Goal: Communication & Community: Answer question/provide support

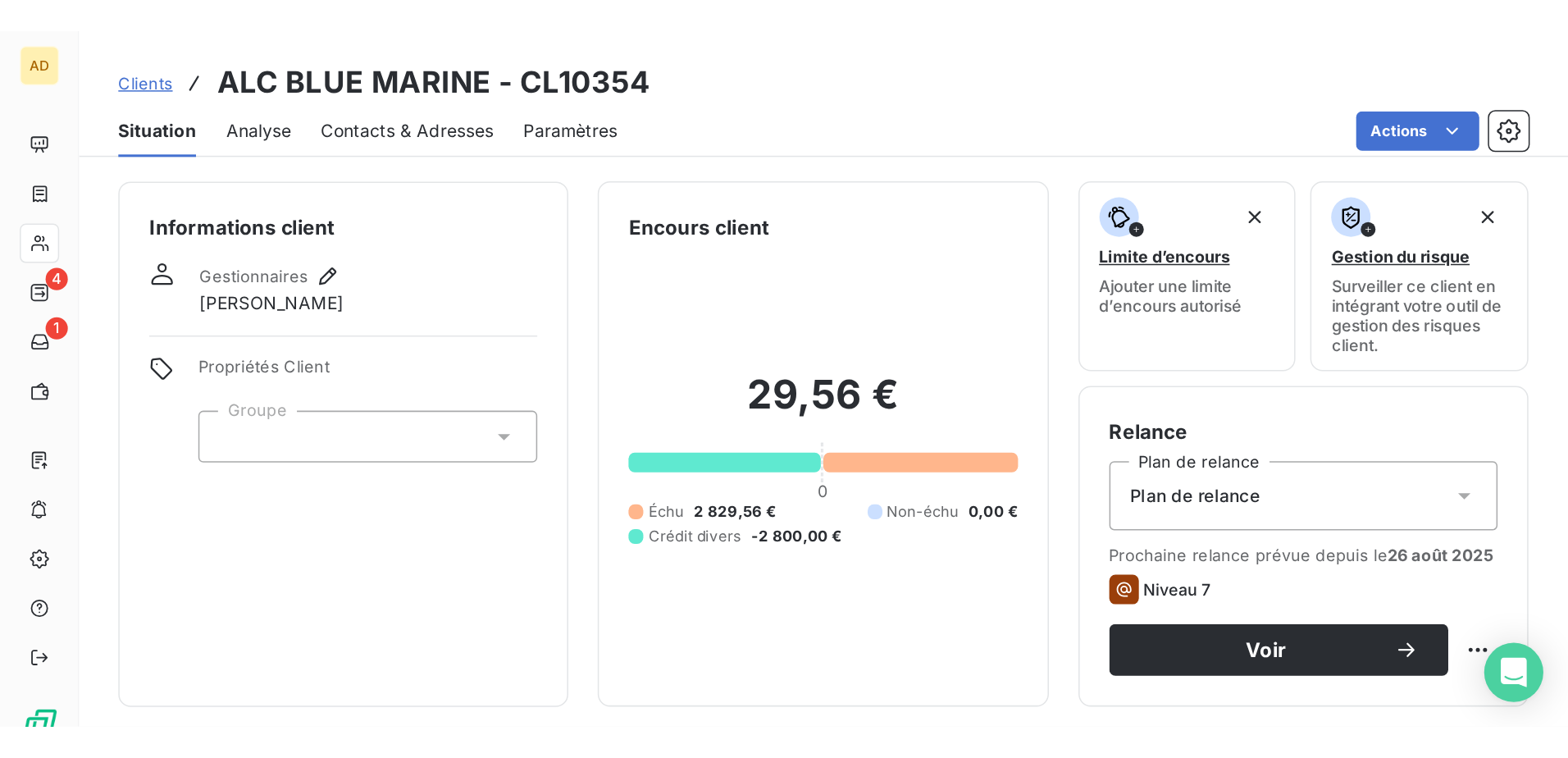
scroll to position [428, 0]
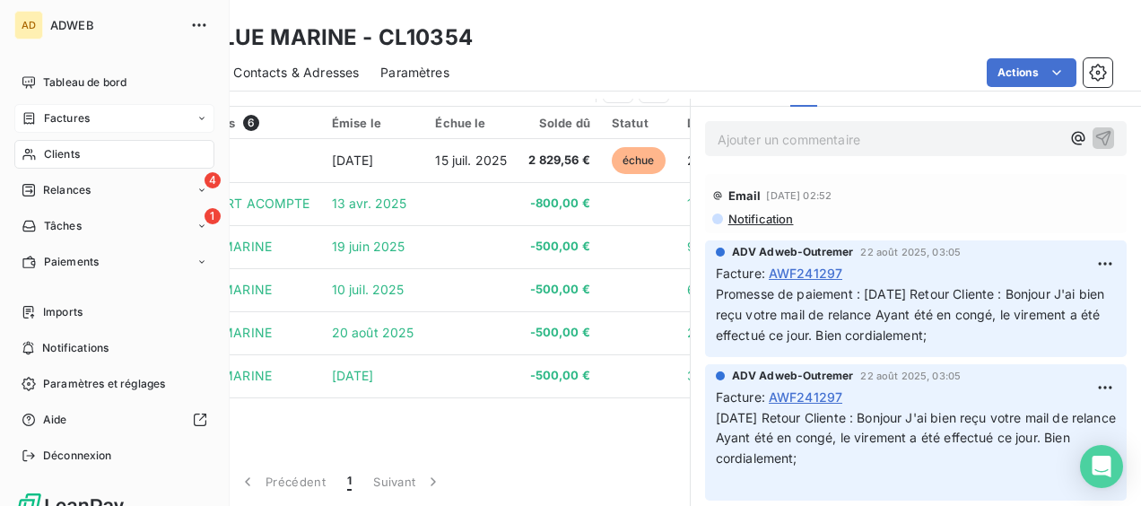
click at [61, 124] on span "Factures" at bounding box center [67, 118] width 46 height 16
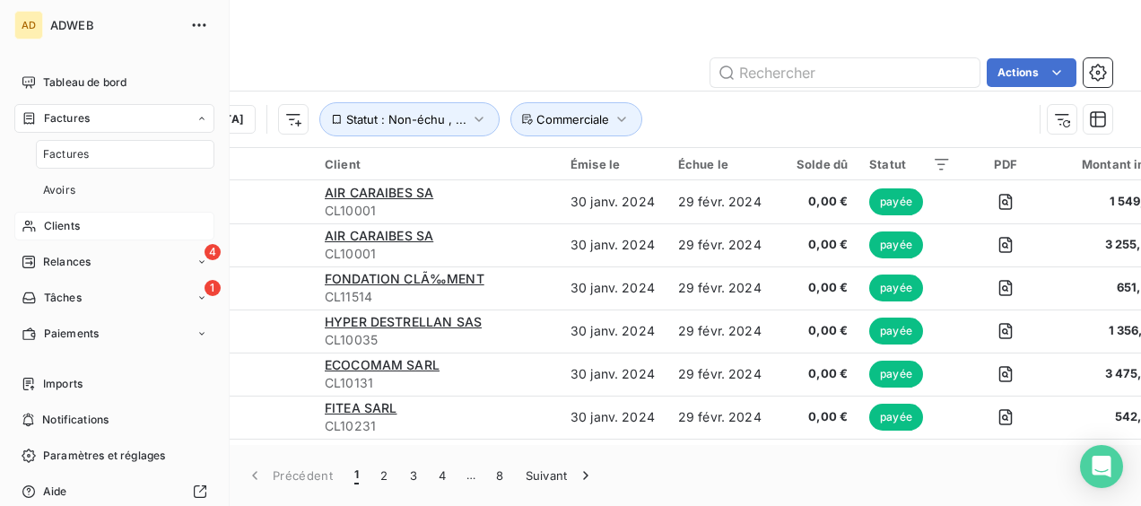
click at [56, 224] on span "Clients" at bounding box center [62, 226] width 36 height 16
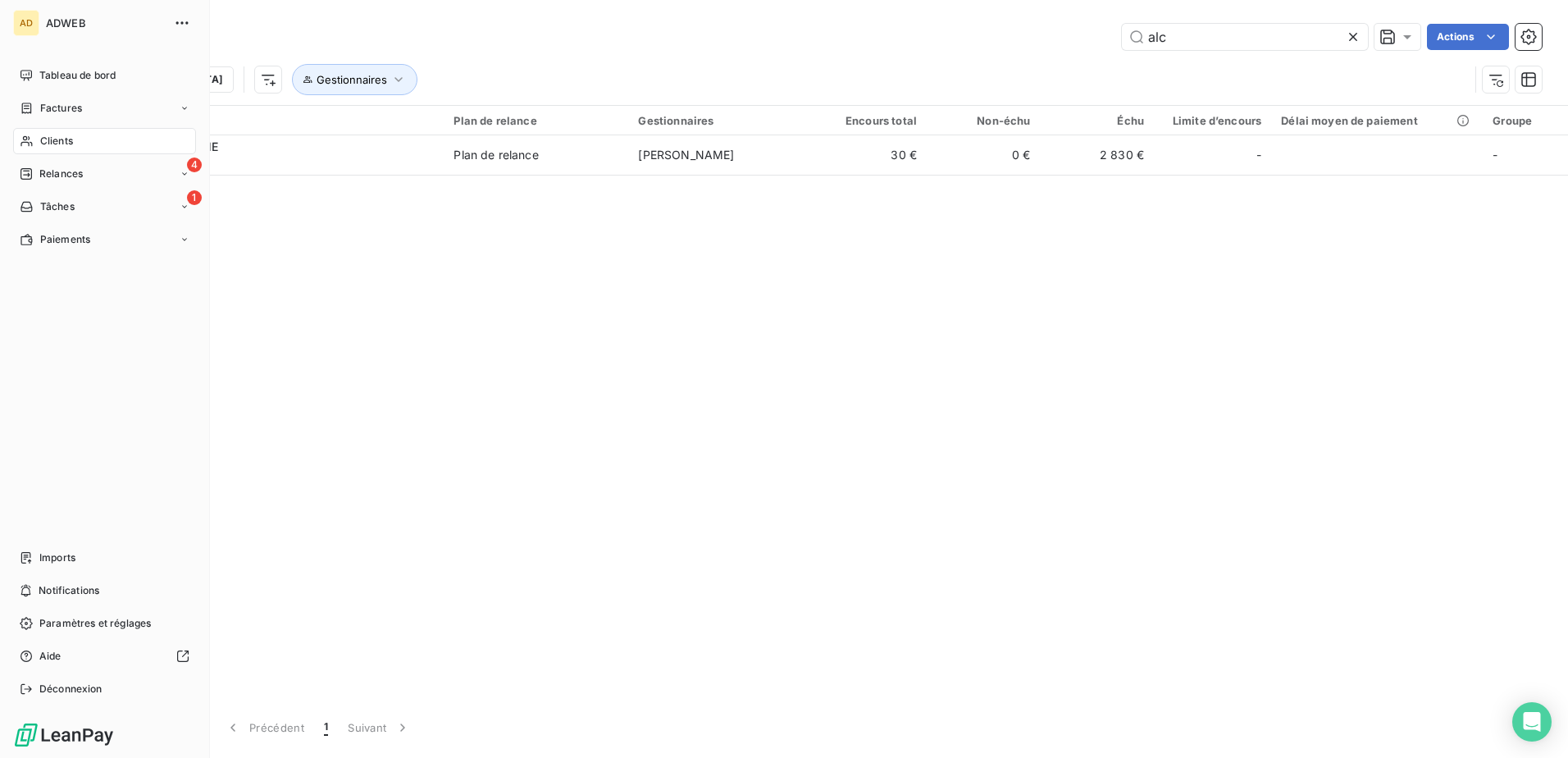
click at [72, 146] on span "Clients" at bounding box center [57, 141] width 33 height 15
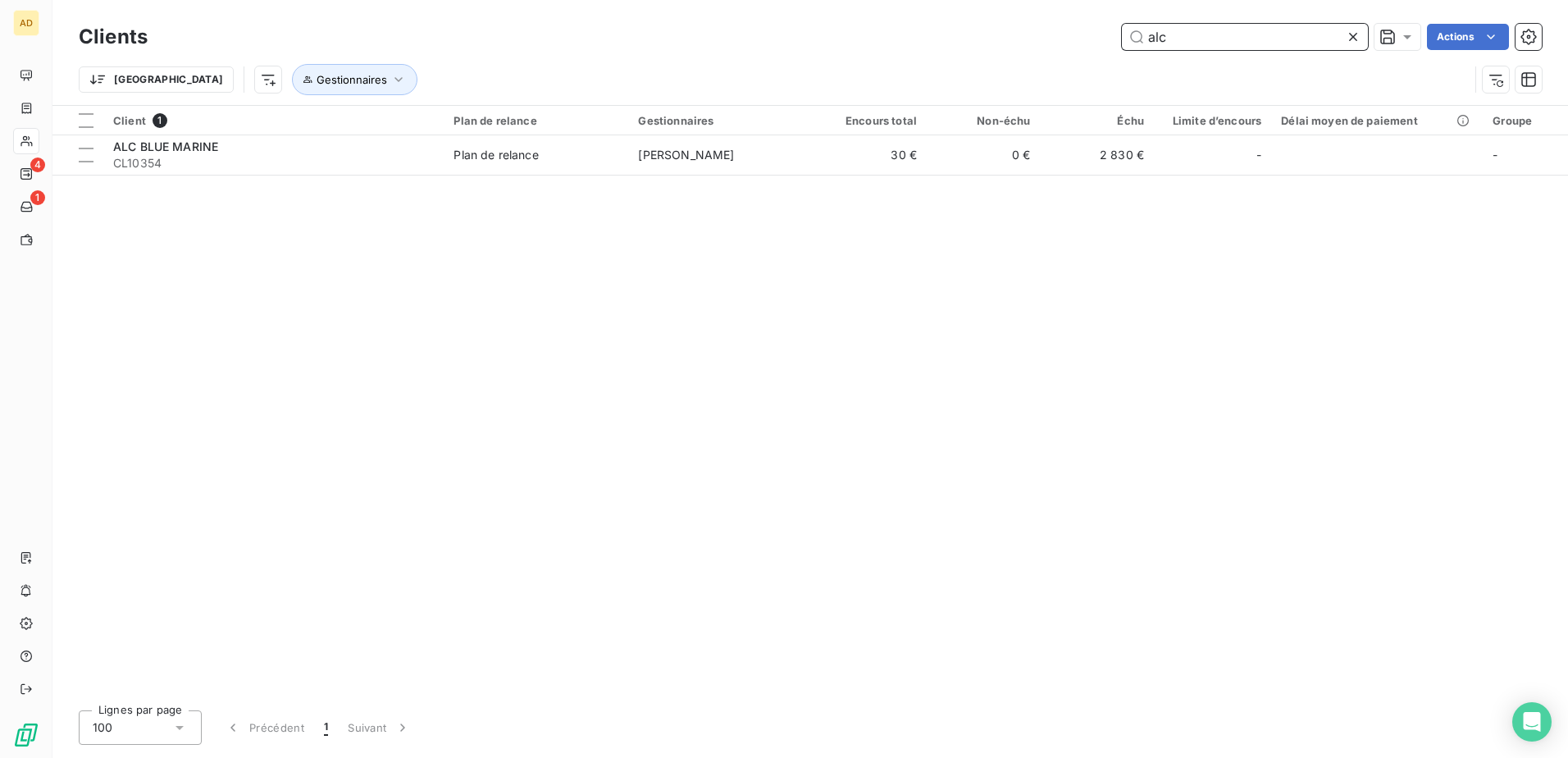
drag, startPoint x: 1190, startPoint y: 37, endPoint x: 1054, endPoint y: 44, distance: 136.2
click at [1042, 42] on div "alc Actions" at bounding box center [854, 37] width 1374 height 27
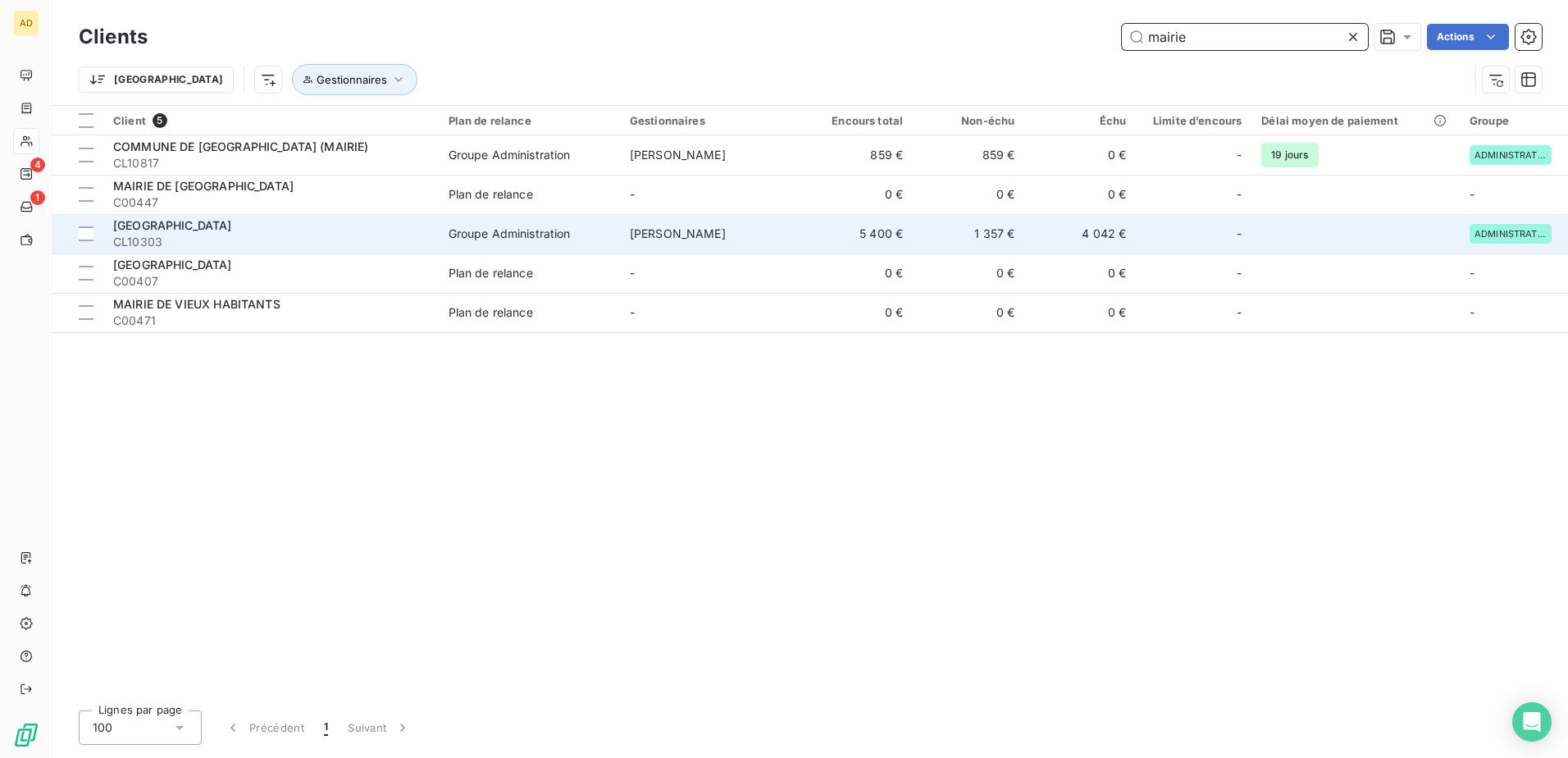
type input "mairie"
click at [443, 242] on td "Groupe Administration" at bounding box center [529, 233] width 181 height 39
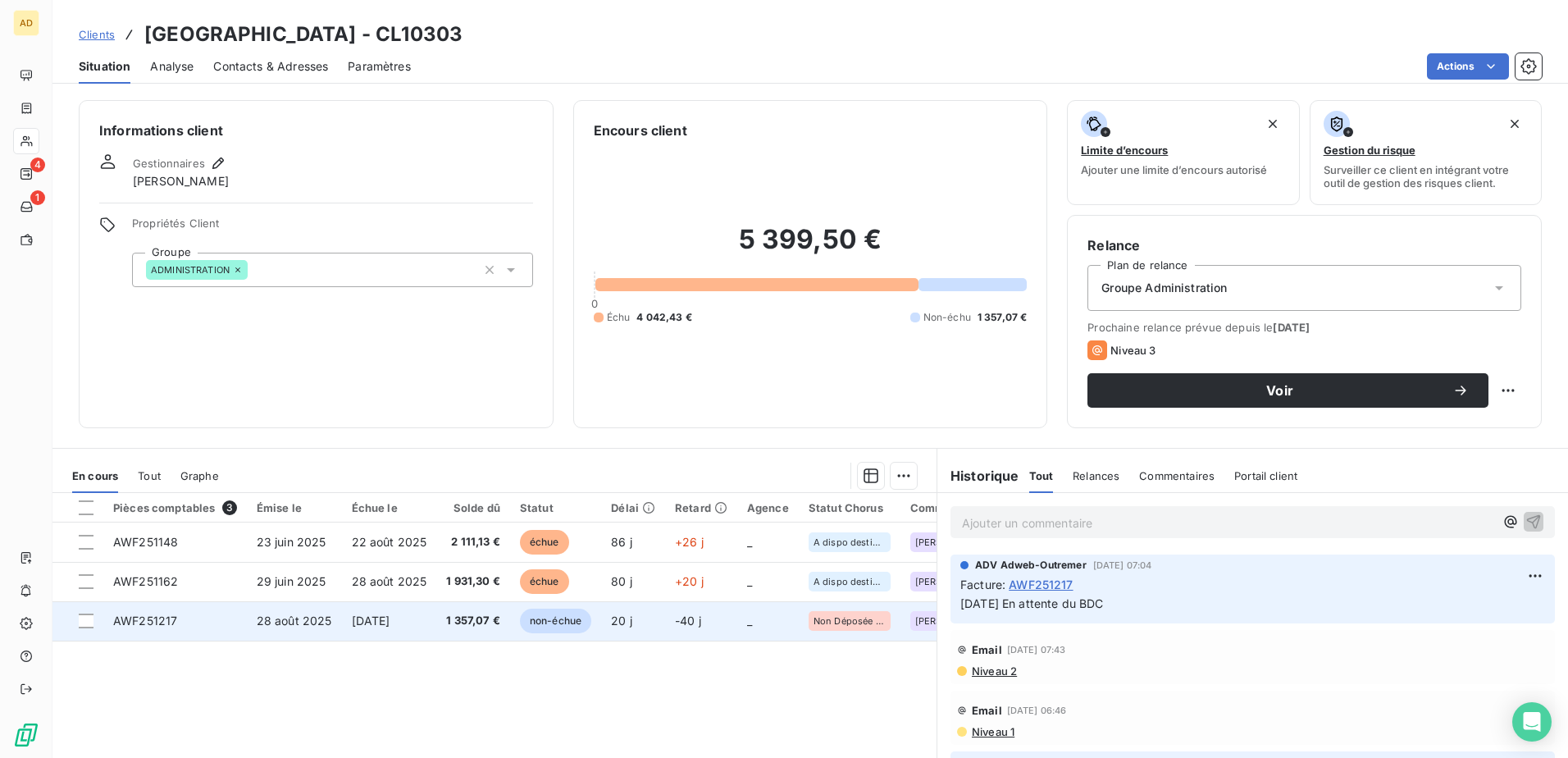
click at [379, 462] on span "[DATE]" at bounding box center [371, 620] width 38 height 14
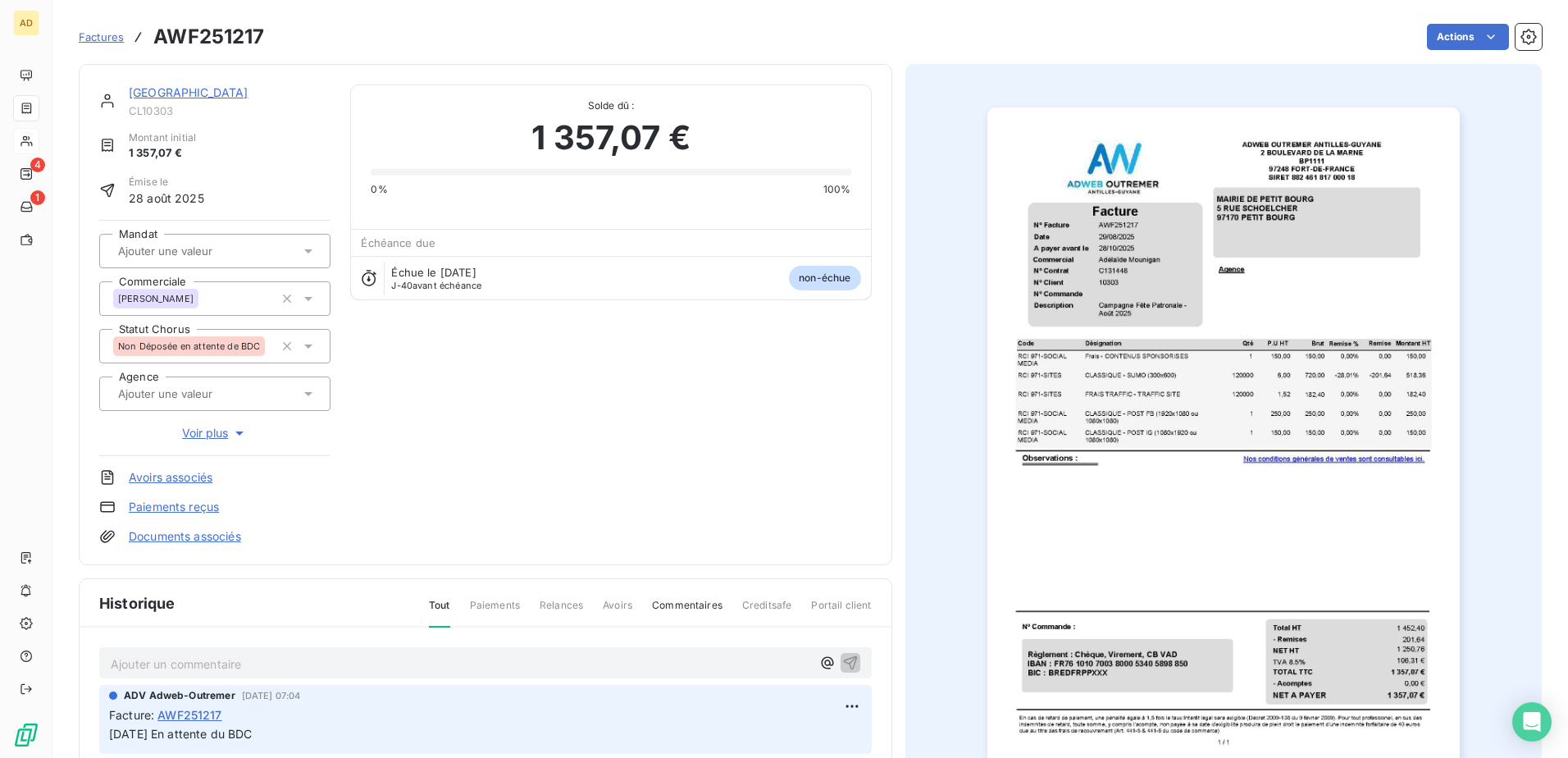
click at [315, 251] on div at bounding box center [215, 251] width 231 height 35
click at [573, 449] on div "MAIRIE DE PETIT BOURG CL10303 Montant initial 1 357,07 € Émise le [DATE] Mandat…" at bounding box center [485, 314] width 773 height 460
click at [306, 347] on icon at bounding box center [308, 347] width 8 height 4
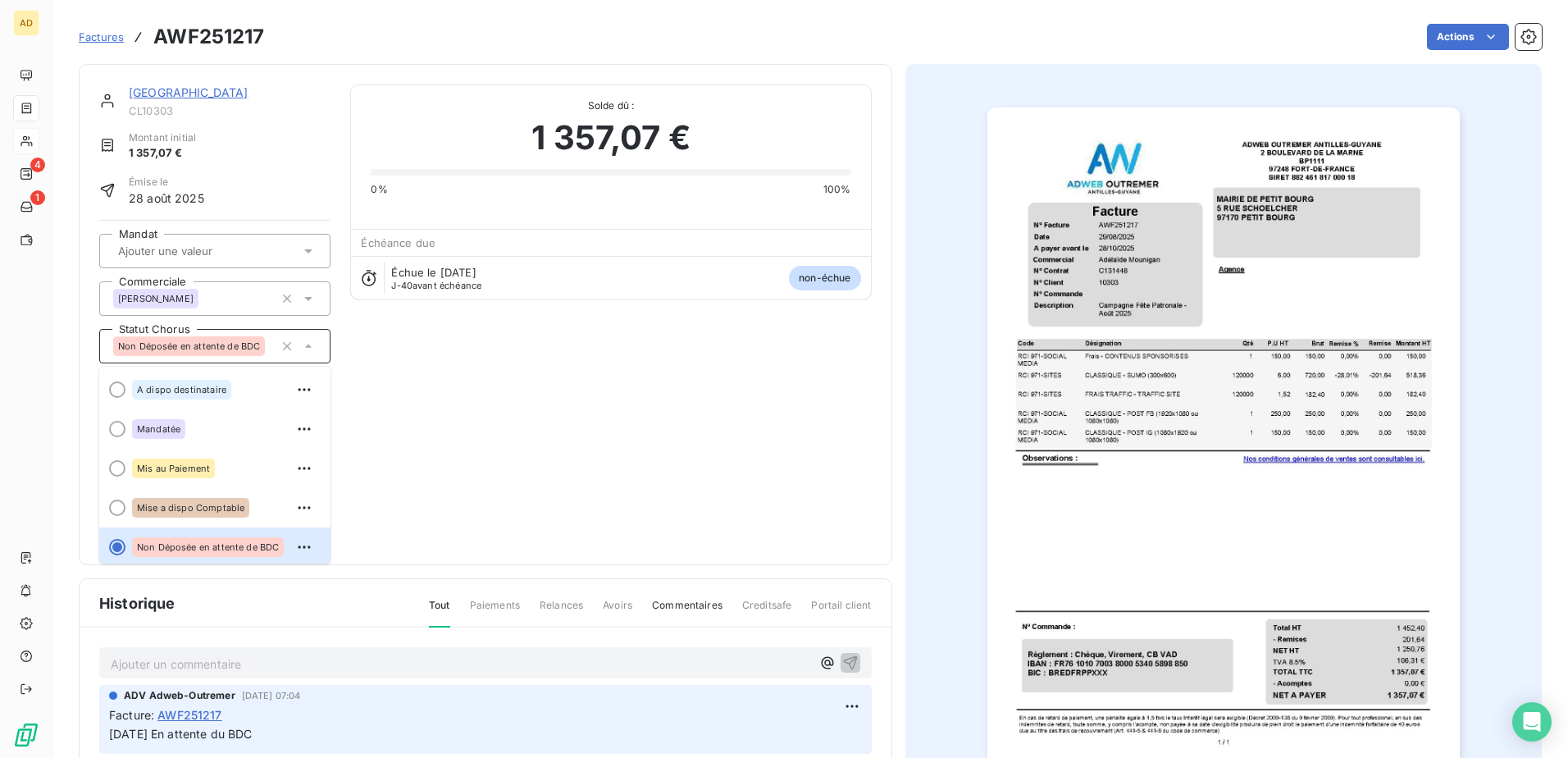
scroll to position [4, 0]
click at [199, 387] on span "A dispo destinataire" at bounding box center [182, 386] width 90 height 10
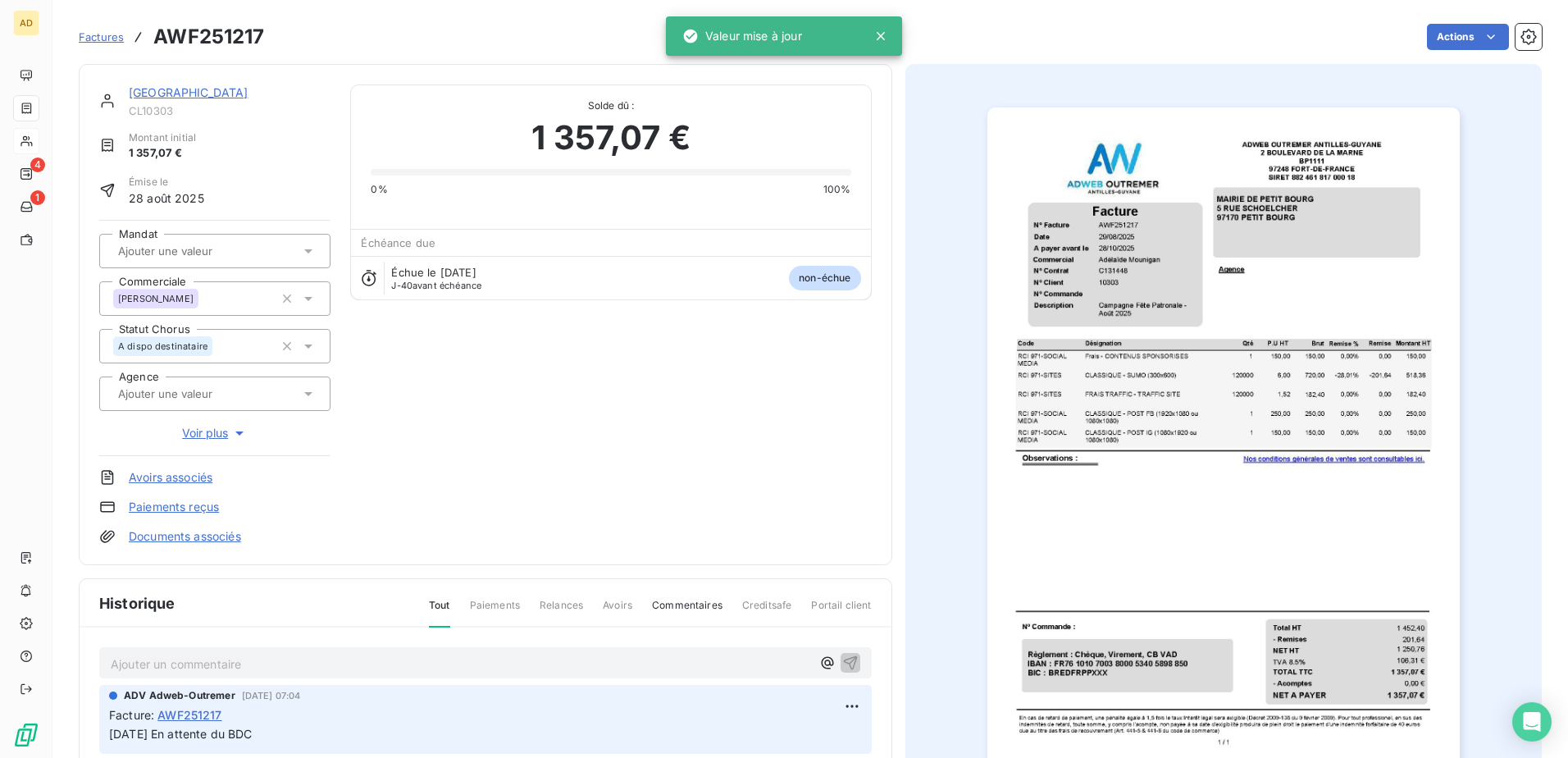
click at [134, 462] on div "Ajouter un commentaire ﻿" at bounding box center [485, 663] width 773 height 32
click at [155, 462] on p "Ajouter un commentaire ﻿" at bounding box center [461, 664] width 700 height 20
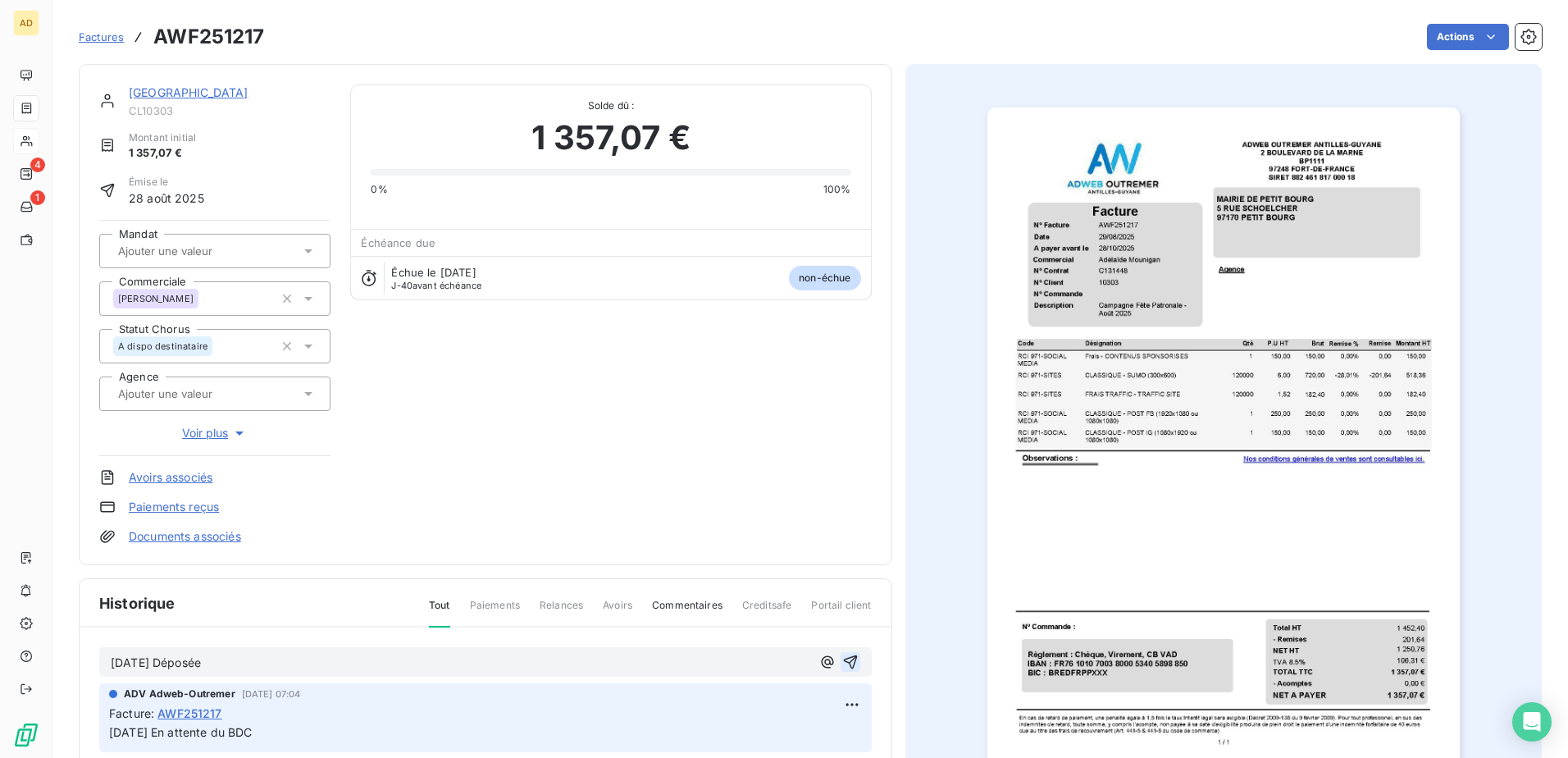
click at [845, 462] on icon "button" at bounding box center [849, 662] width 14 height 14
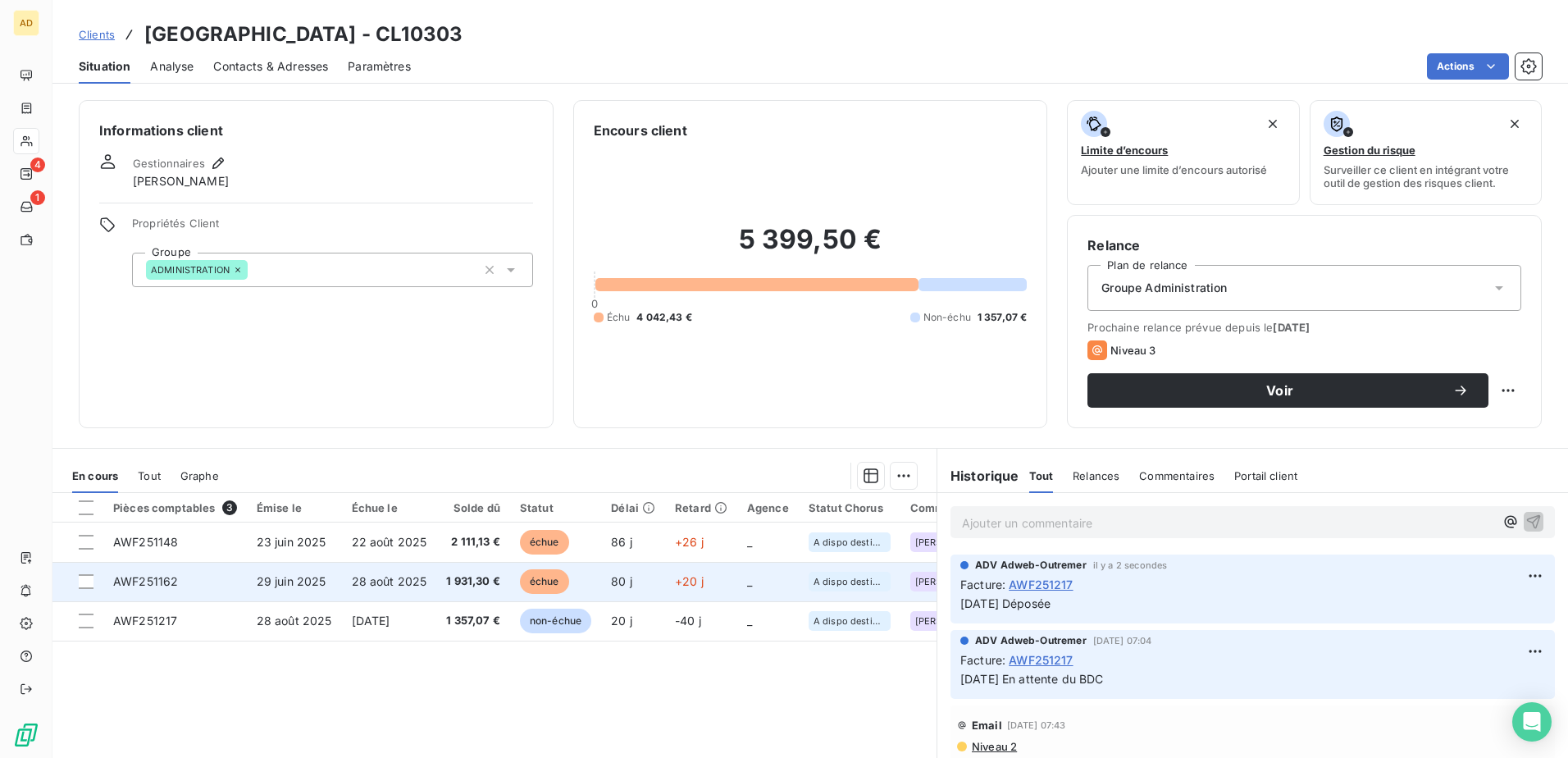
click at [315, 462] on span "29 juin 2025" at bounding box center [292, 581] width 69 height 14
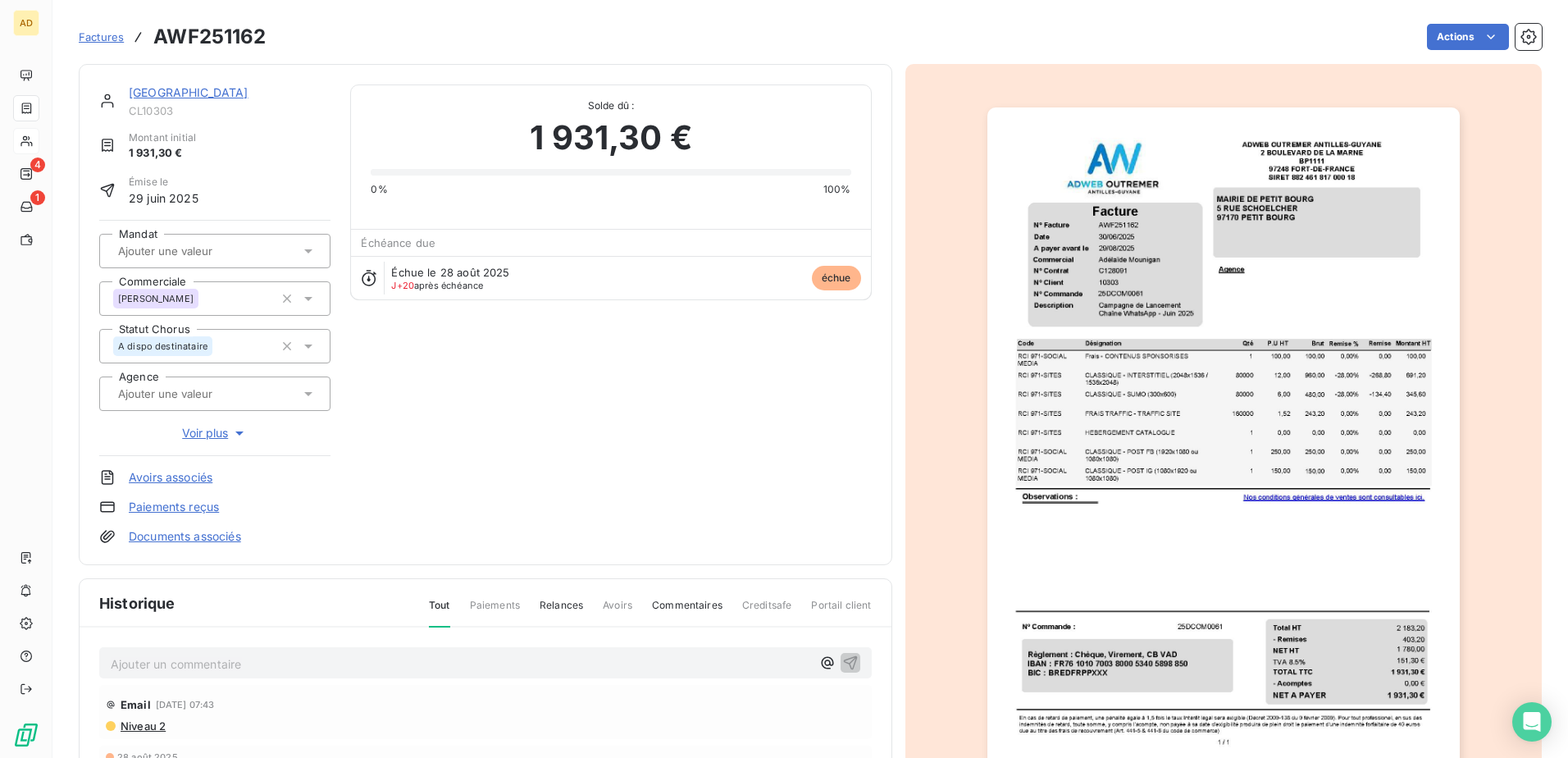
click at [138, 462] on p "Ajouter un commentaire ﻿" at bounding box center [461, 664] width 700 height 20
click at [212, 462] on p "[DATE]" at bounding box center [461, 663] width 700 height 19
click at [842, 462] on icon "button" at bounding box center [850, 662] width 16 height 16
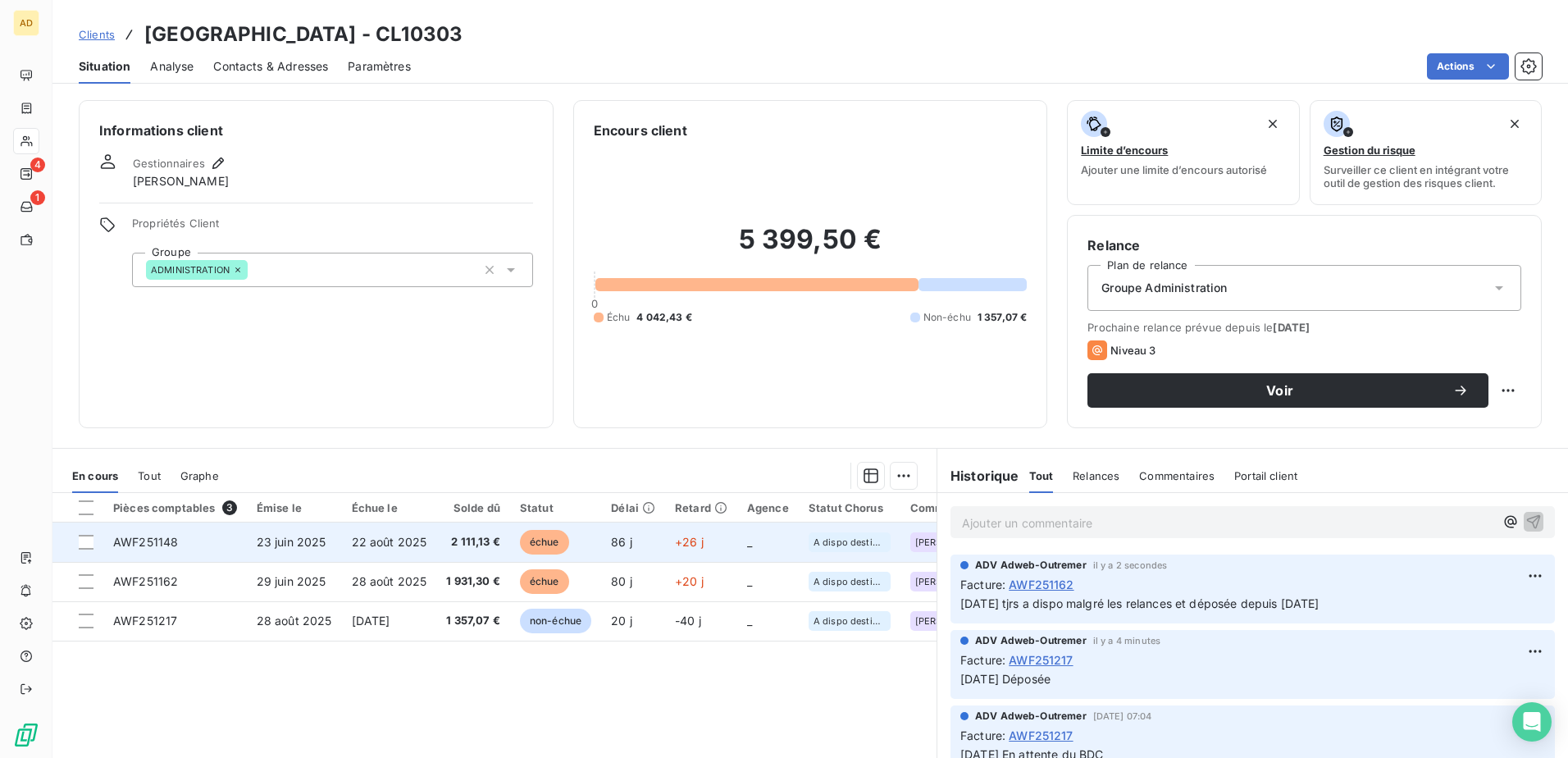
click at [265, 462] on td "23 juin 2025" at bounding box center [294, 541] width 95 height 39
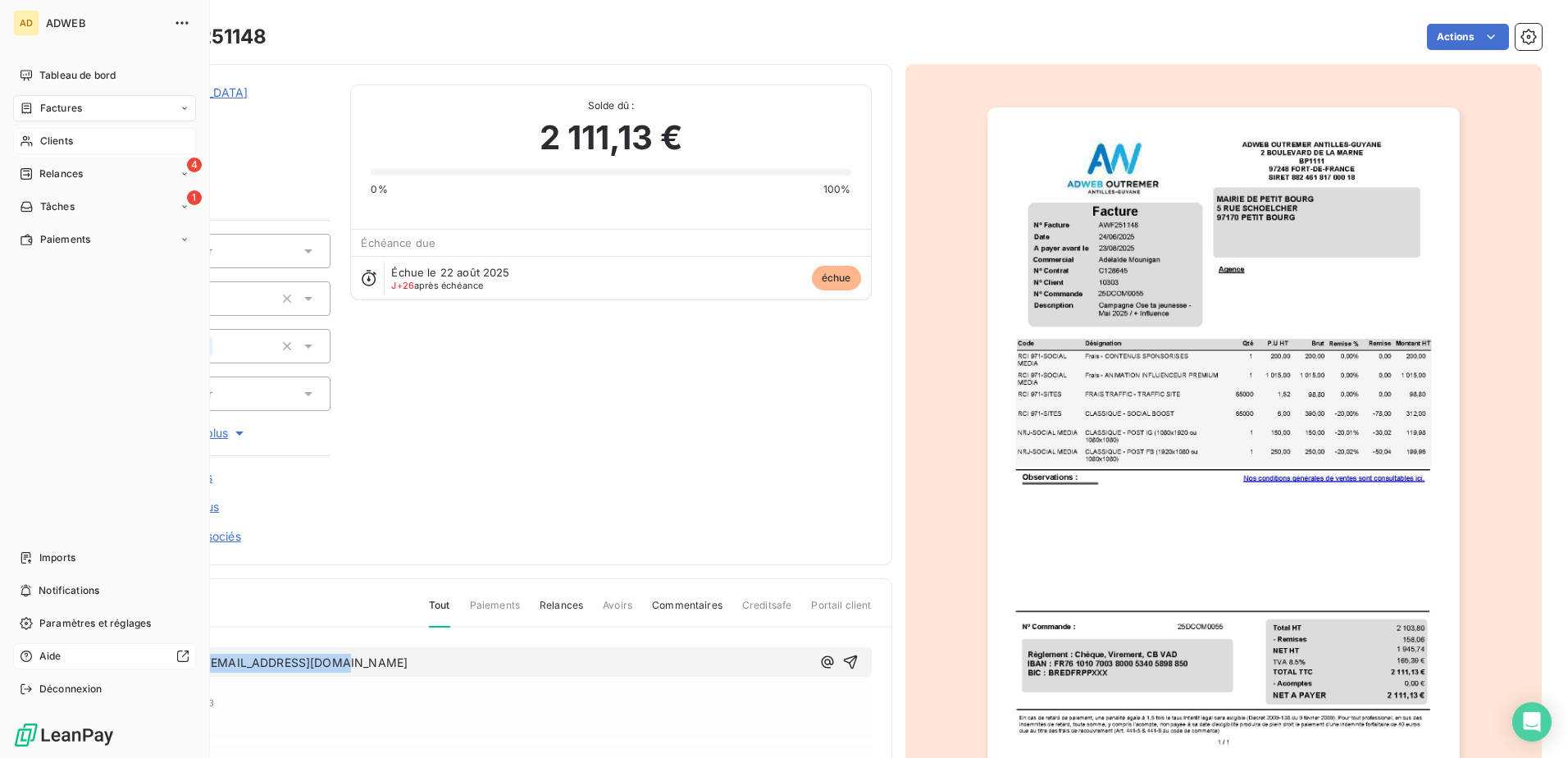
drag, startPoint x: 295, startPoint y: 655, endPoint x: 36, endPoint y: 661, distance: 259.1
click at [36, 462] on div "AD ADWEB Tableau de bord Factures Clients 4 Relances 1 Tâches Paiements Imports…" at bounding box center [784, 379] width 1568 height 758
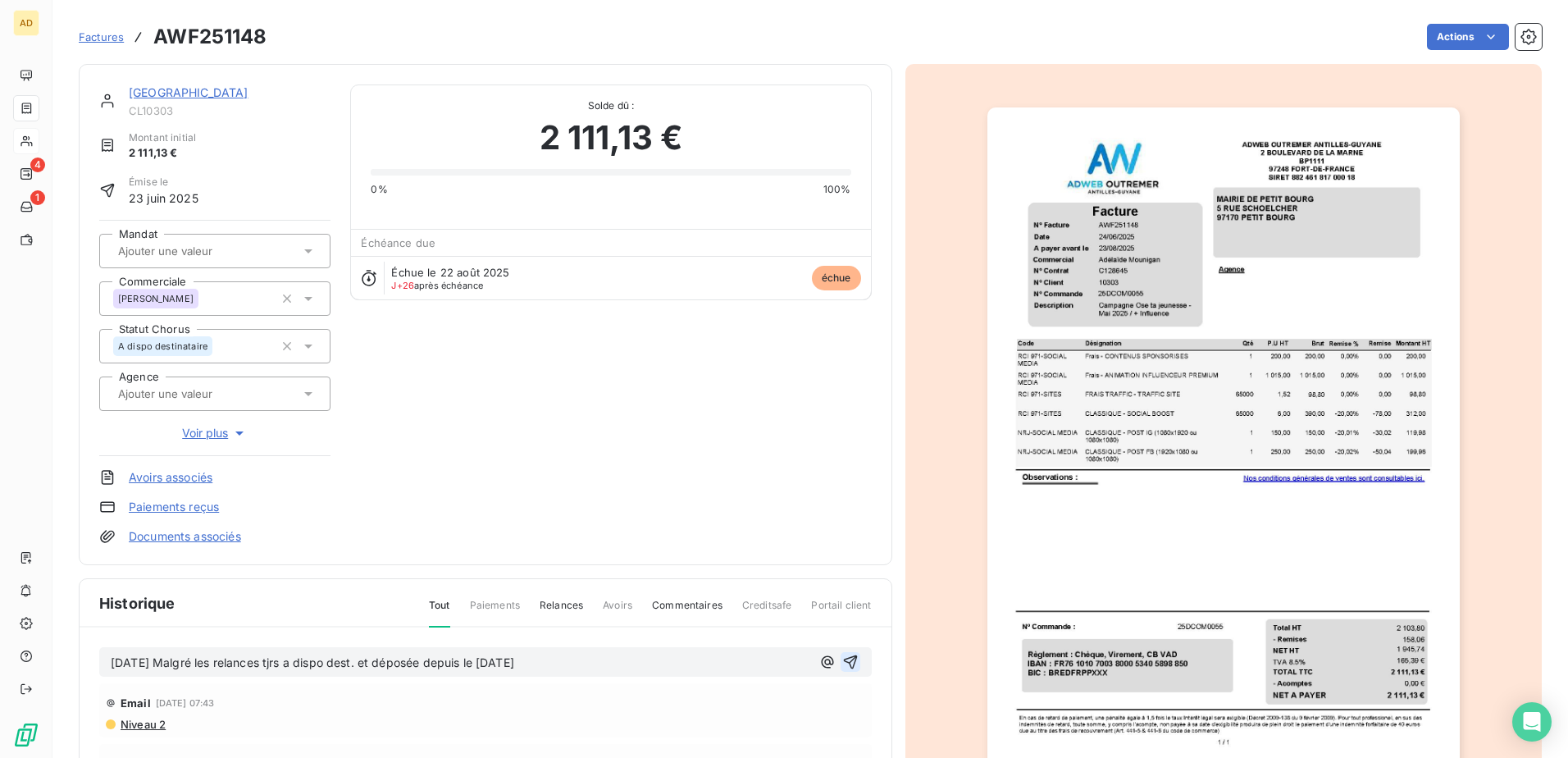
click at [842, 462] on icon "button" at bounding box center [850, 662] width 16 height 16
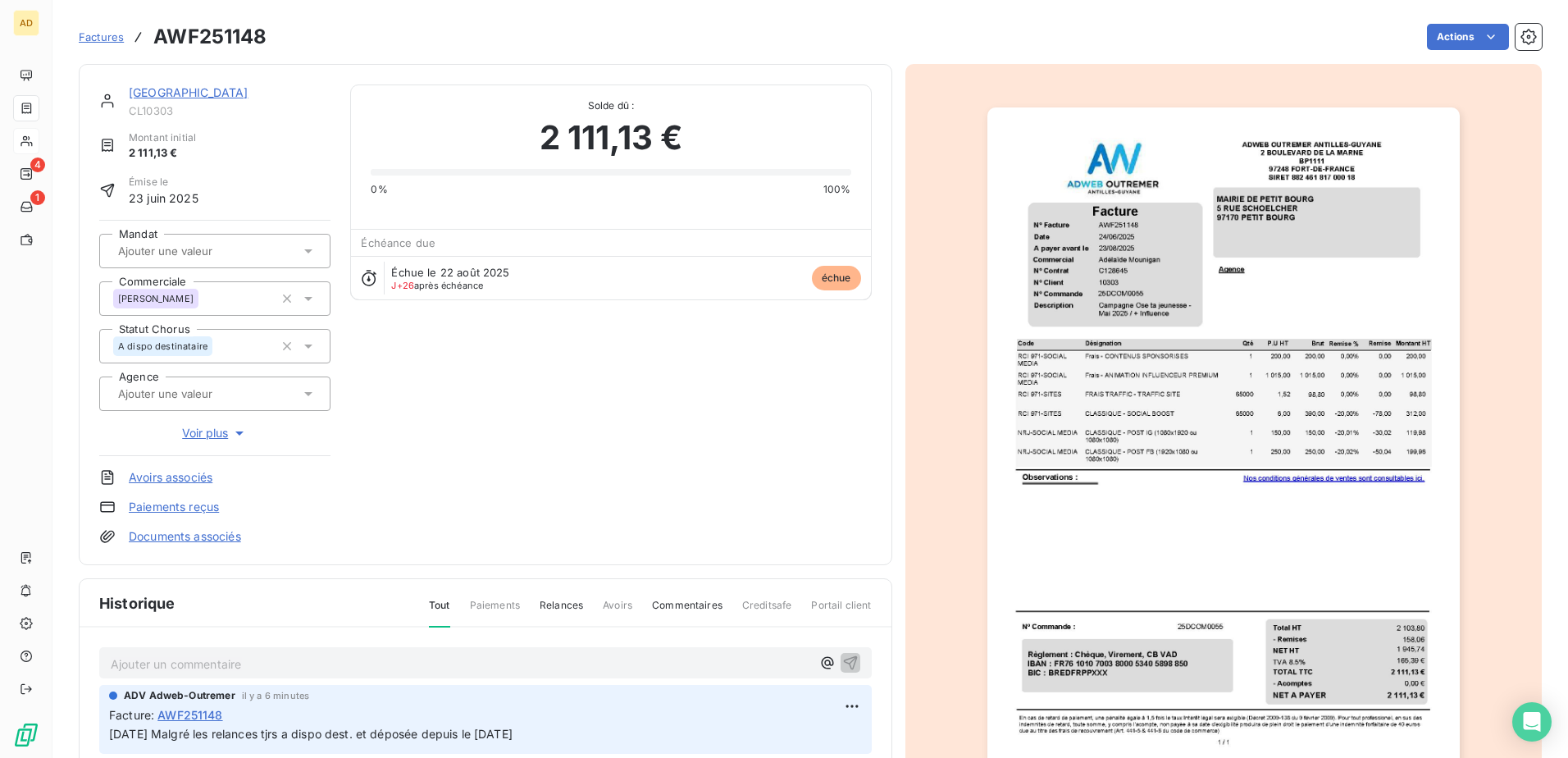
click at [200, 92] on link "[GEOGRAPHIC_DATA]" at bounding box center [188, 91] width 120 height 14
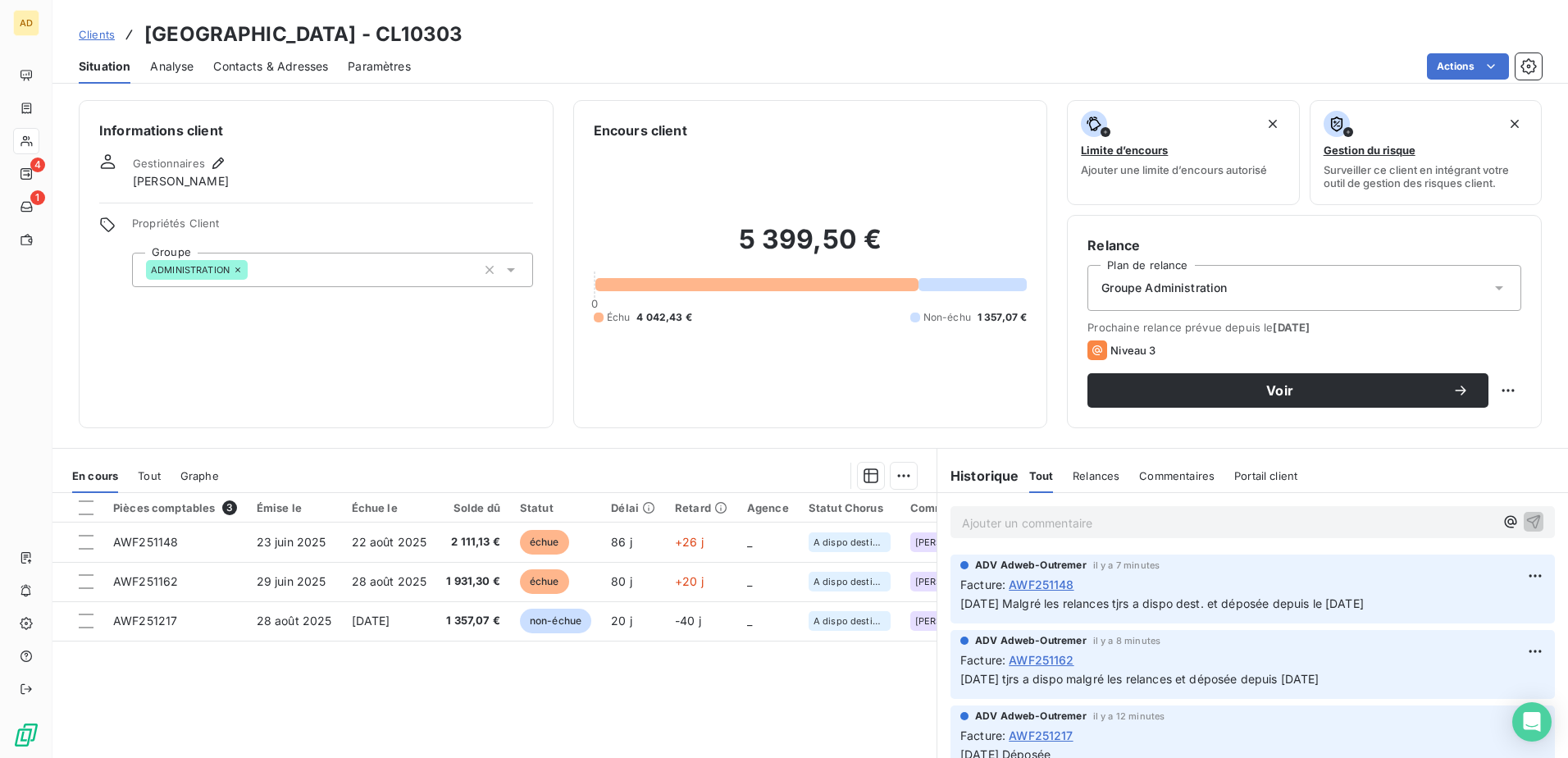
click at [296, 66] on span "Contacts & Adresses" at bounding box center [271, 67] width 115 height 16
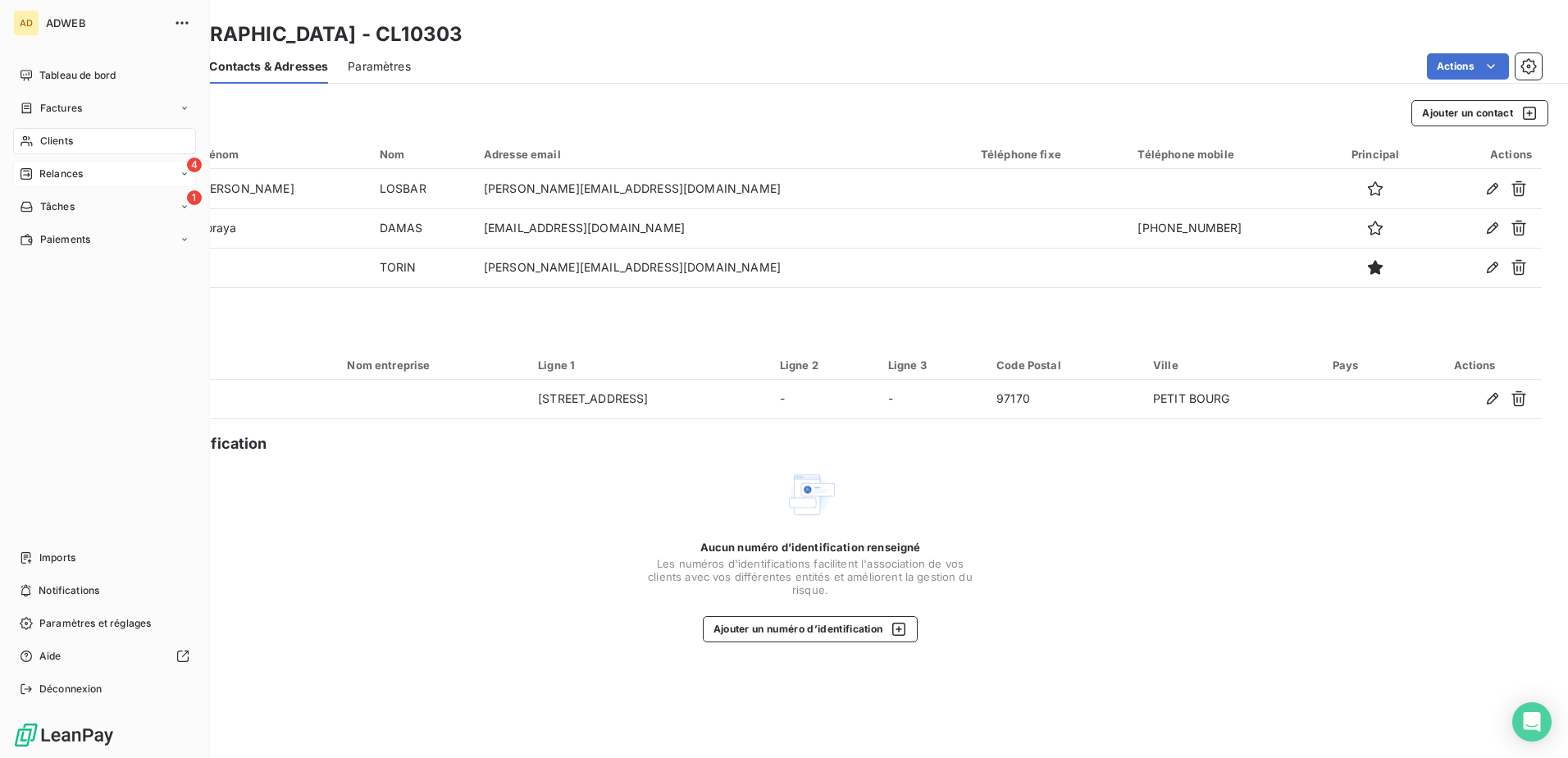
click at [73, 175] on span "Relances" at bounding box center [61, 174] width 44 height 15
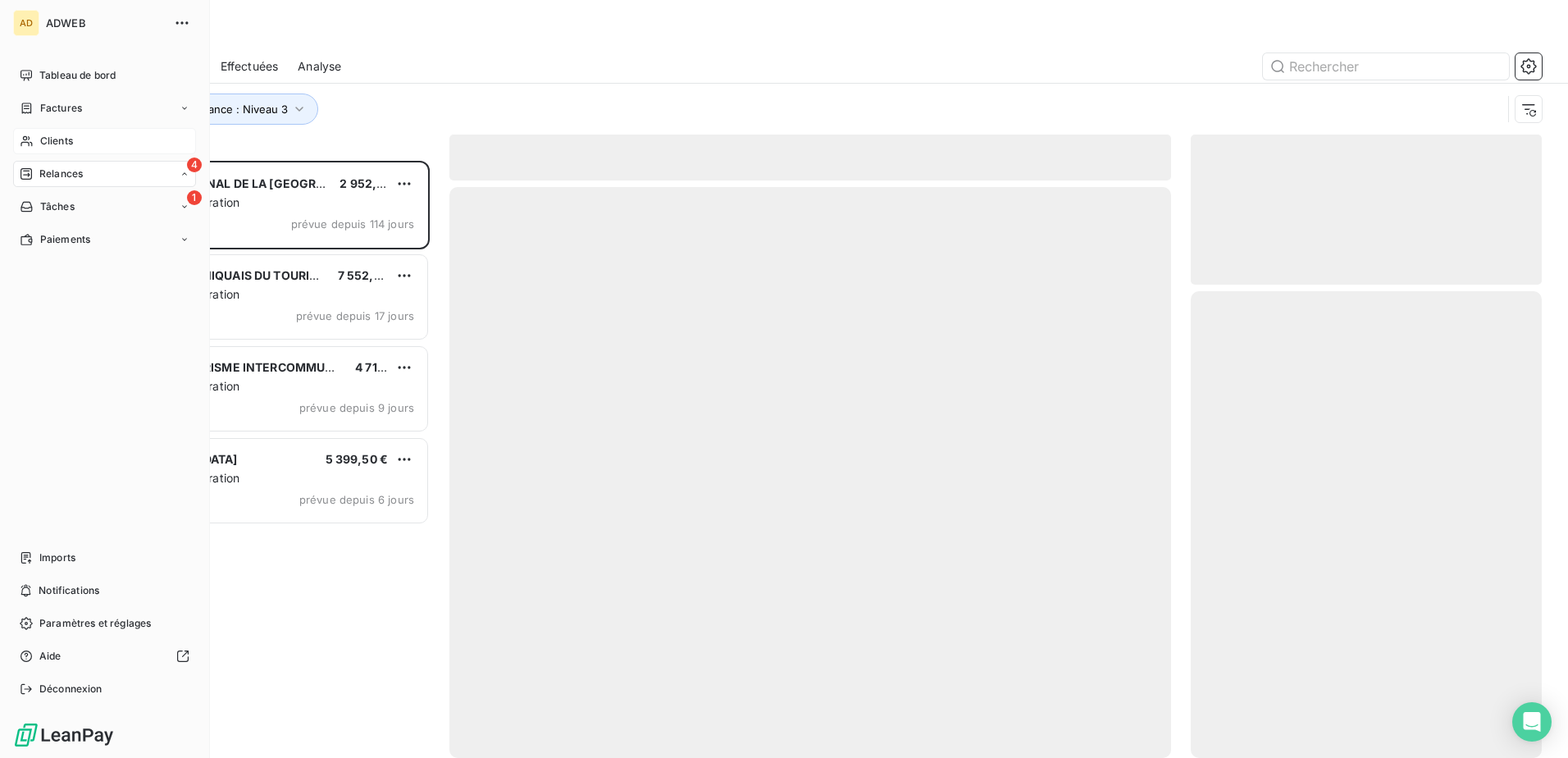
scroll to position [585, 338]
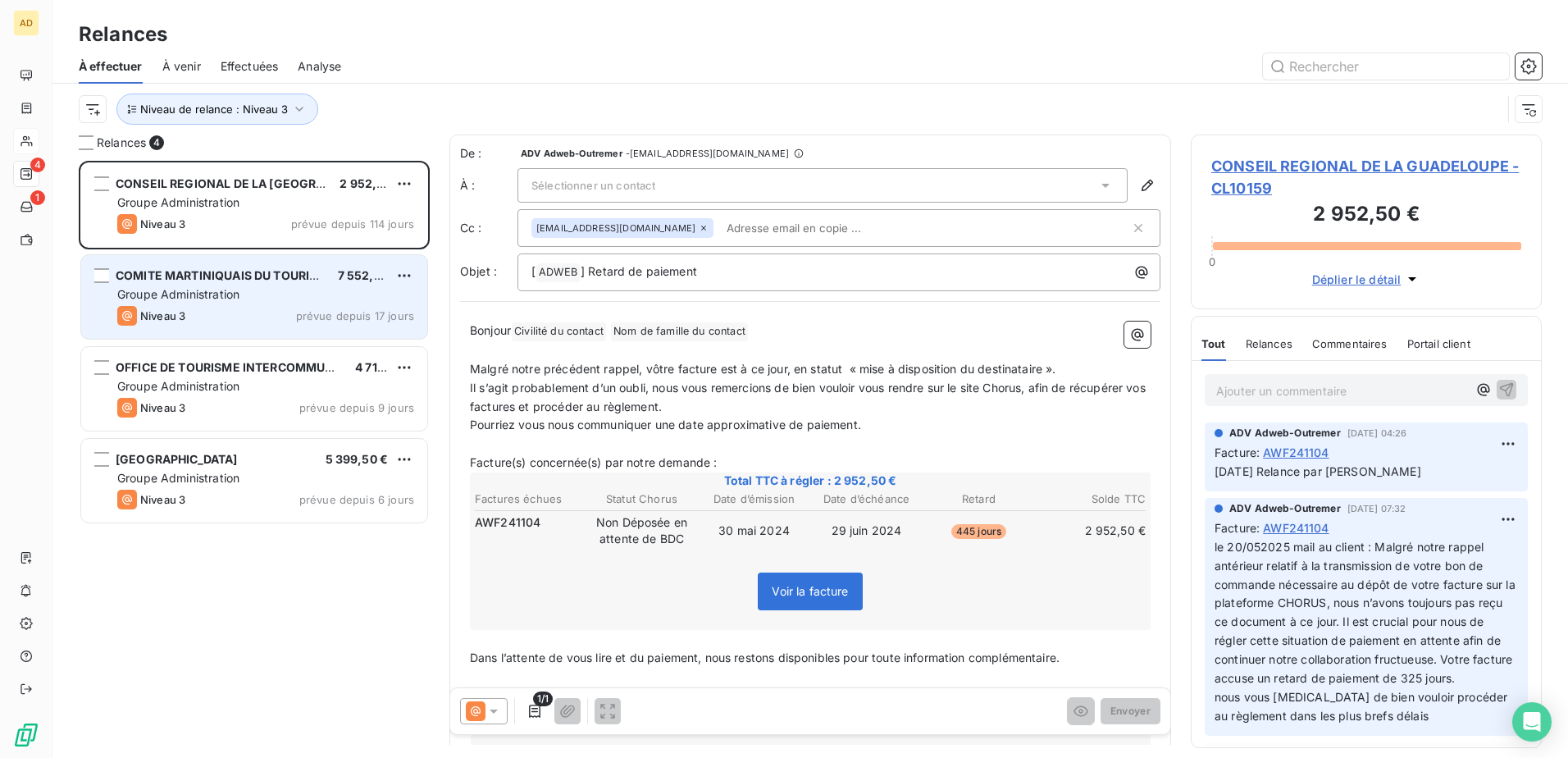
click at [261, 306] on div "Niveau 3 prévue depuis 17 jours" at bounding box center [265, 316] width 297 height 20
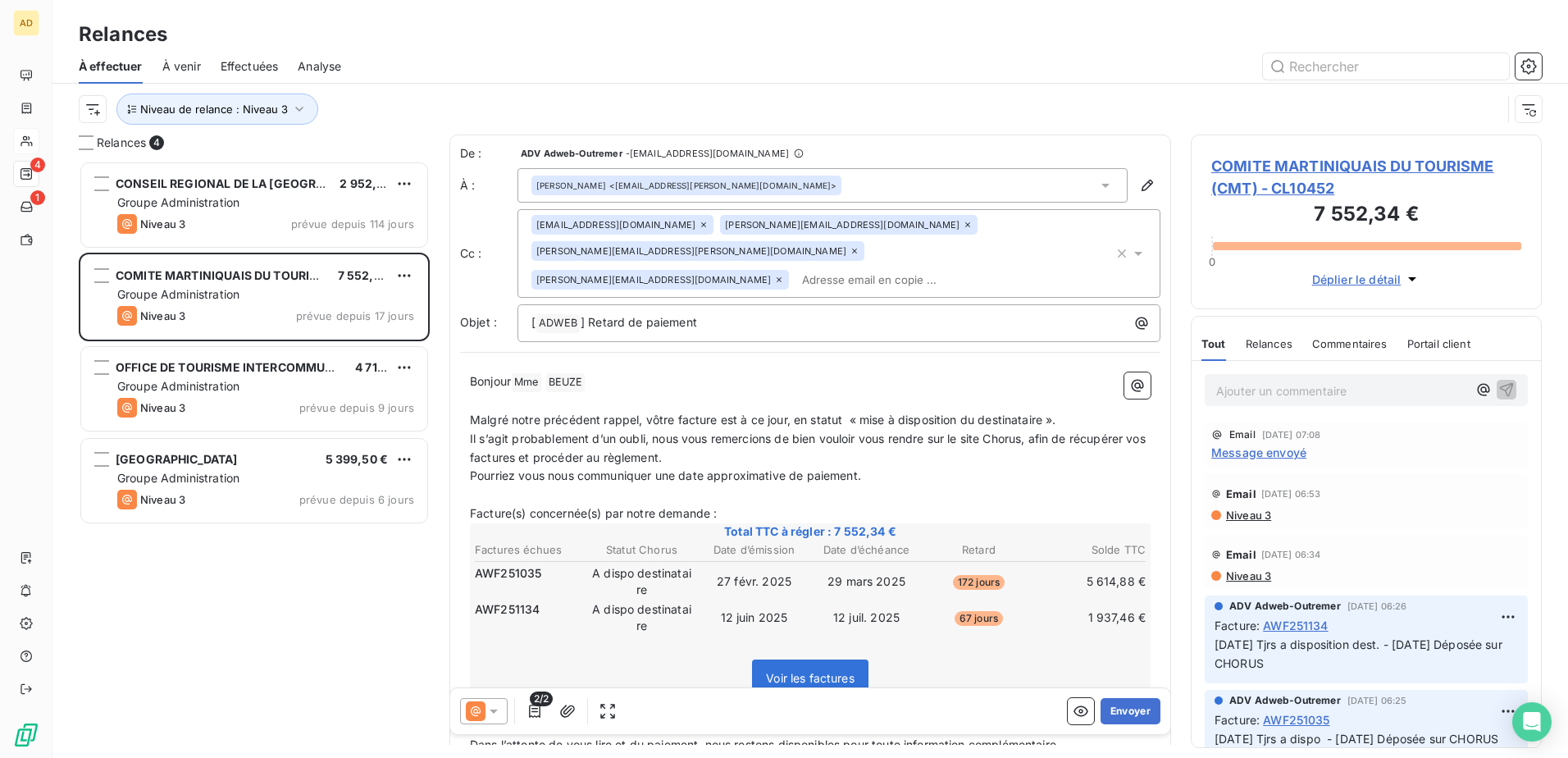
click at [1042, 454] on span "Message envoyé" at bounding box center [1259, 452] width 95 height 17
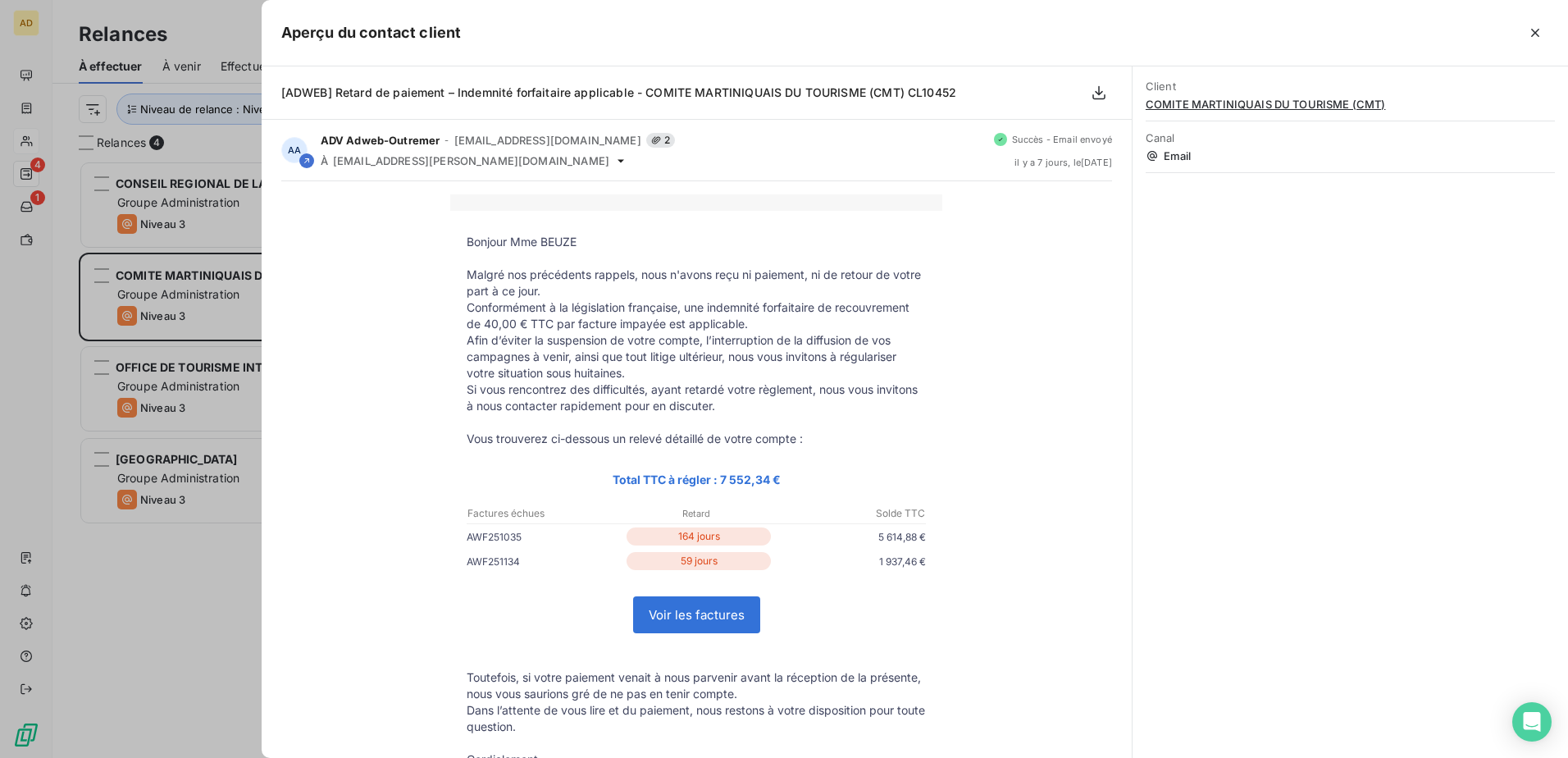
click at [208, 462] on div at bounding box center [784, 379] width 1568 height 758
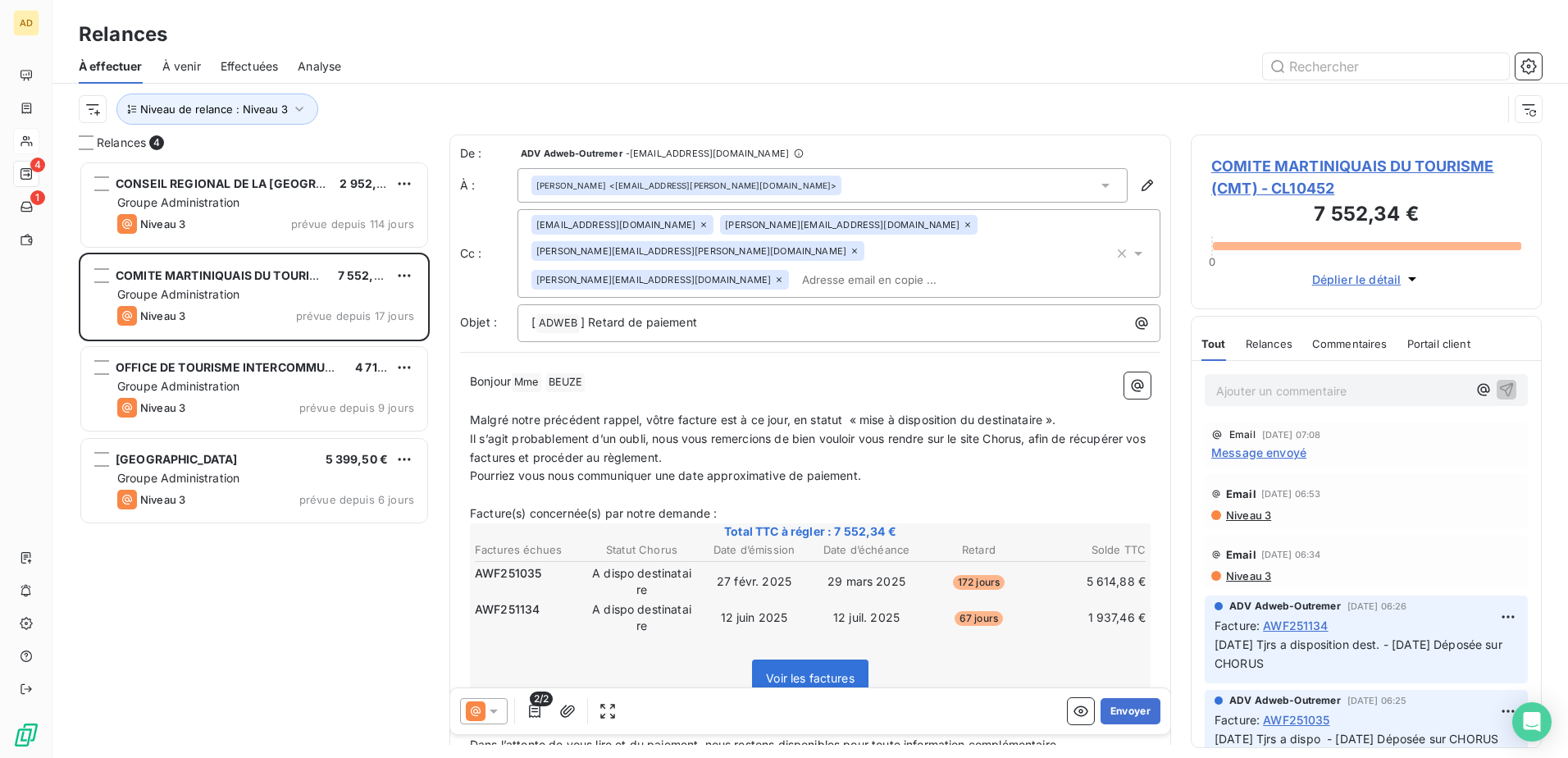
click at [1042, 187] on span "COMITE MARTINIQUAIS DU TOURISME (CMT) - CL10452" at bounding box center [1366, 177] width 310 height 44
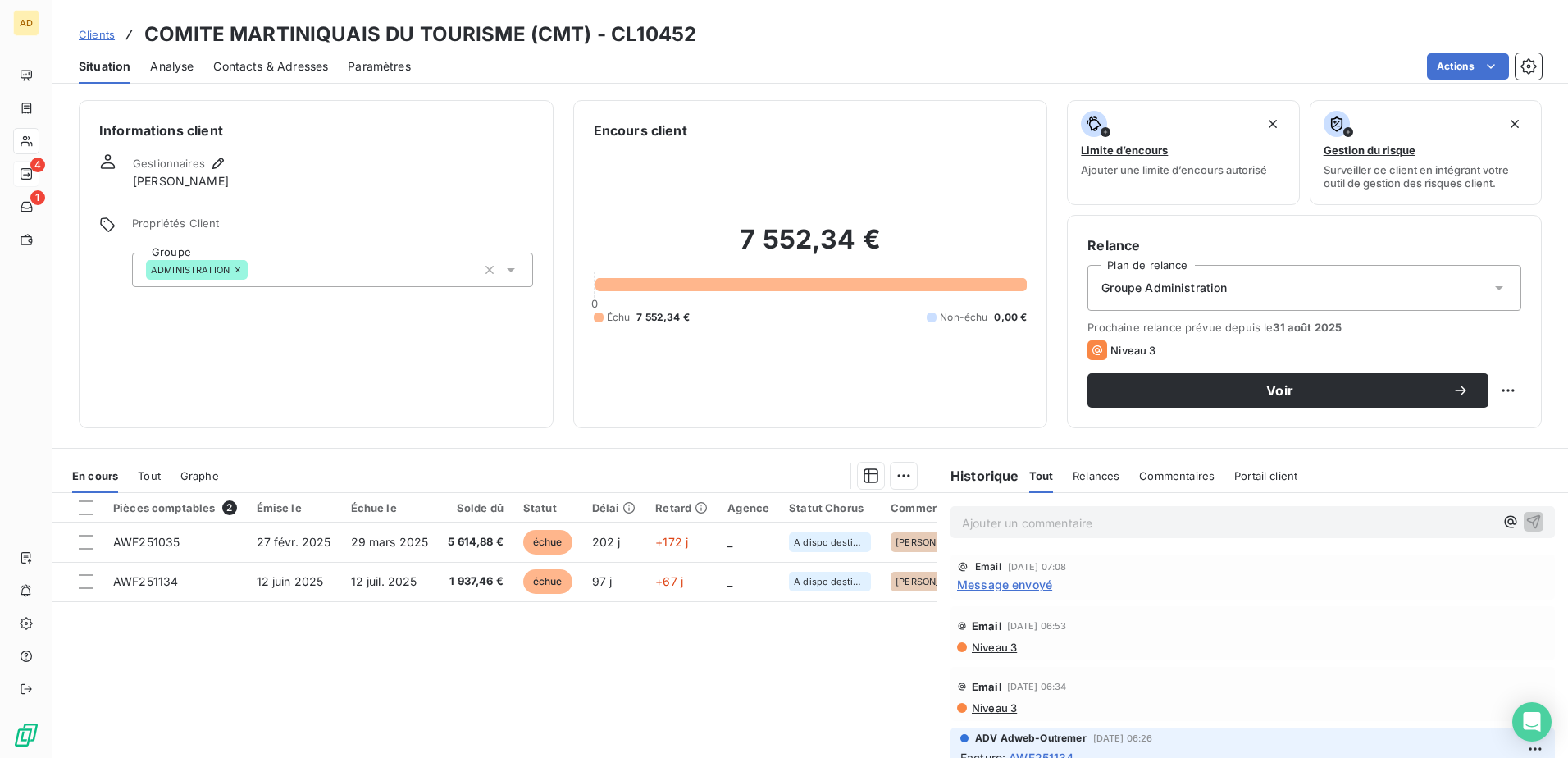
click at [283, 66] on span "Contacts & Adresses" at bounding box center [271, 67] width 115 height 16
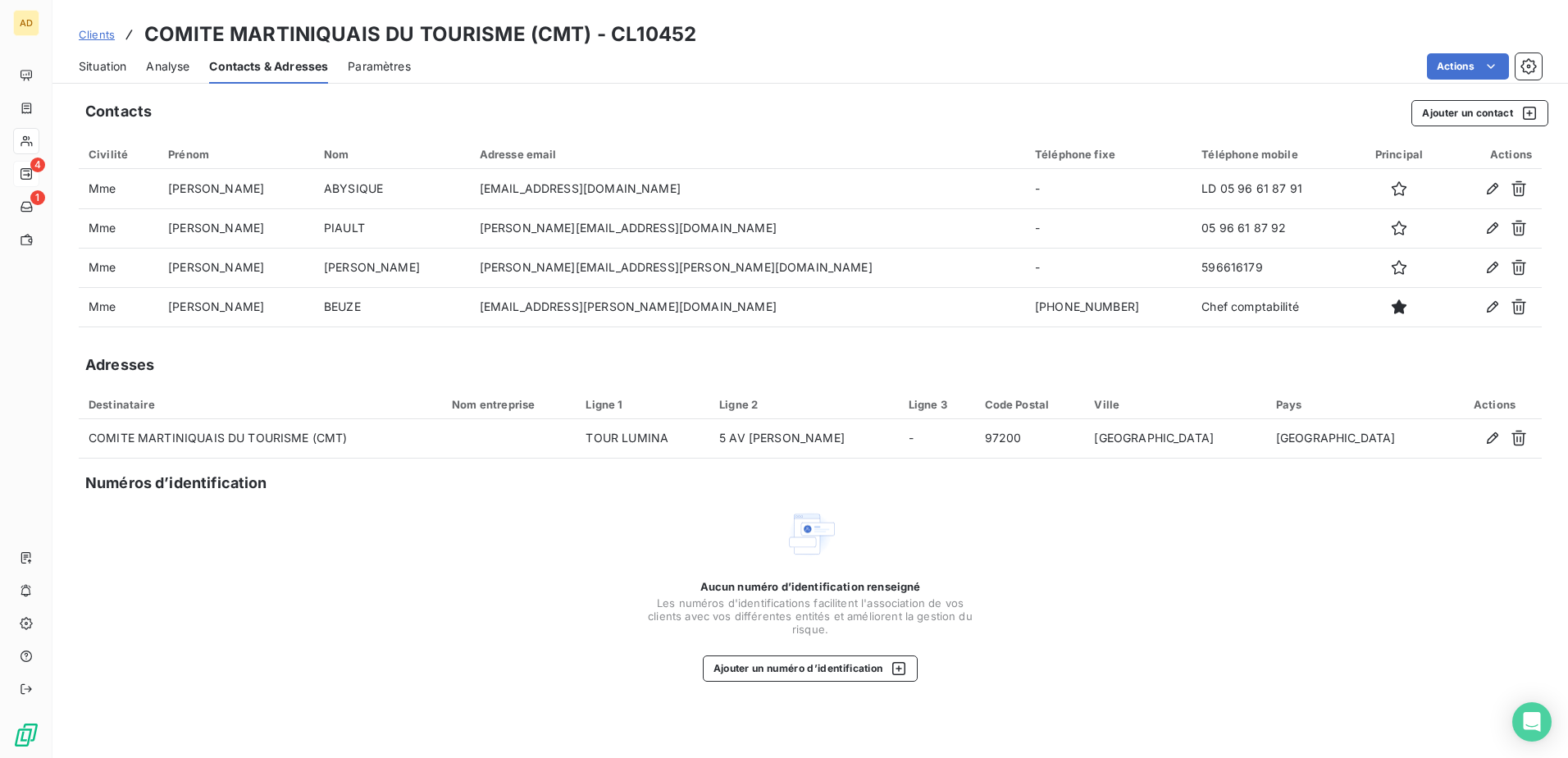
click at [100, 31] on span "Clients" at bounding box center [96, 34] width 36 height 13
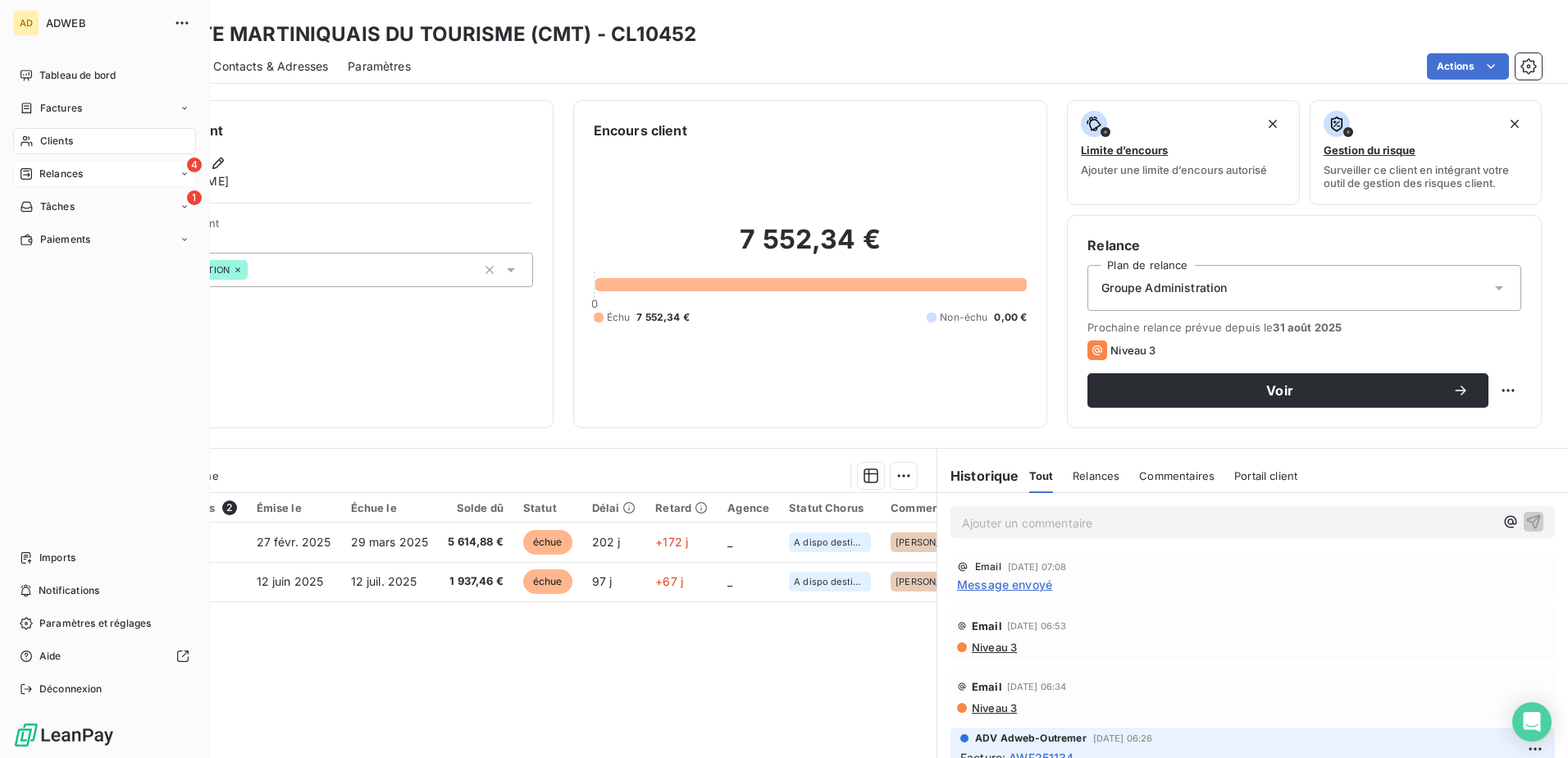
click at [48, 173] on span "Relances" at bounding box center [61, 174] width 44 height 15
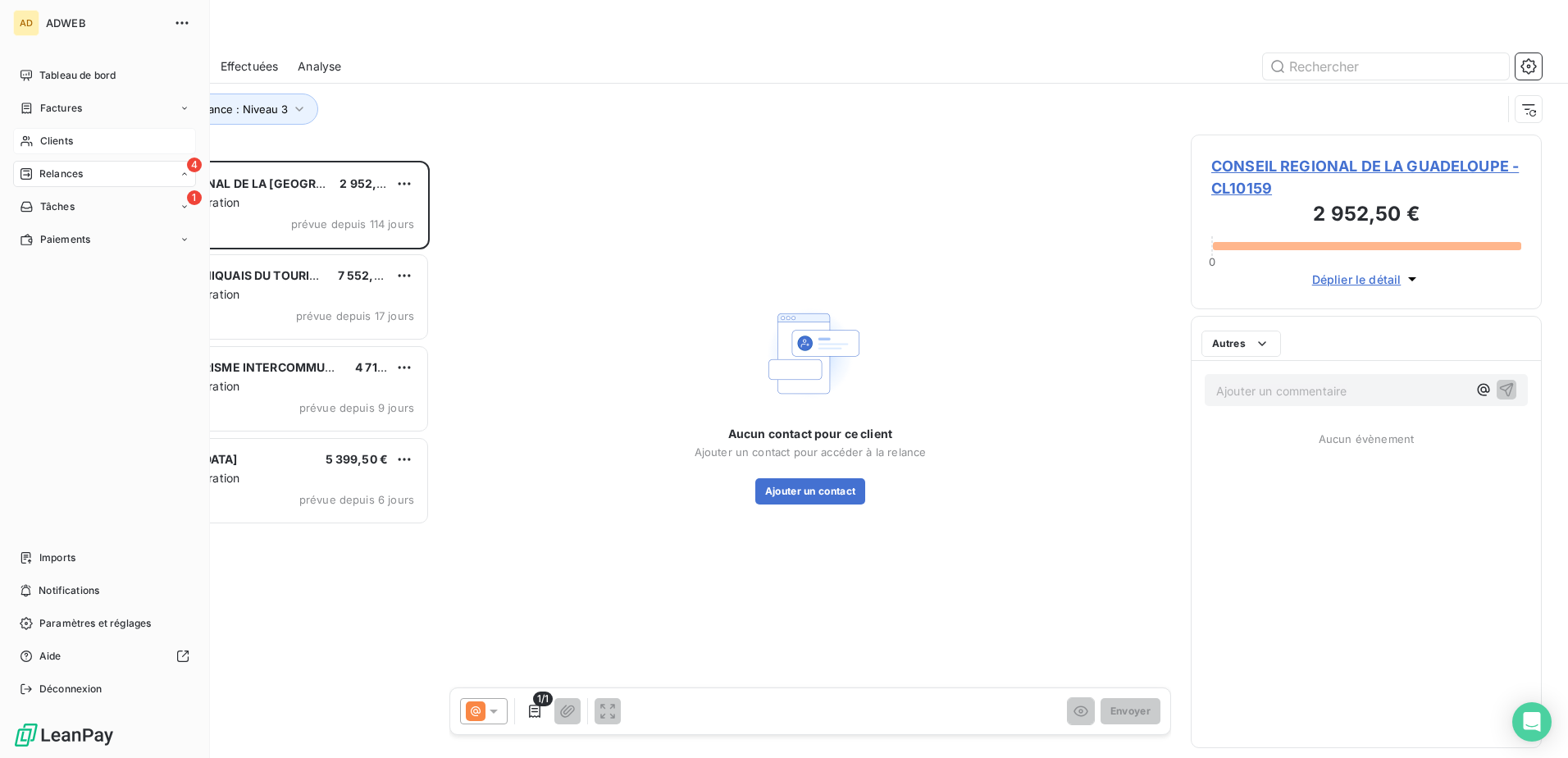
scroll to position [585, 338]
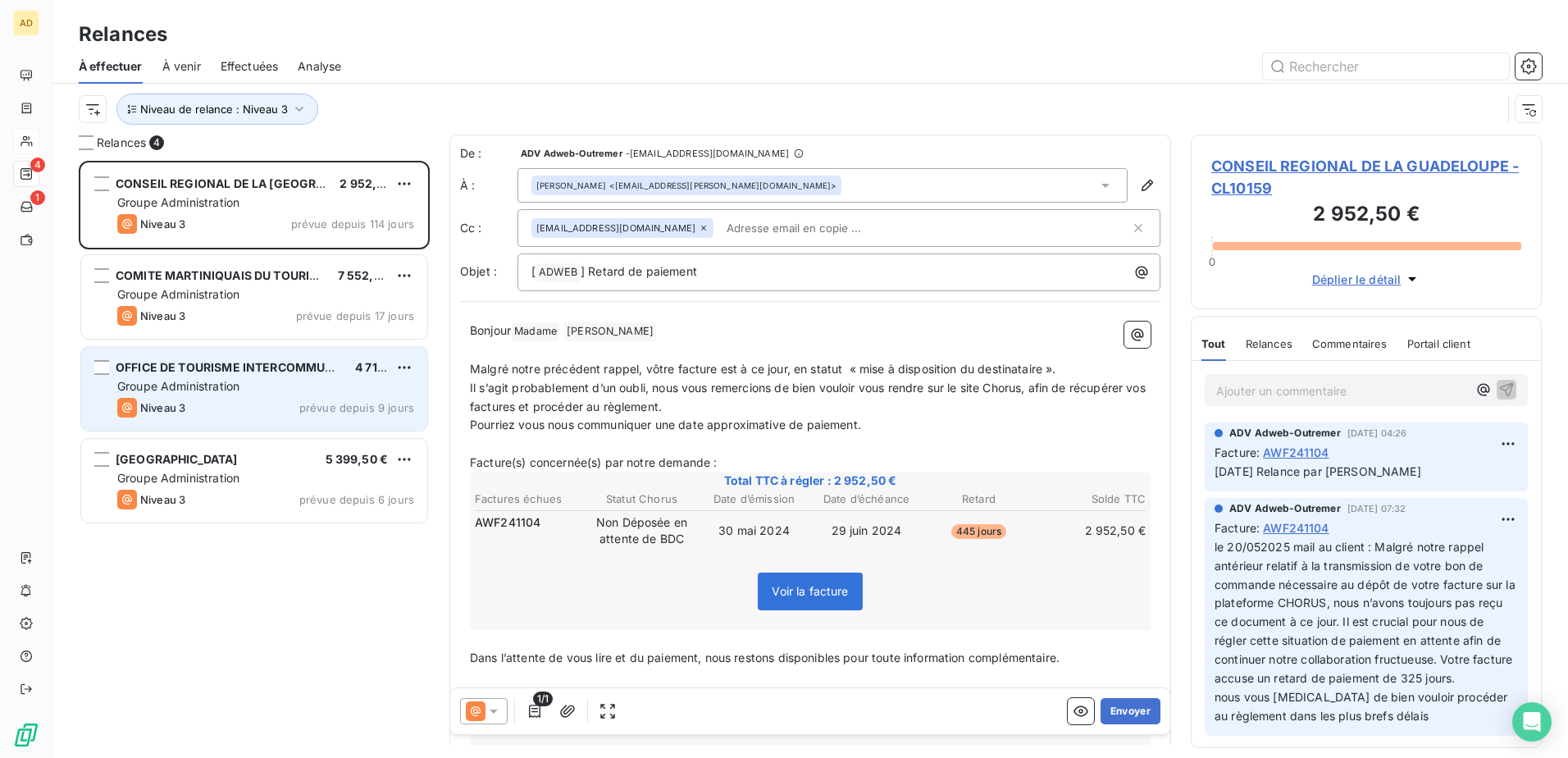
click at [227, 383] on span "Groupe Administration" at bounding box center [178, 385] width 123 height 14
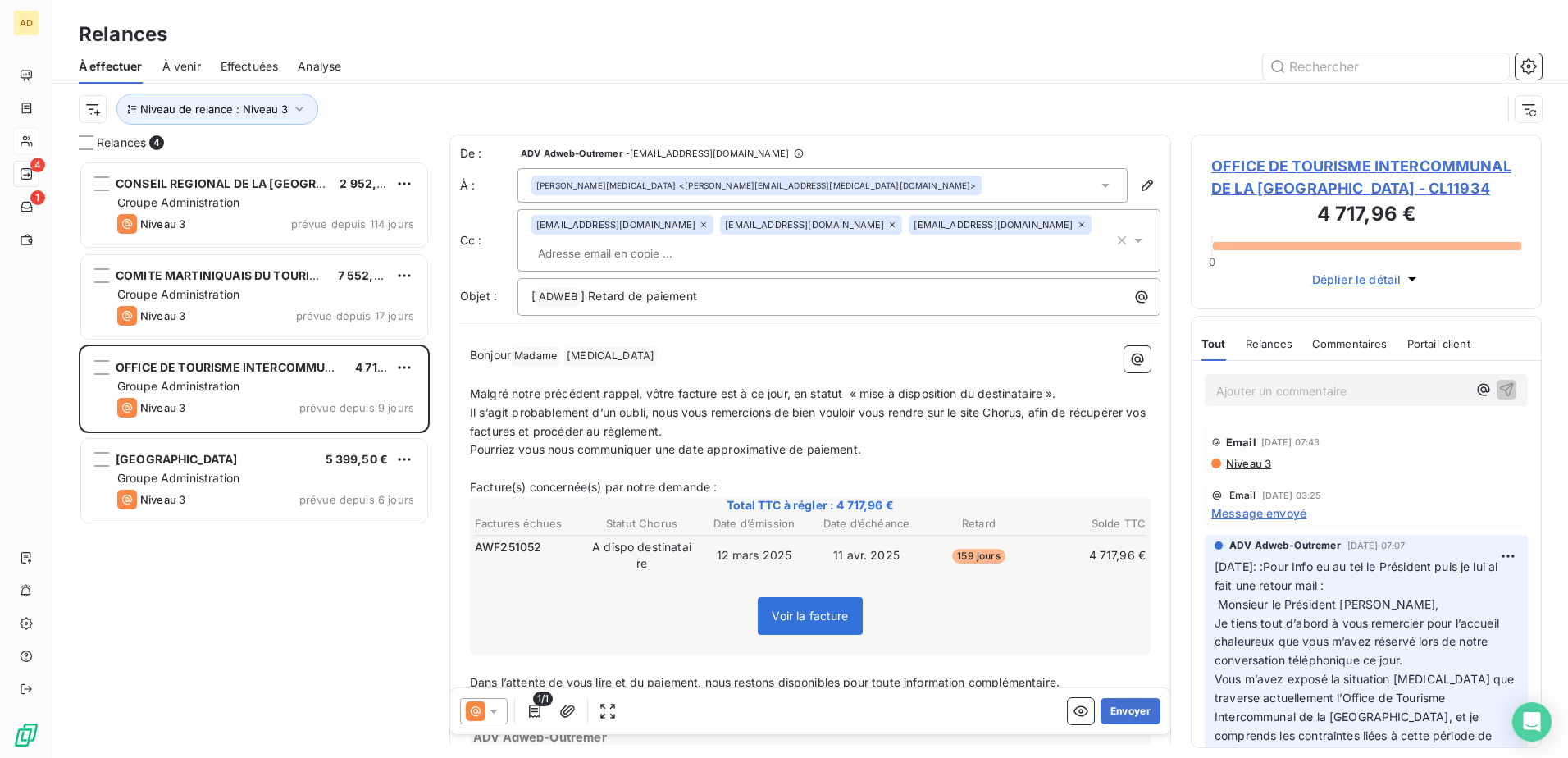
click at [1042, 184] on span "OFFICE DE TOURISME INTERCOMMUNAL DE LA [GEOGRAPHIC_DATA] - CL11934" at bounding box center [1366, 177] width 310 height 44
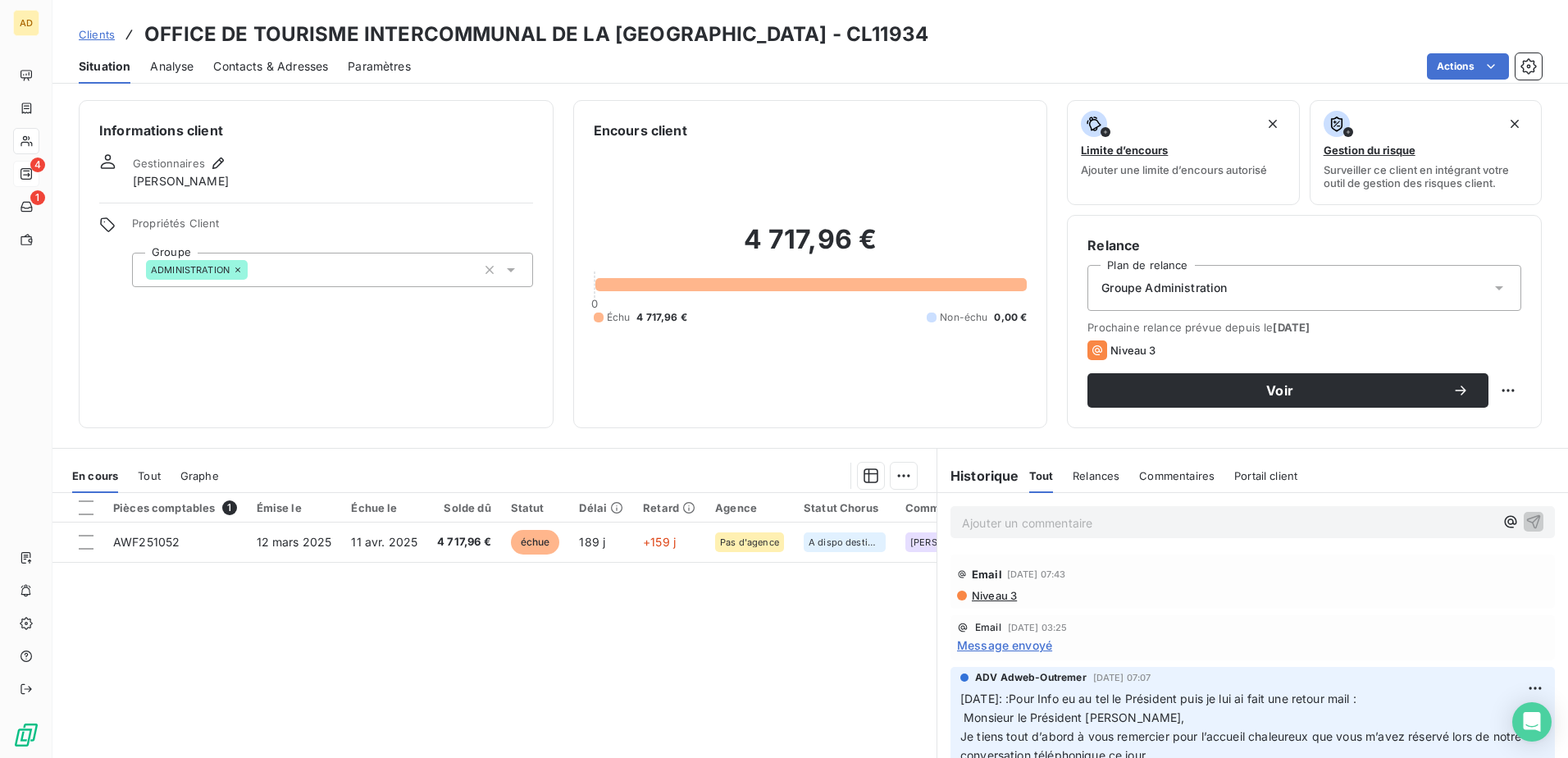
click at [295, 74] on span "Contacts & Adresses" at bounding box center [271, 67] width 115 height 16
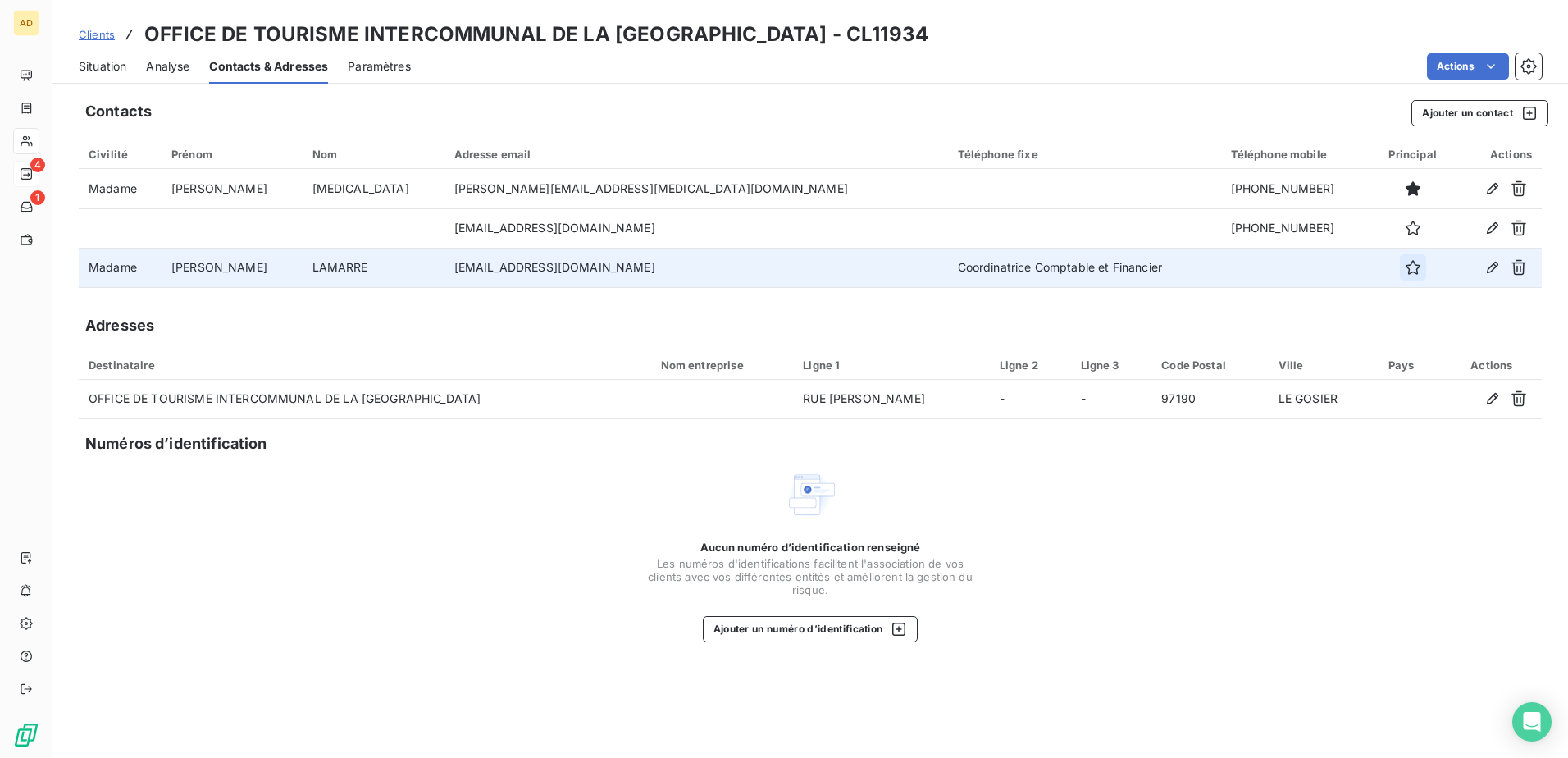
click at [1042, 274] on icon "button" at bounding box center [1413, 267] width 15 height 15
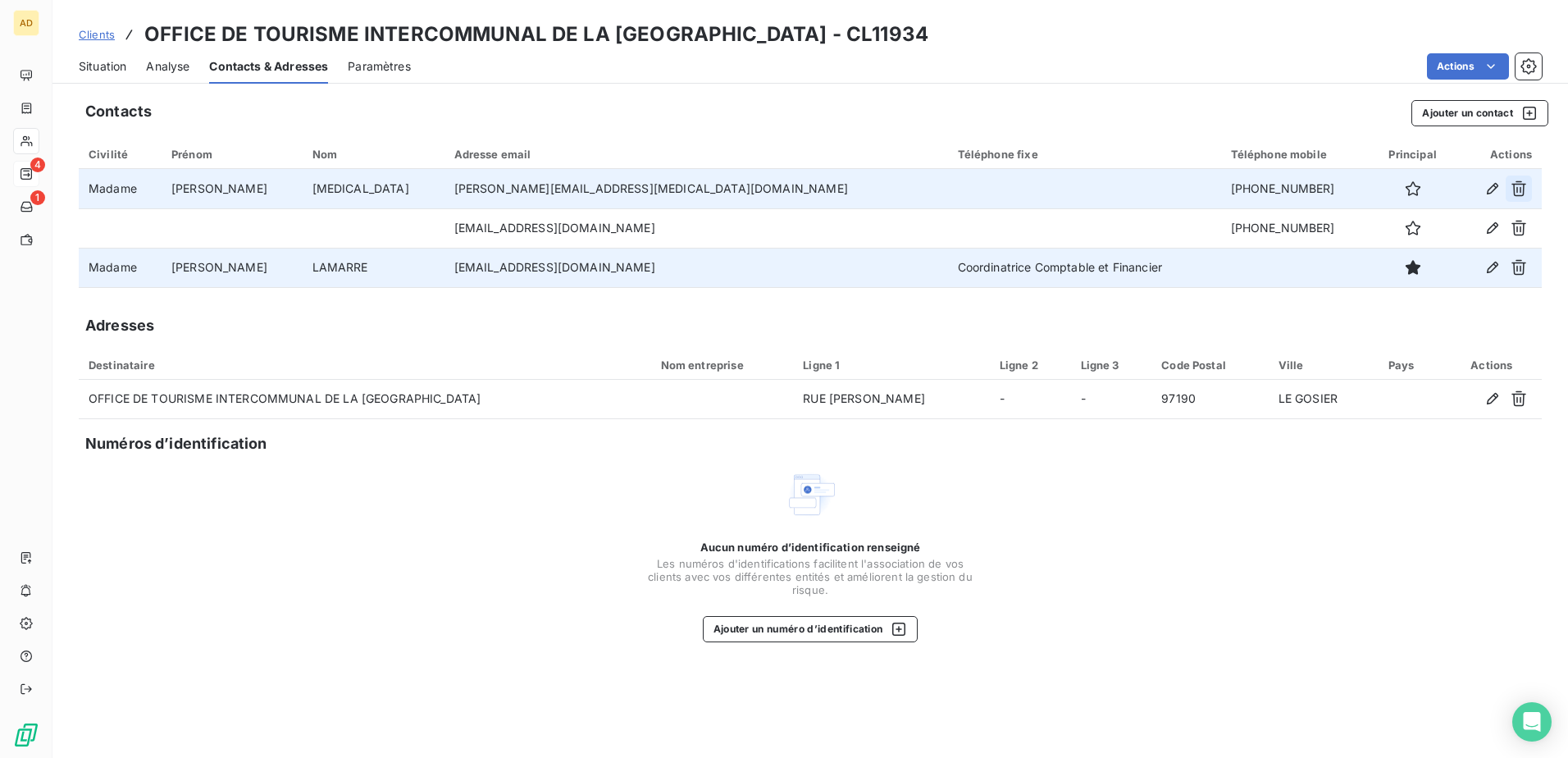
click at [1042, 187] on icon "button" at bounding box center [1519, 188] width 15 height 16
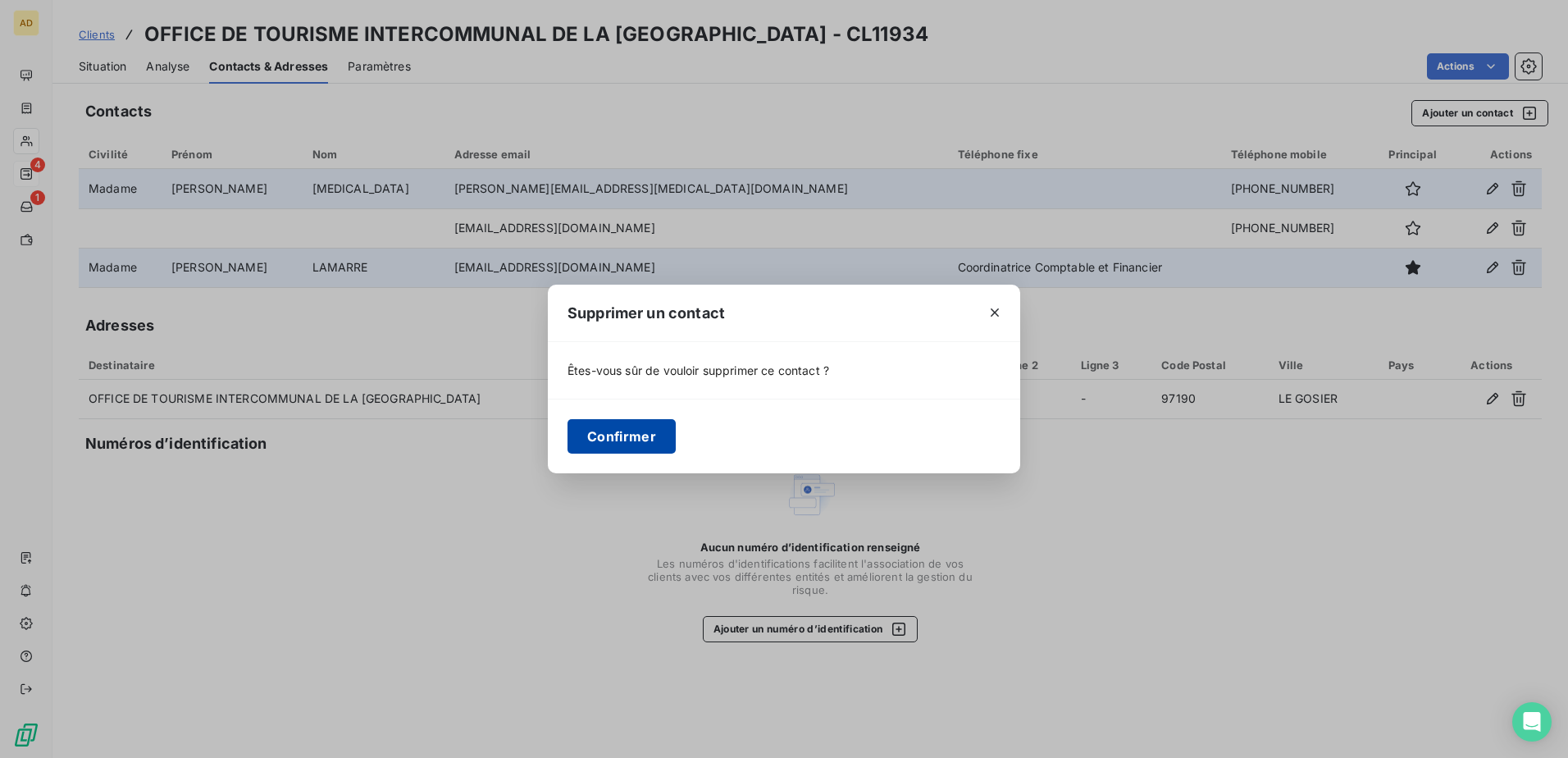
click at [647, 432] on button "Confirmer" at bounding box center [622, 436] width 108 height 35
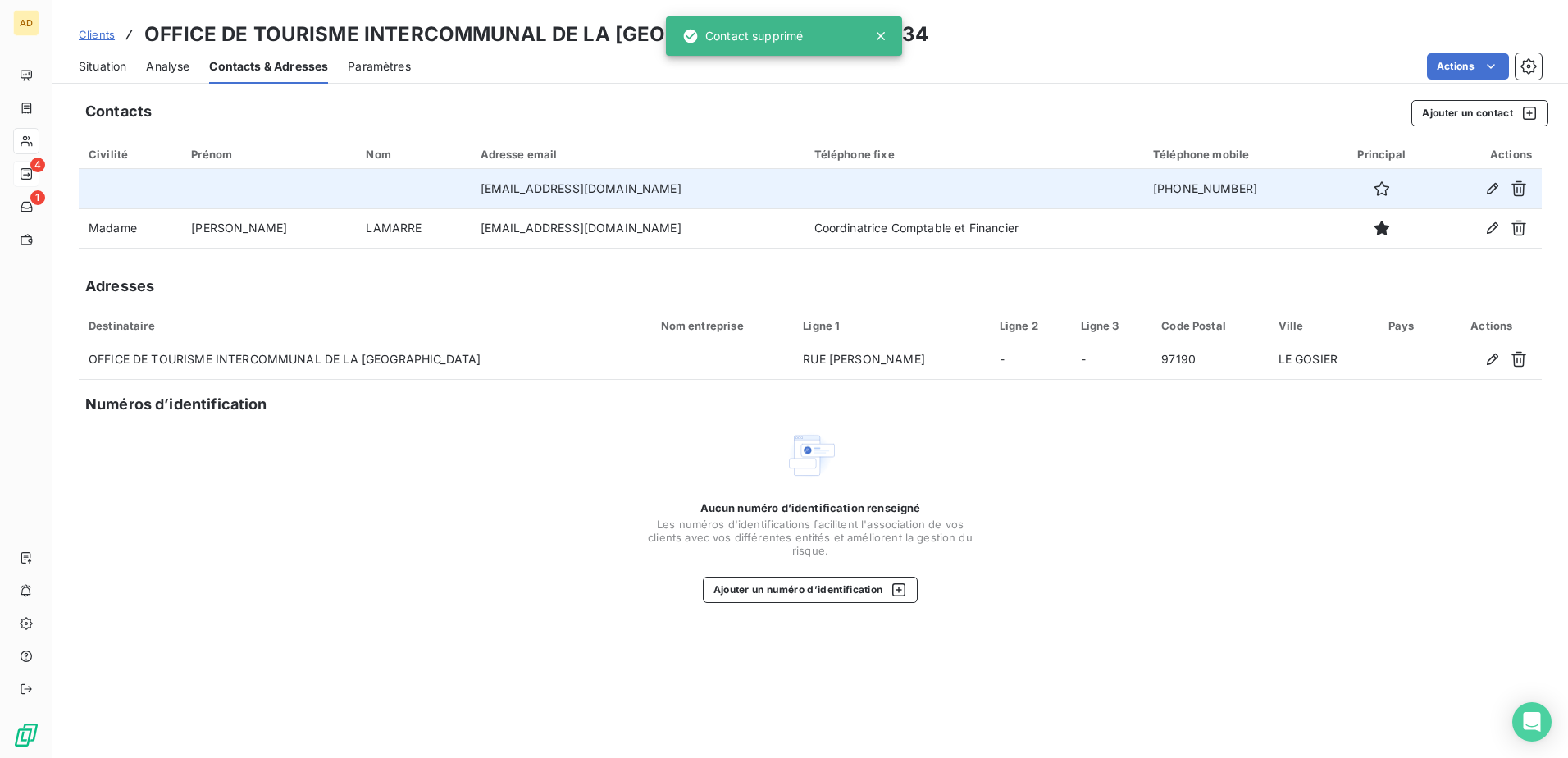
click at [101, 63] on span "Situation" at bounding box center [102, 67] width 48 height 16
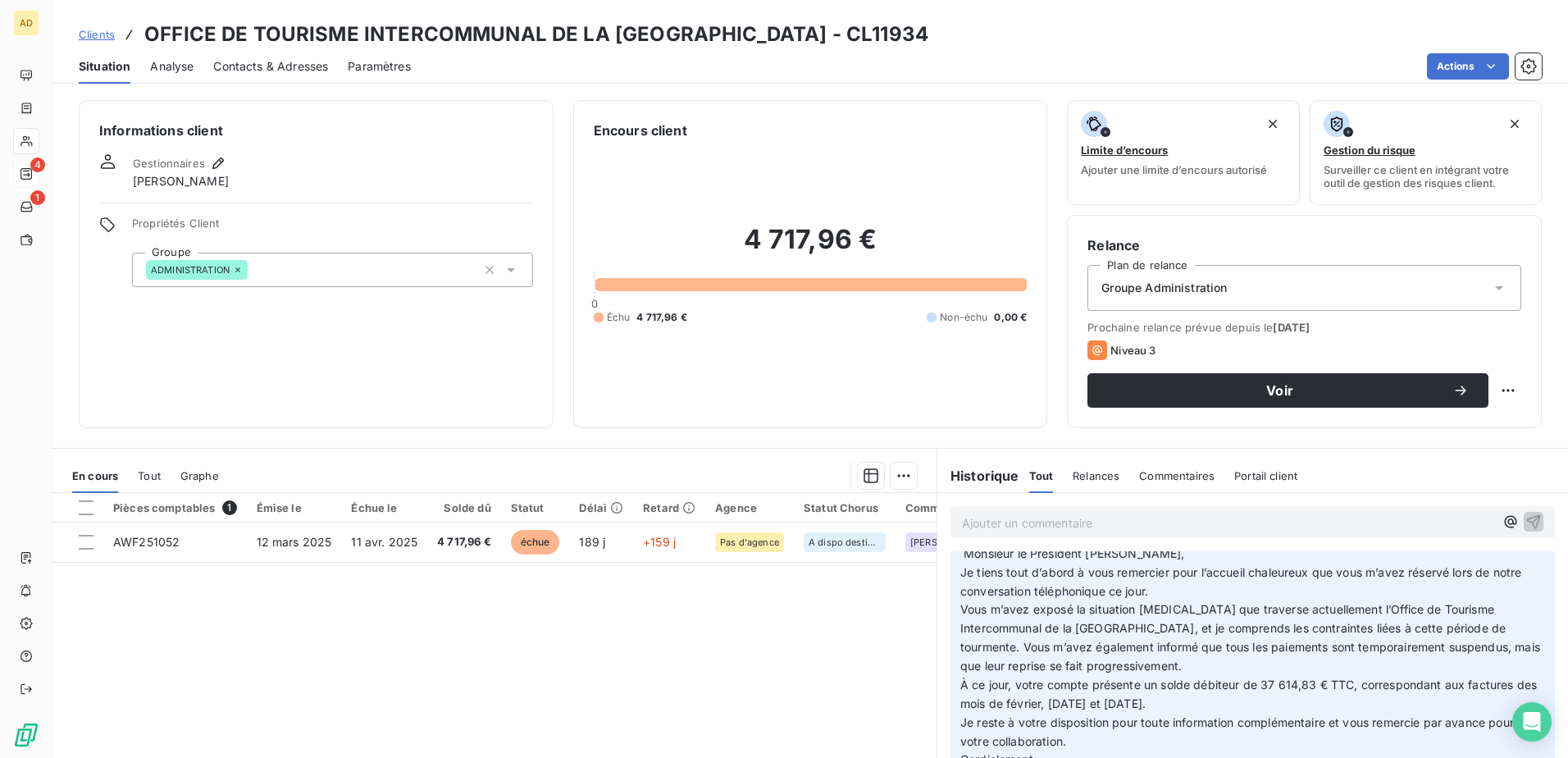
scroll to position [82, 0]
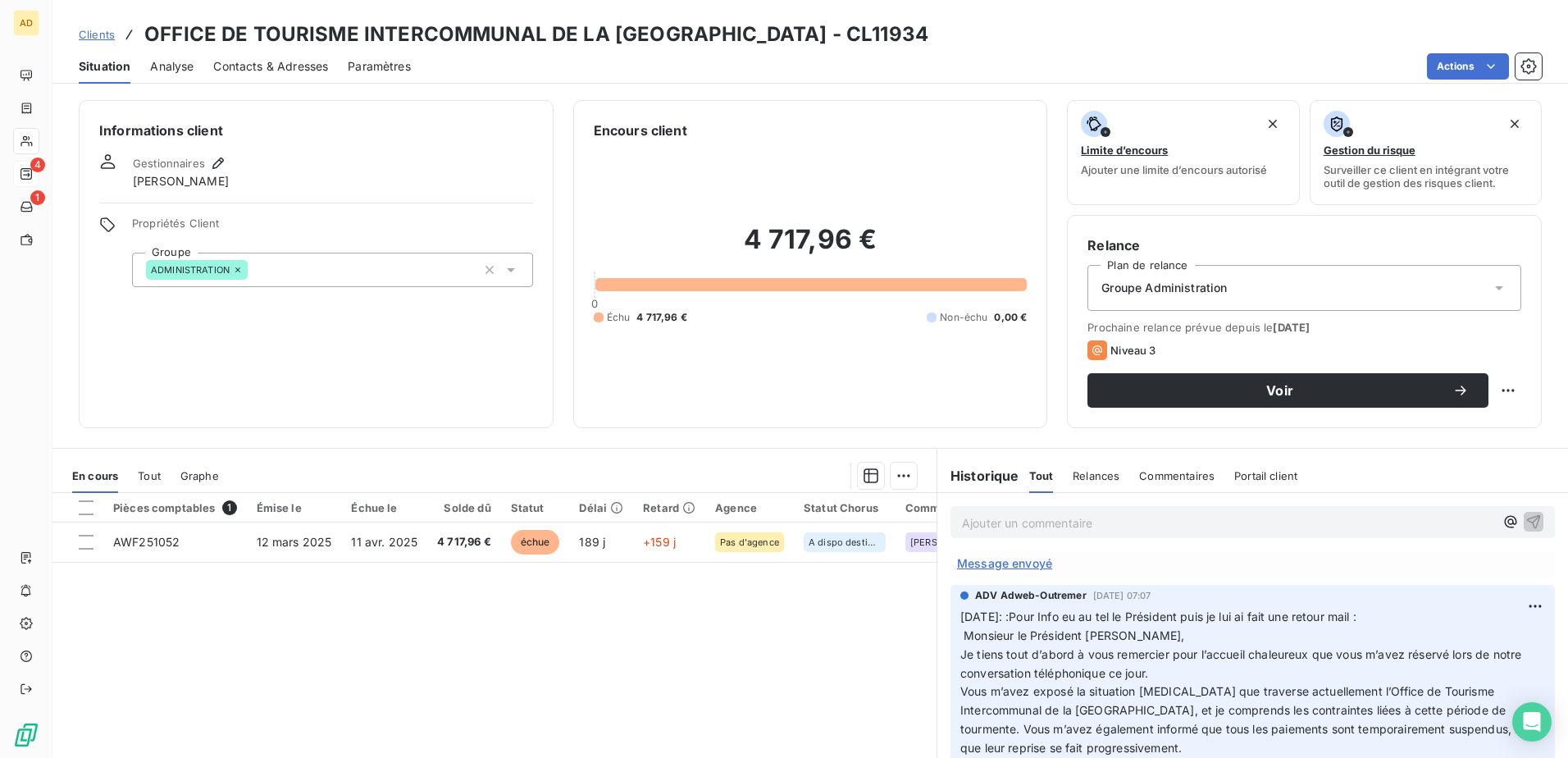
click at [101, 68] on span "Situation" at bounding box center [104, 67] width 52 height 16
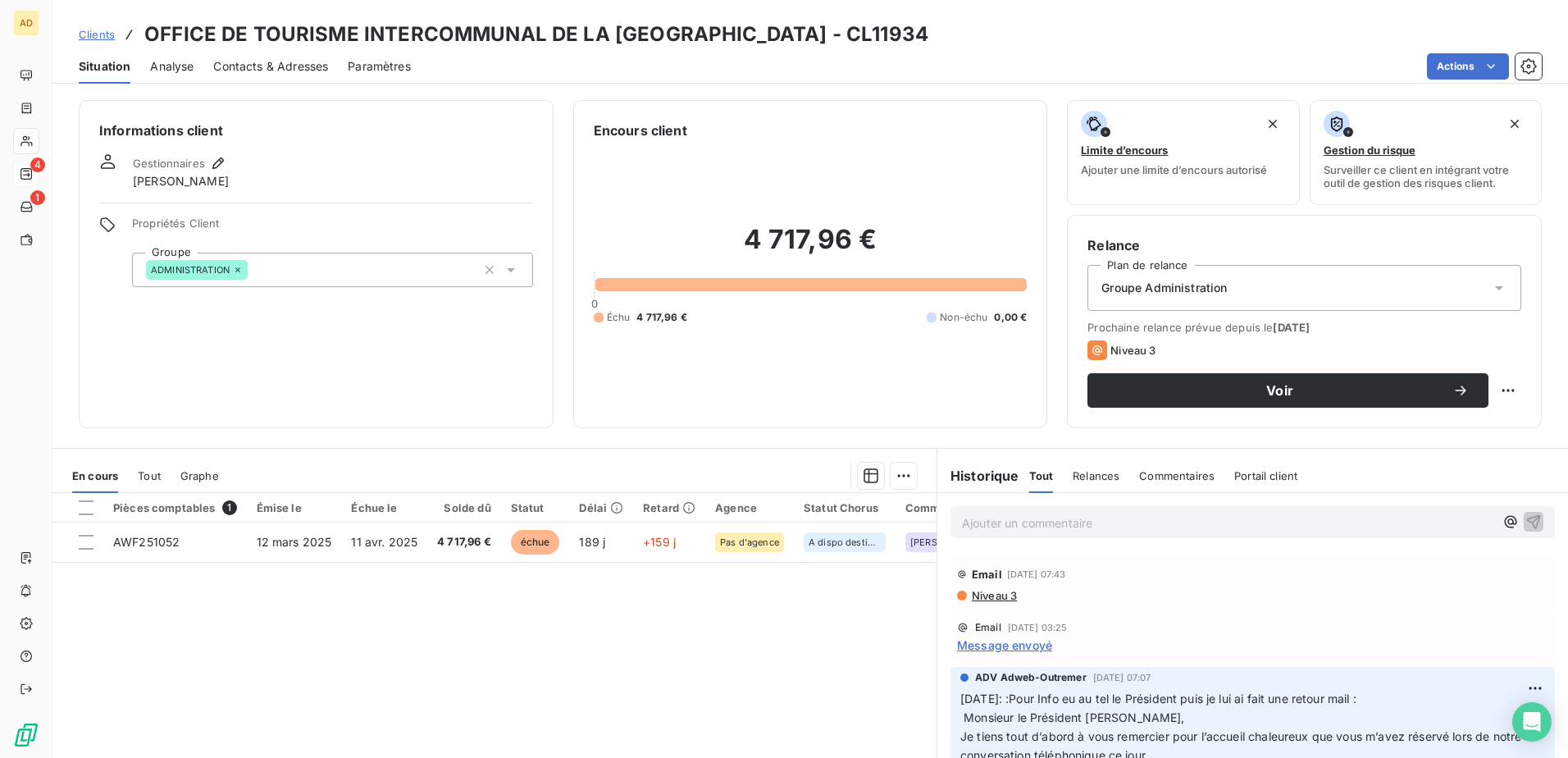
click at [979, 462] on span "Niveau 3" at bounding box center [993, 595] width 47 height 13
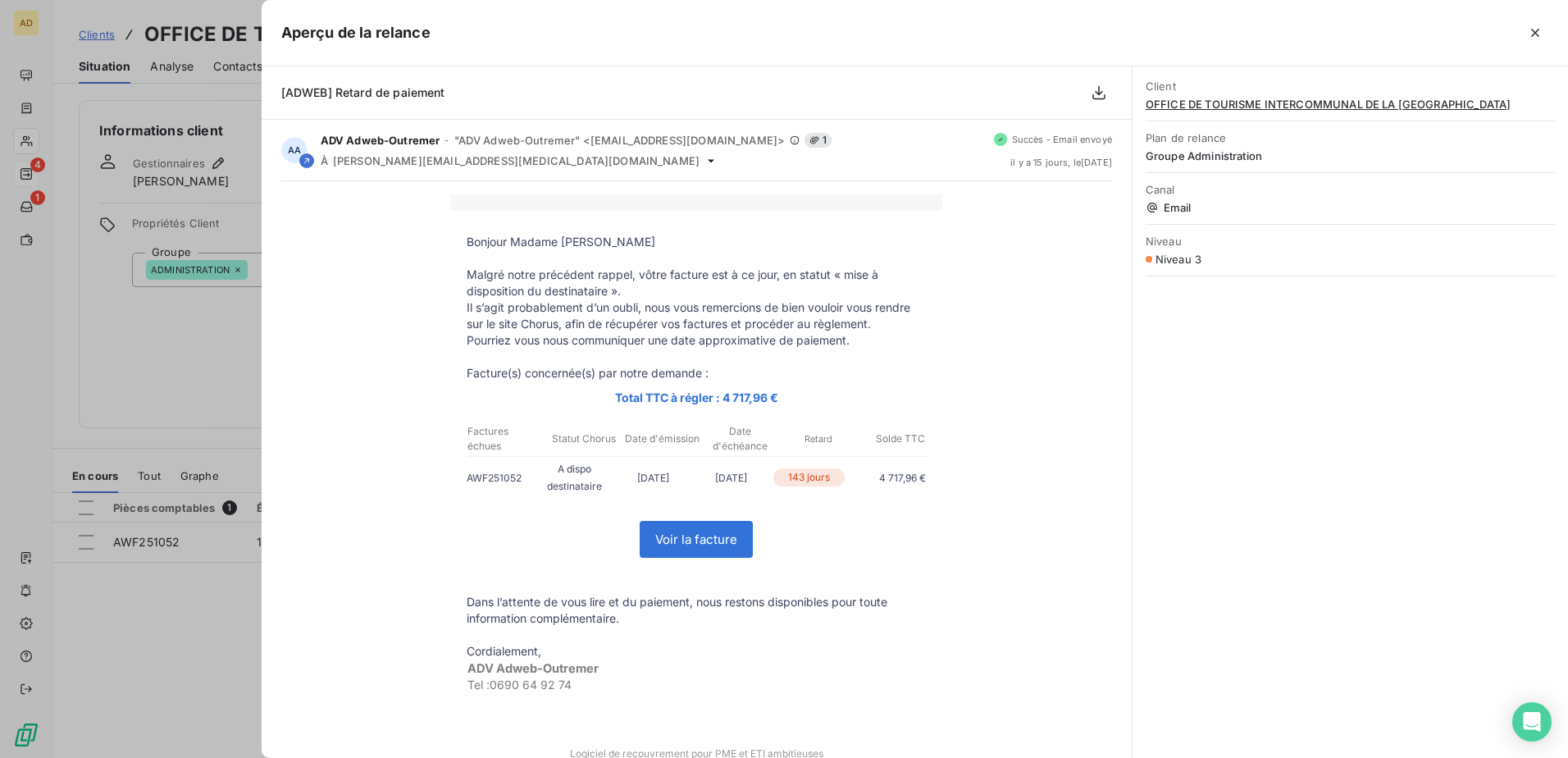
click at [217, 462] on div at bounding box center [784, 379] width 1568 height 758
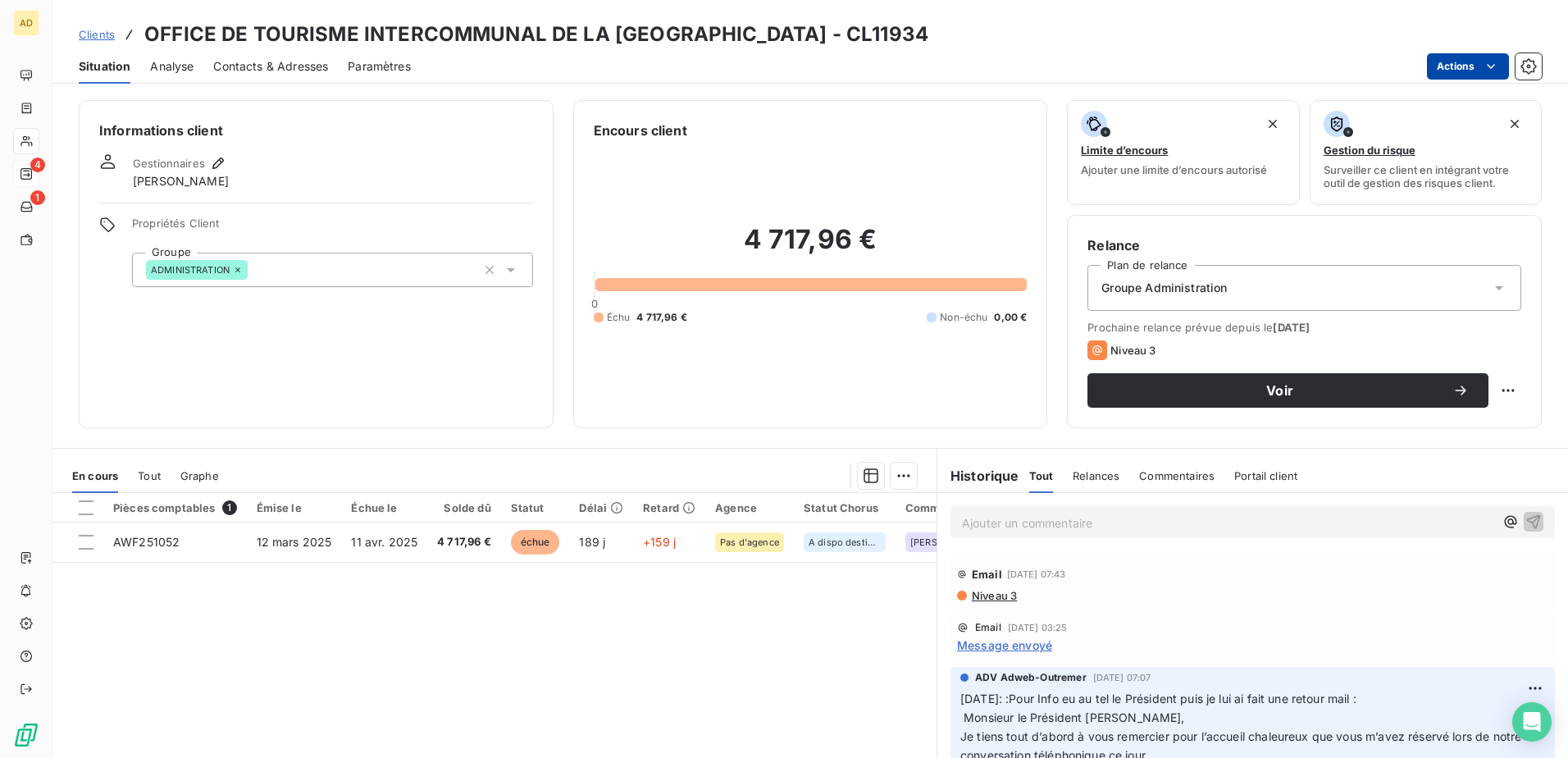
click at [1042, 67] on html "AD 4 1 Clients OFFICE DE TOURISME INTERCOMMUNAL DE LA [GEOGRAPHIC_DATA] - CL119…" at bounding box center [784, 379] width 1568 height 758
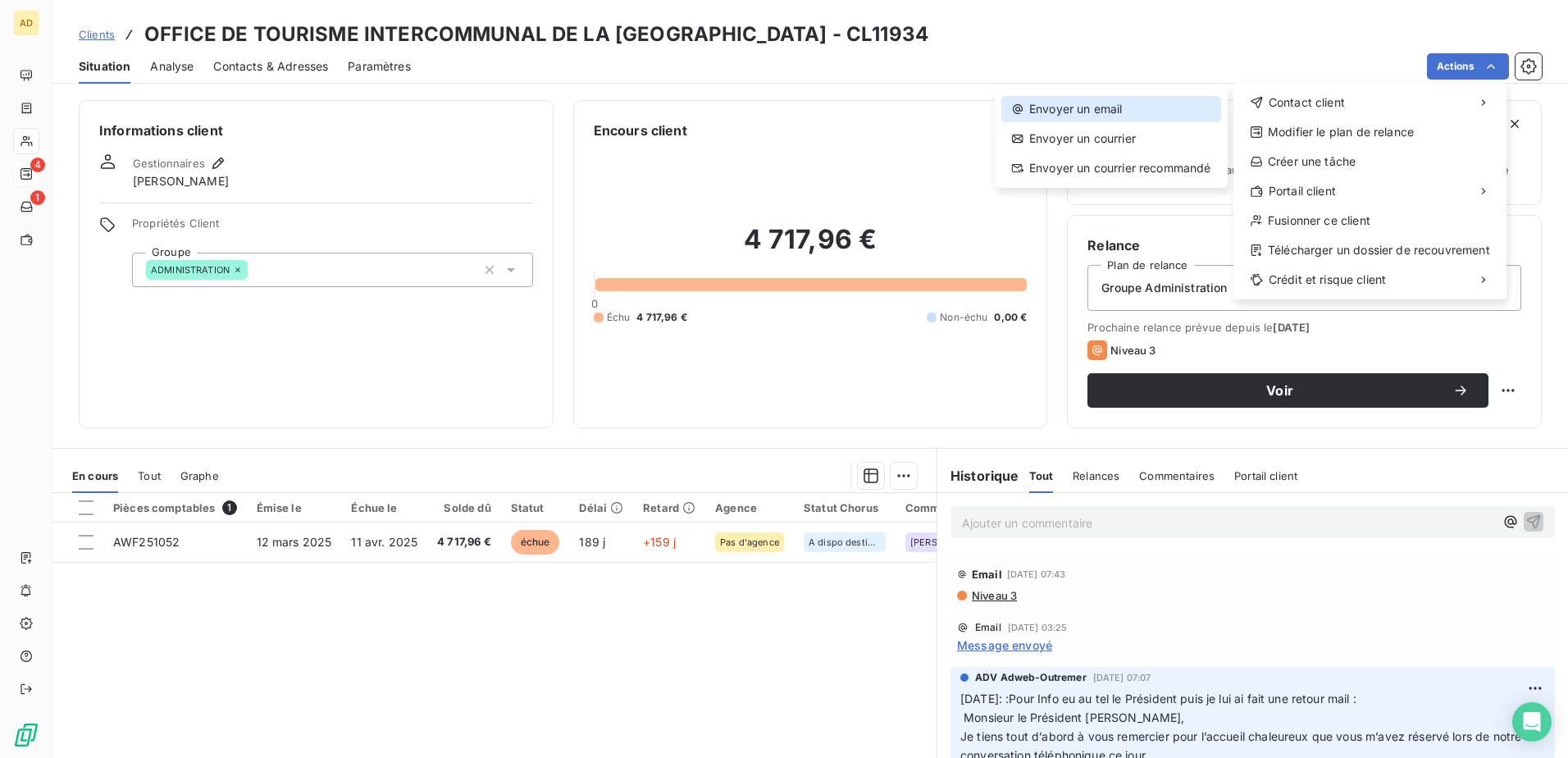
click at [1042, 106] on div "Envoyer un email" at bounding box center [1111, 109] width 219 height 27
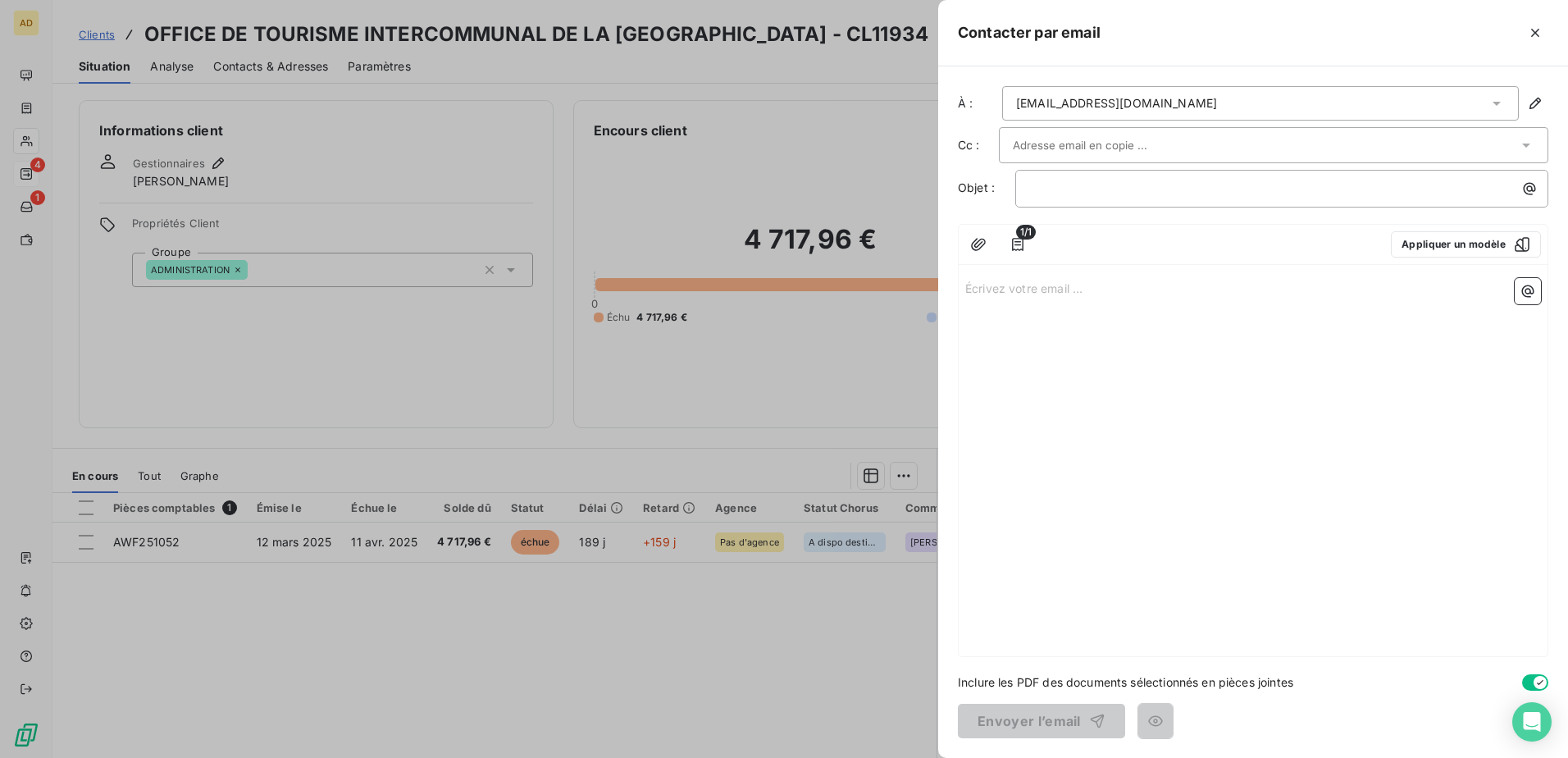
click at [1042, 133] on div at bounding box center [1265, 144] width 506 height 25
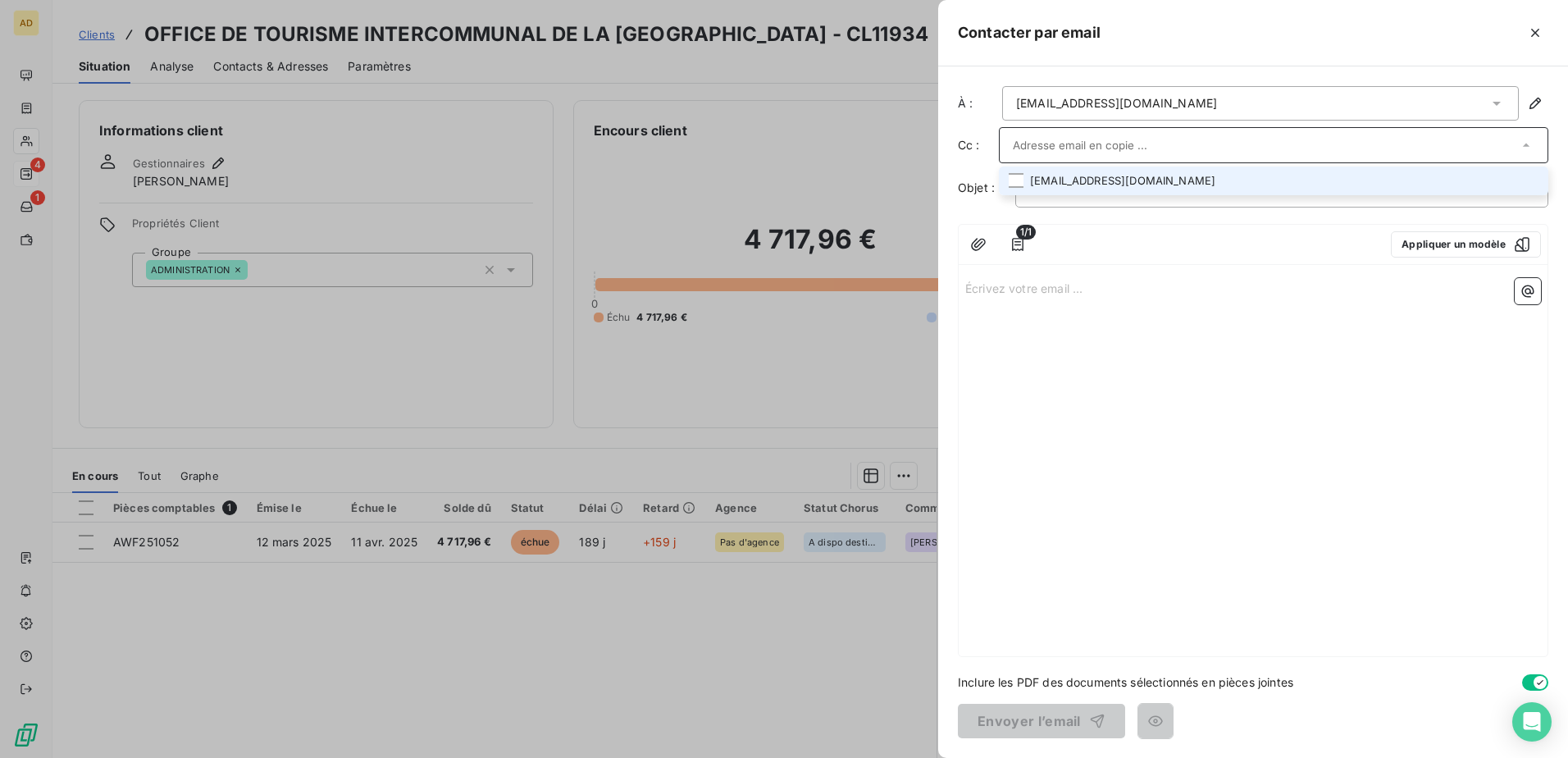
click at [1042, 177] on li "[EMAIL_ADDRESS][DOMAIN_NAME]" at bounding box center [1274, 180] width 549 height 28
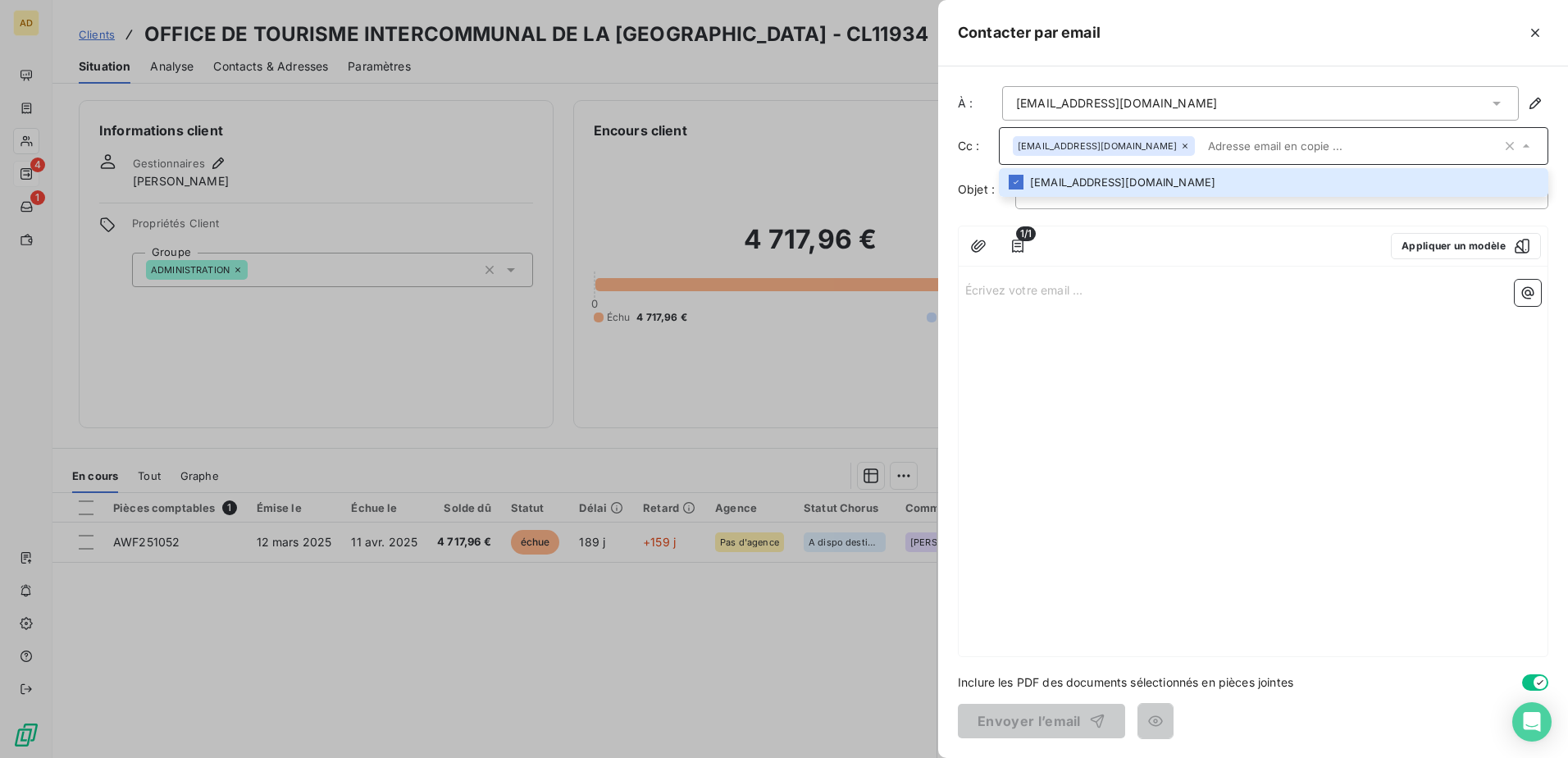
click at [1042, 331] on div "Écrivez votre email ... ﻿" at bounding box center [1253, 464] width 589 height 383
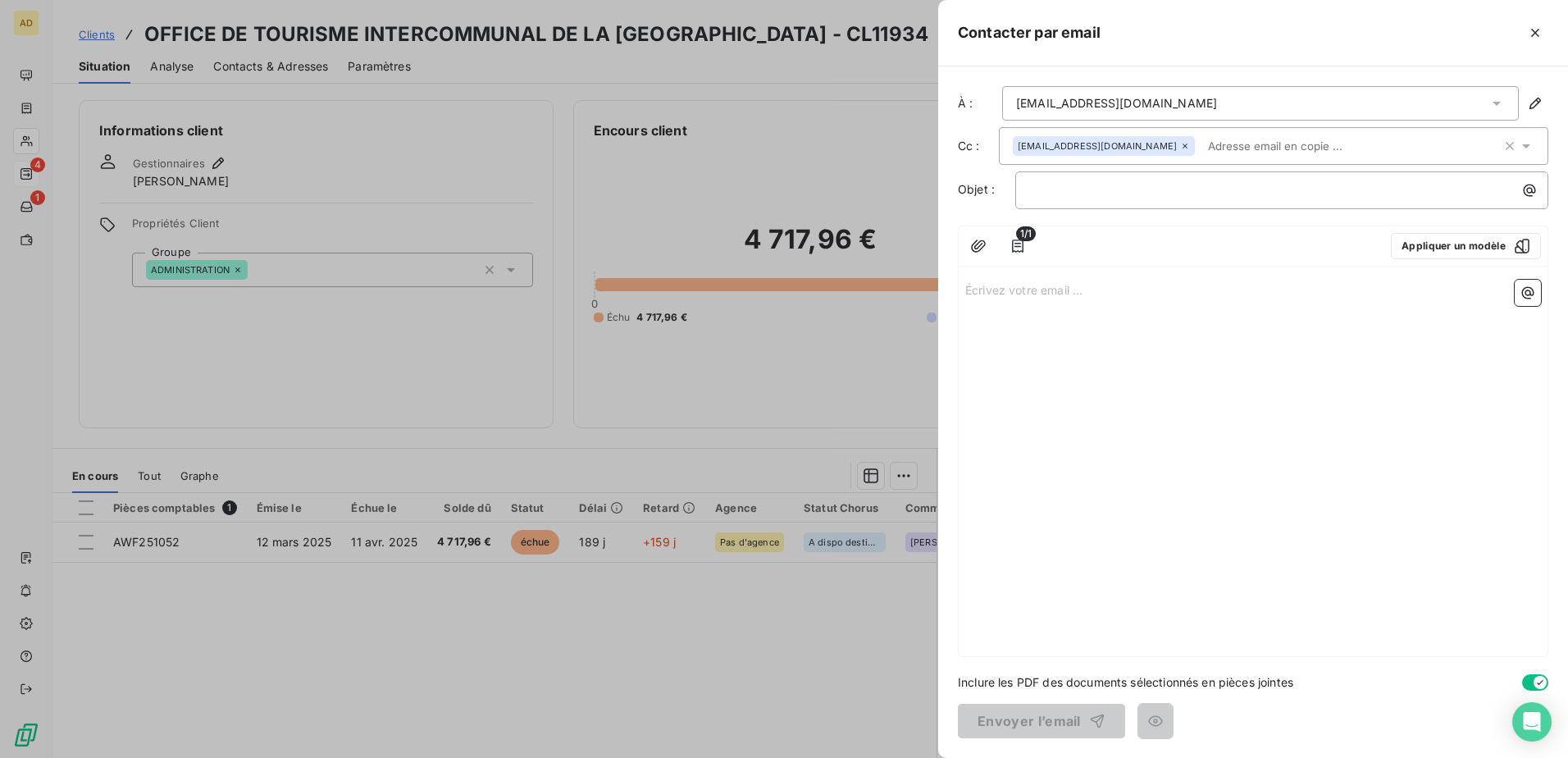
click at [1042, 144] on input "text" at bounding box center [1296, 145] width 189 height 25
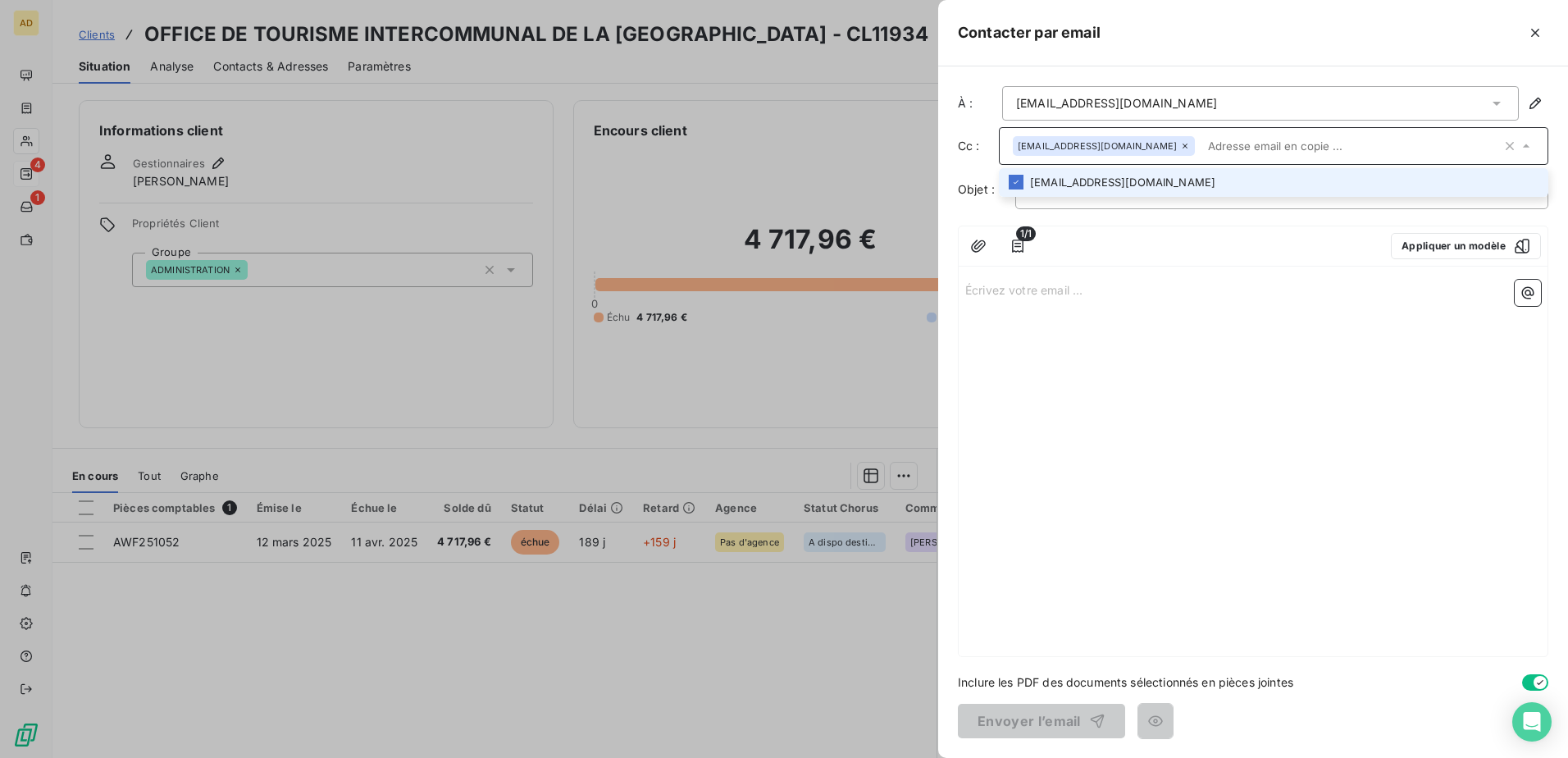
paste input "[EMAIL_ADDRESS][DOMAIN_NAME]"
click at [1042, 411] on div "Écrivez votre email ... ﻿" at bounding box center [1253, 464] width 589 height 383
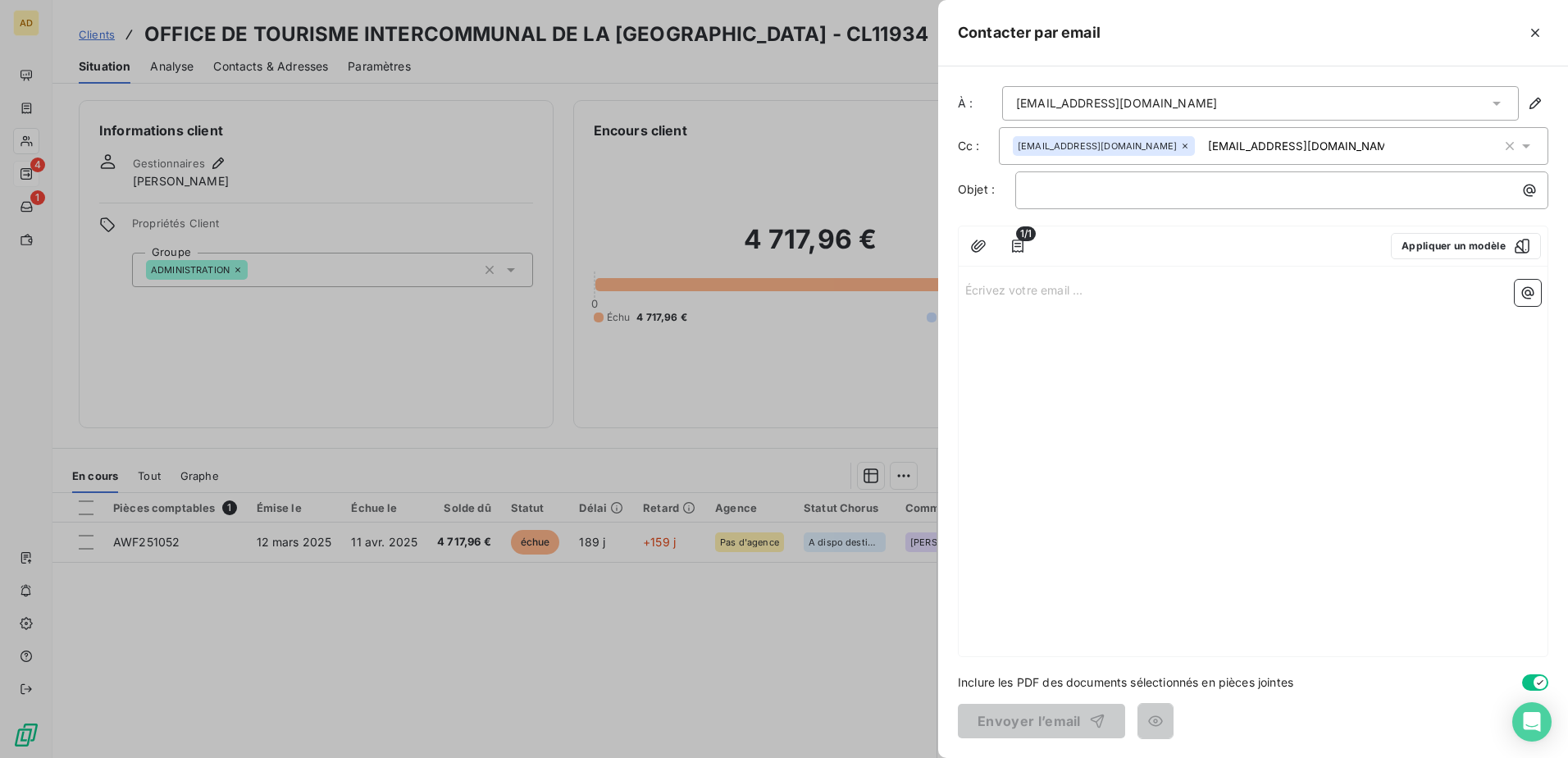
click at [1042, 143] on div "[EMAIL_ADDRESS][DOMAIN_NAME] [DOMAIN_NAME][EMAIL_ADDRESS][DOMAIN_NAME]" at bounding box center [1257, 145] width 489 height 25
type input "[EMAIL_ADDRESS][DOMAIN_NAME]"
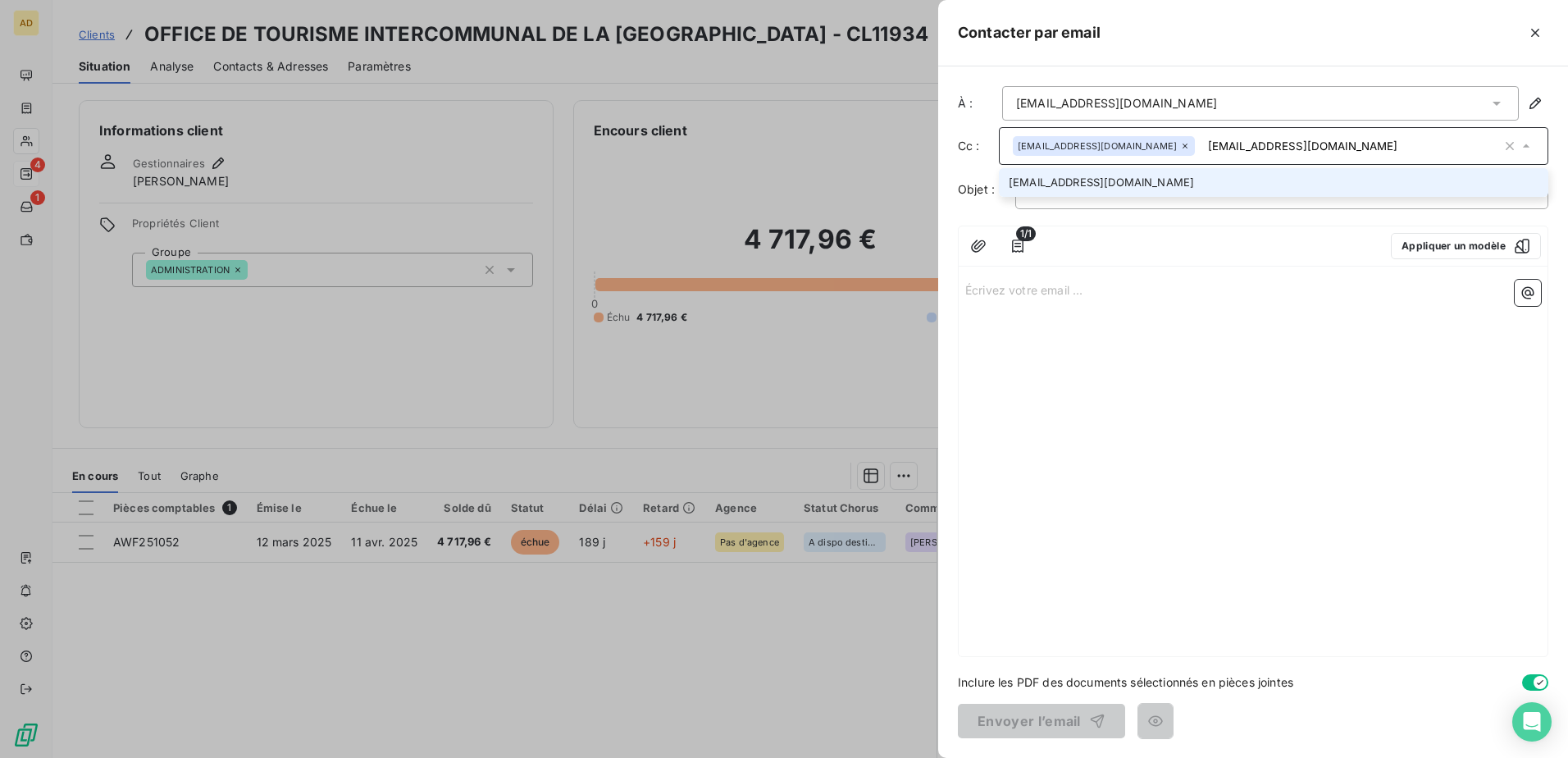
click at [1042, 187] on li "[EMAIL_ADDRESS][DOMAIN_NAME]" at bounding box center [1274, 182] width 549 height 28
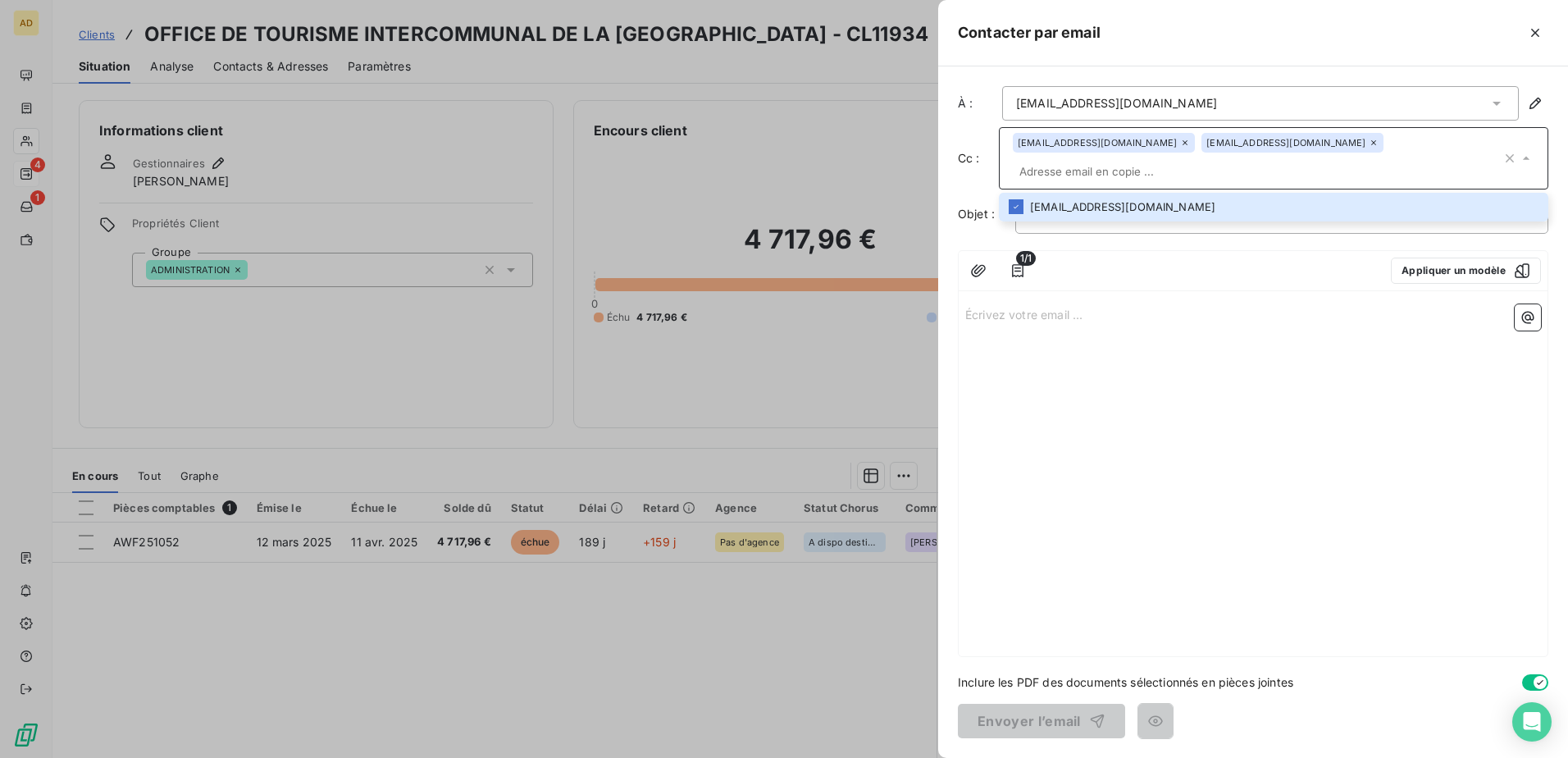
click at [1042, 323] on p "Écrivez votre email ... ﻿" at bounding box center [1253, 314] width 576 height 19
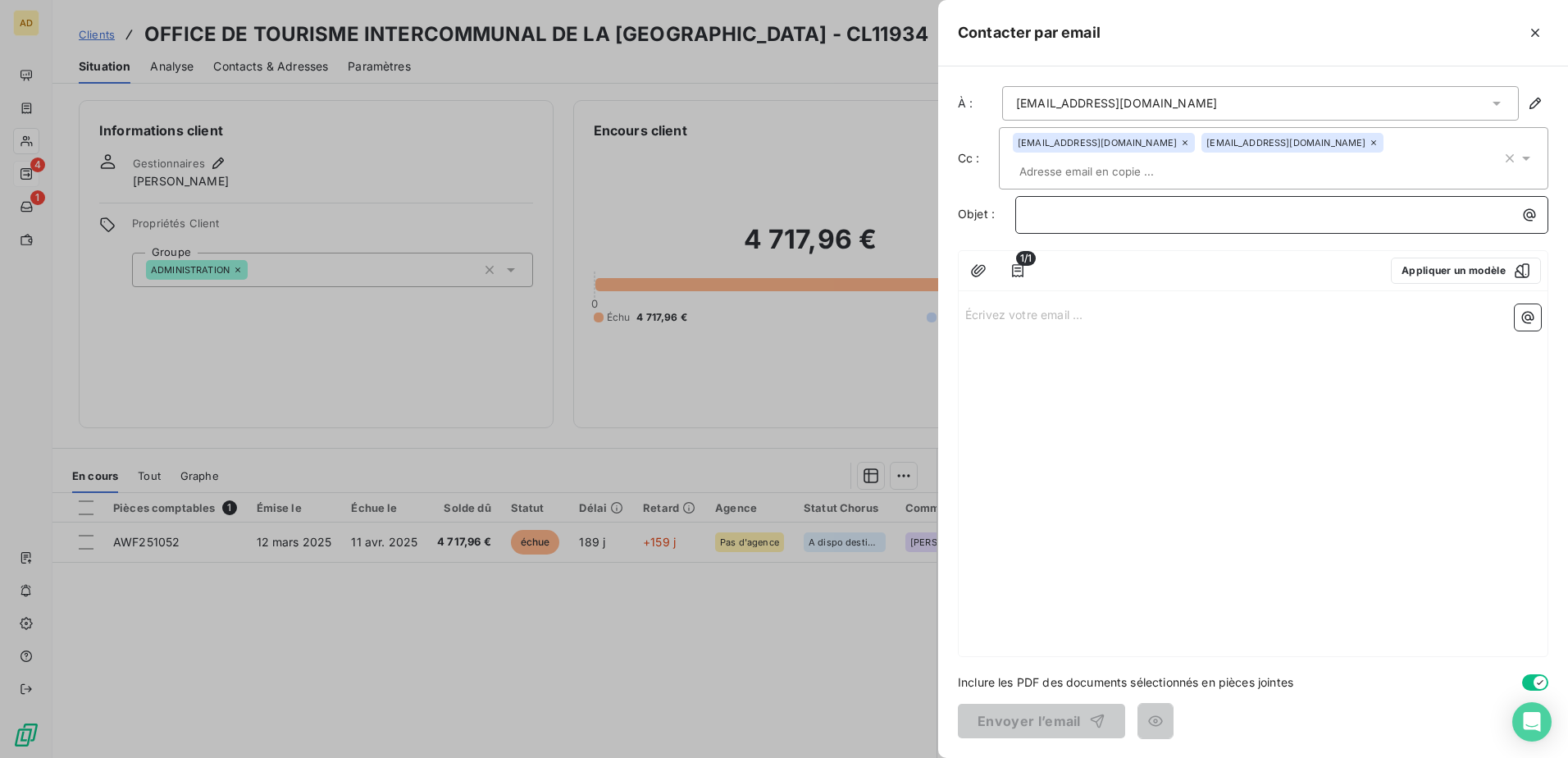
click at [1042, 214] on p "﻿" at bounding box center [1286, 214] width 514 height 19
click at [1042, 216] on p "﻿" at bounding box center [1286, 214] width 514 height 19
click at [1042, 268] on button "Appliquer un modèle" at bounding box center [1466, 271] width 150 height 27
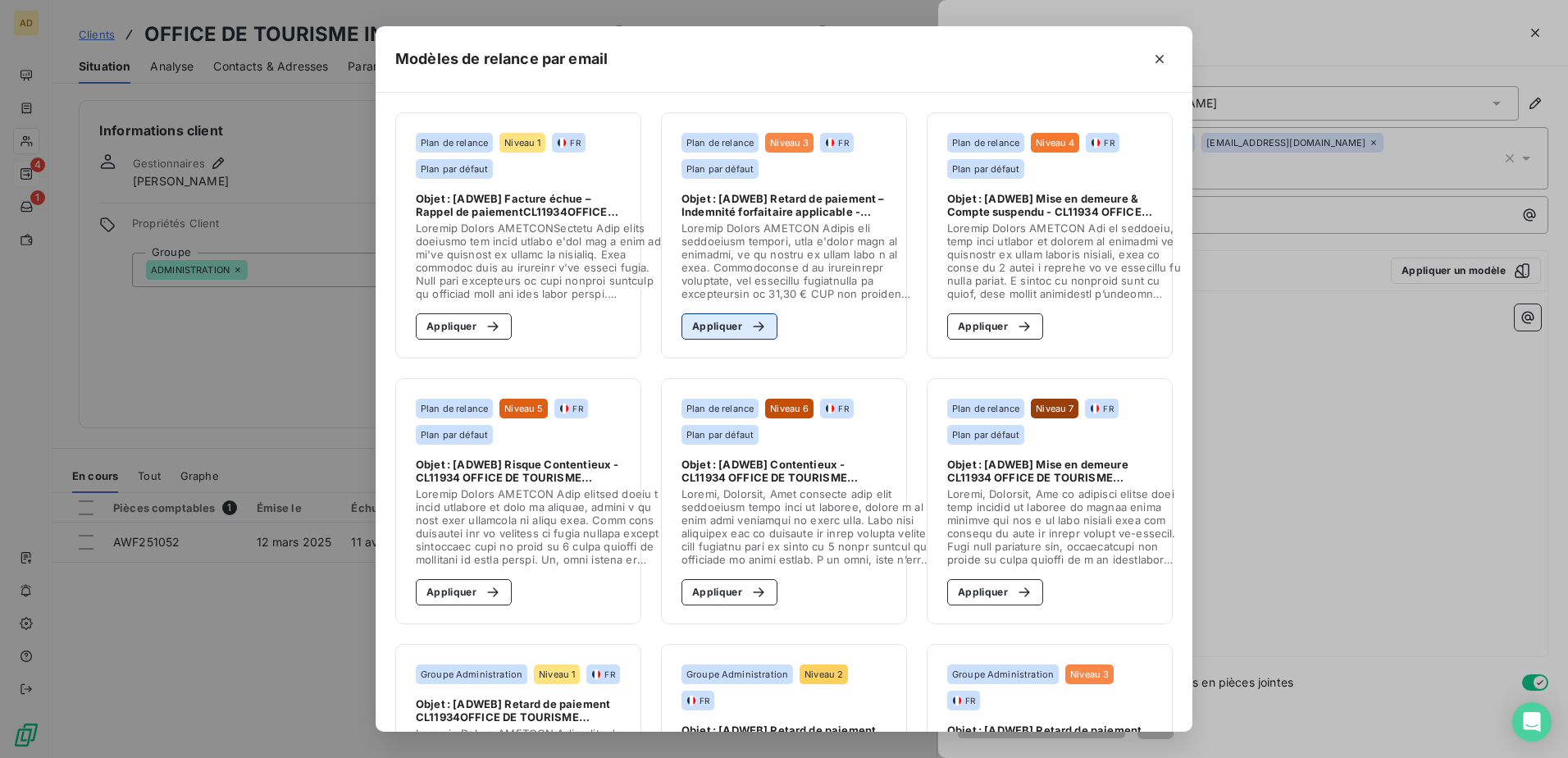
click at [729, 326] on button "Appliquer" at bounding box center [729, 326] width 96 height 27
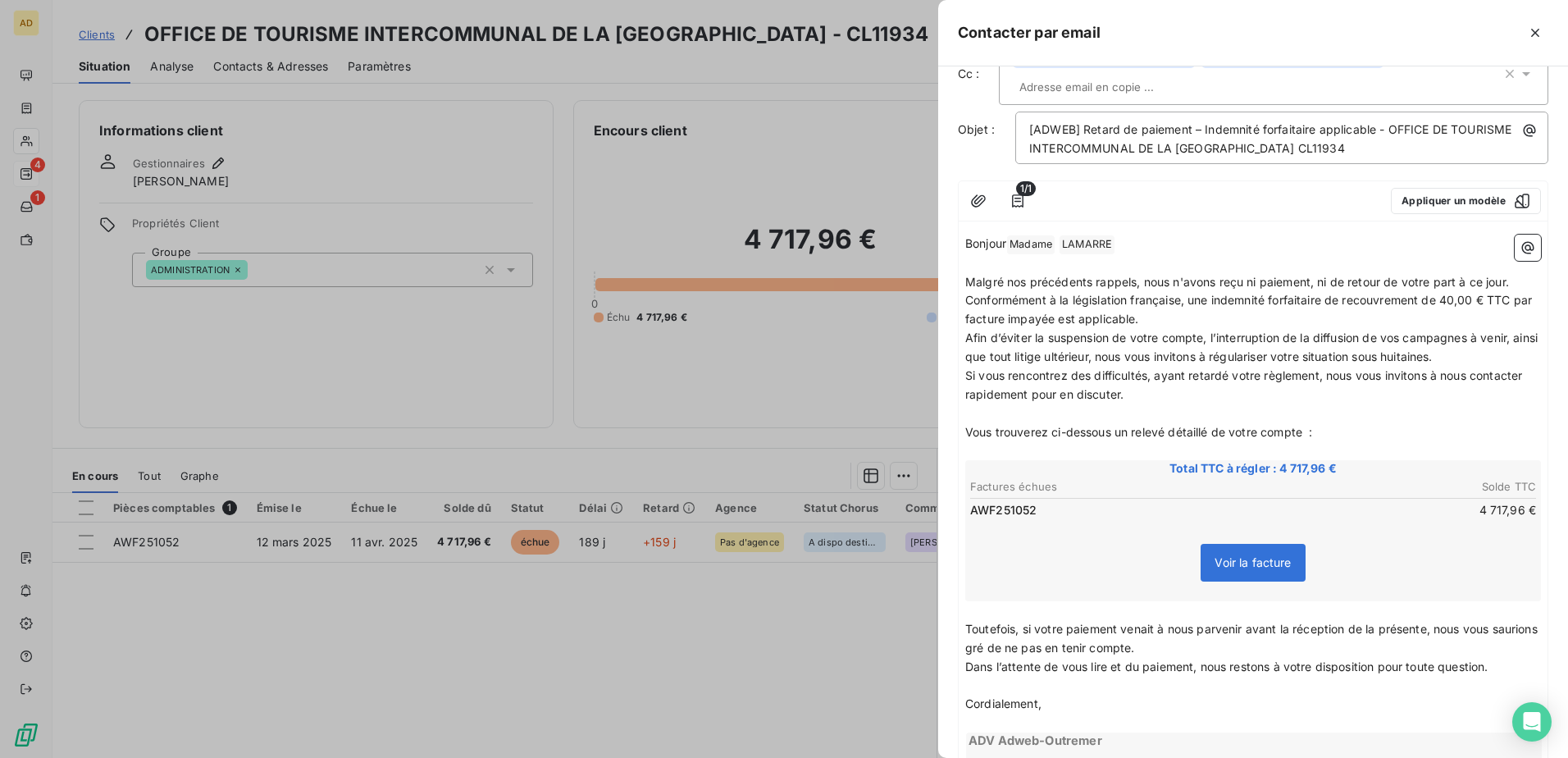
scroll to position [164, 0]
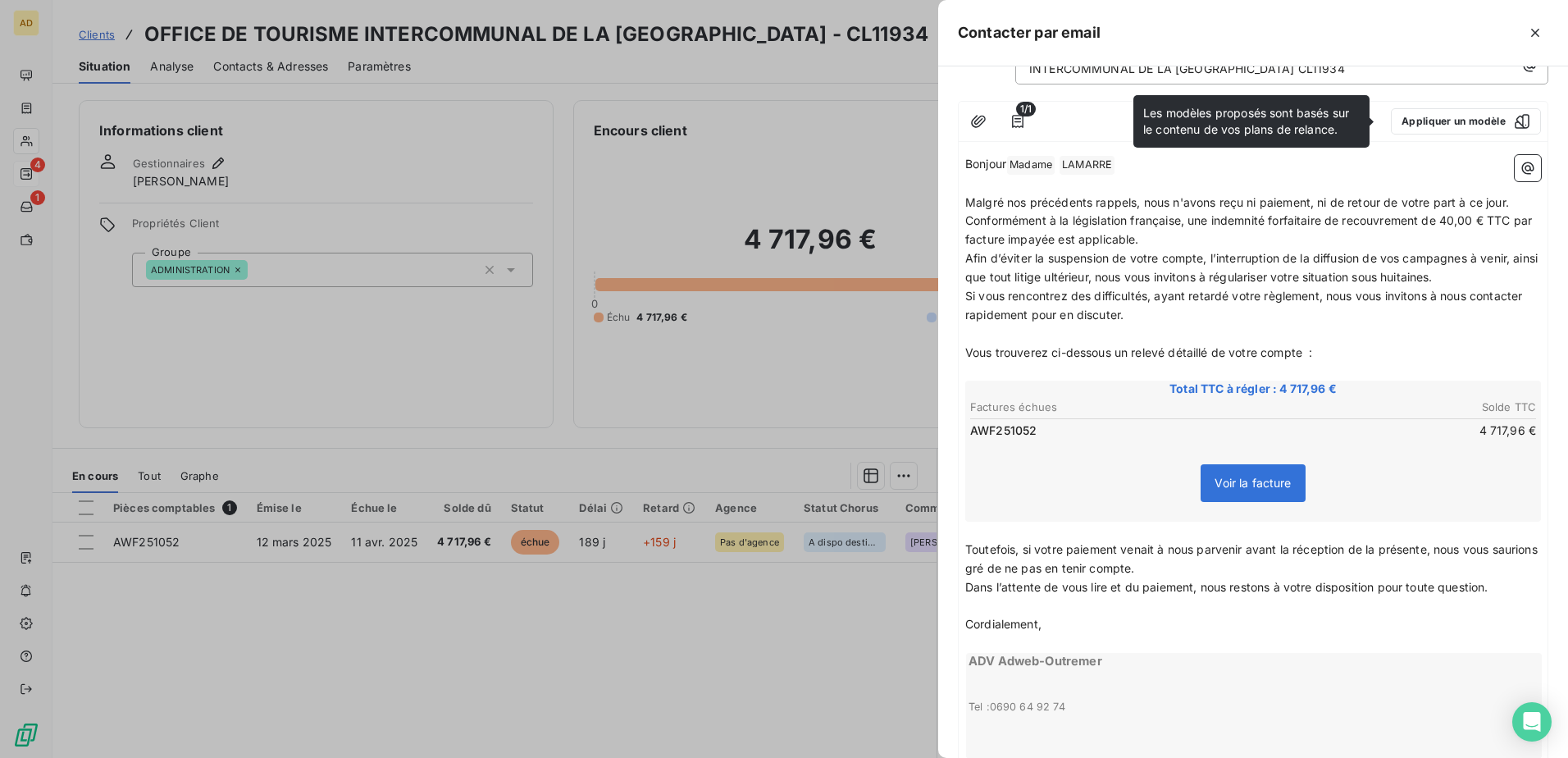
click at [689, 462] on div at bounding box center [784, 379] width 1568 height 758
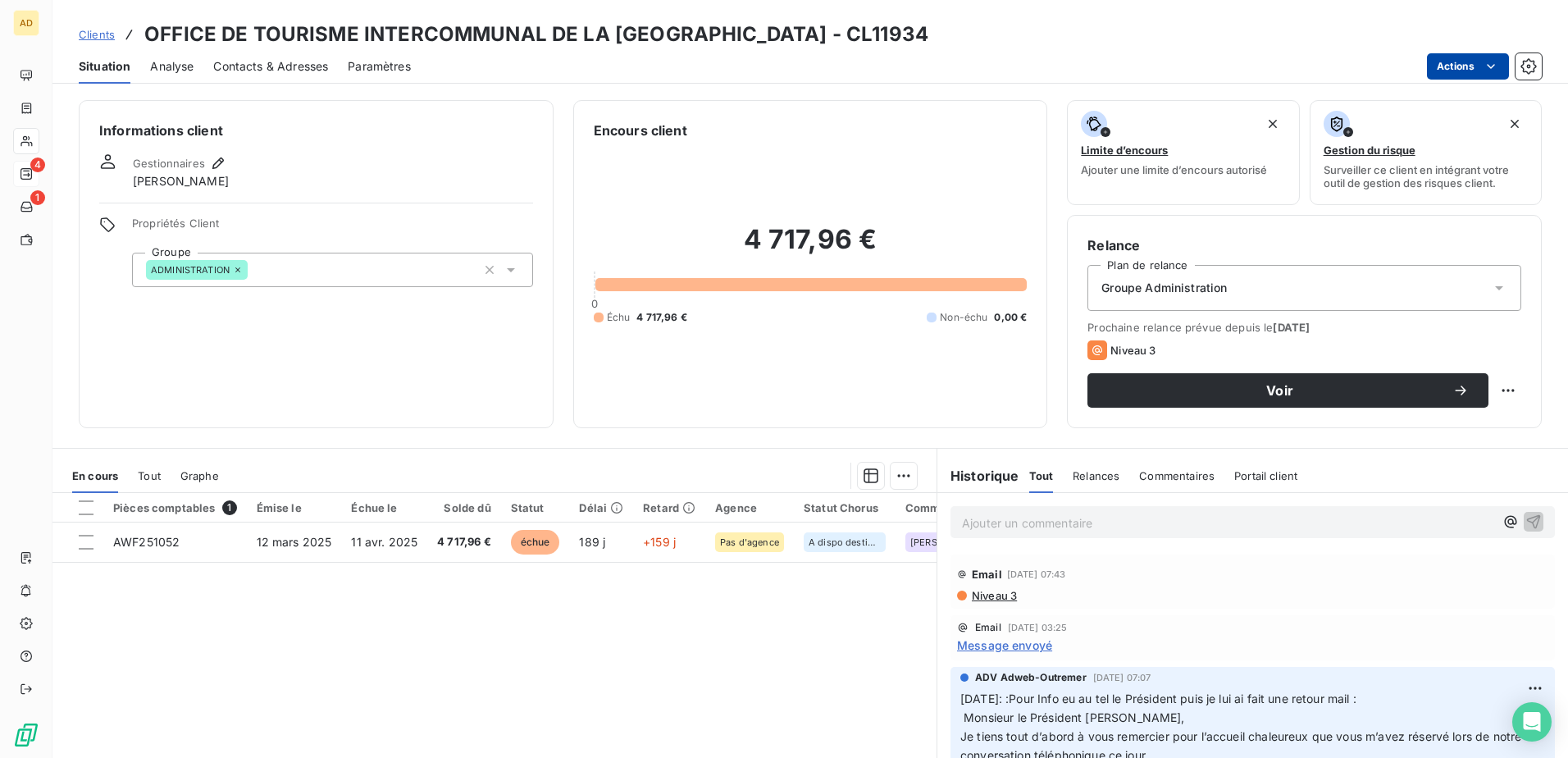
click at [1042, 68] on html "AD 4 1 Clients OFFICE DE TOURISME INTERCOMMUNAL DE LA [GEOGRAPHIC_DATA] - CL119…" at bounding box center [784, 379] width 1568 height 758
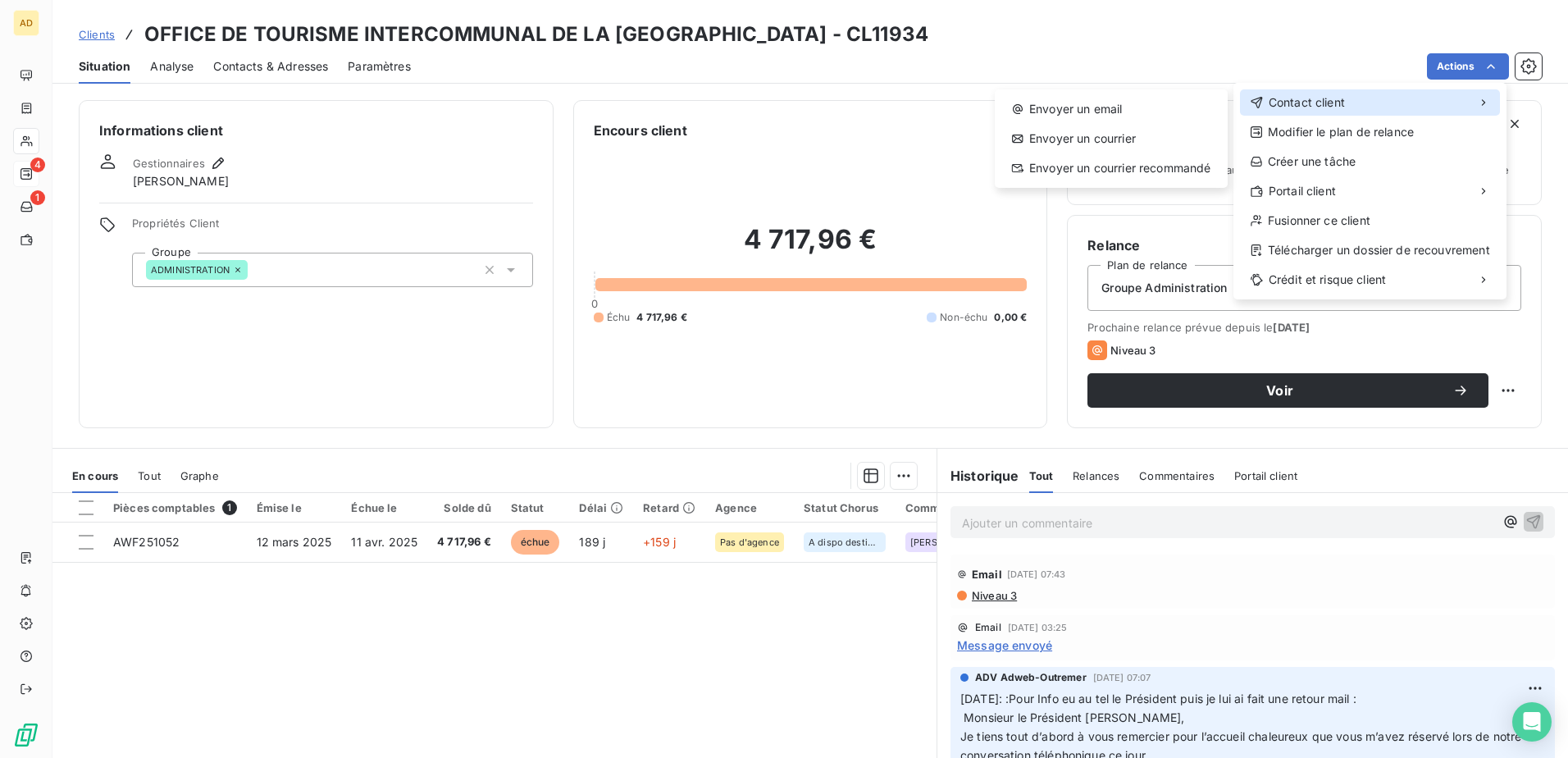
click at [1042, 100] on span "Contact client" at bounding box center [1307, 102] width 76 height 16
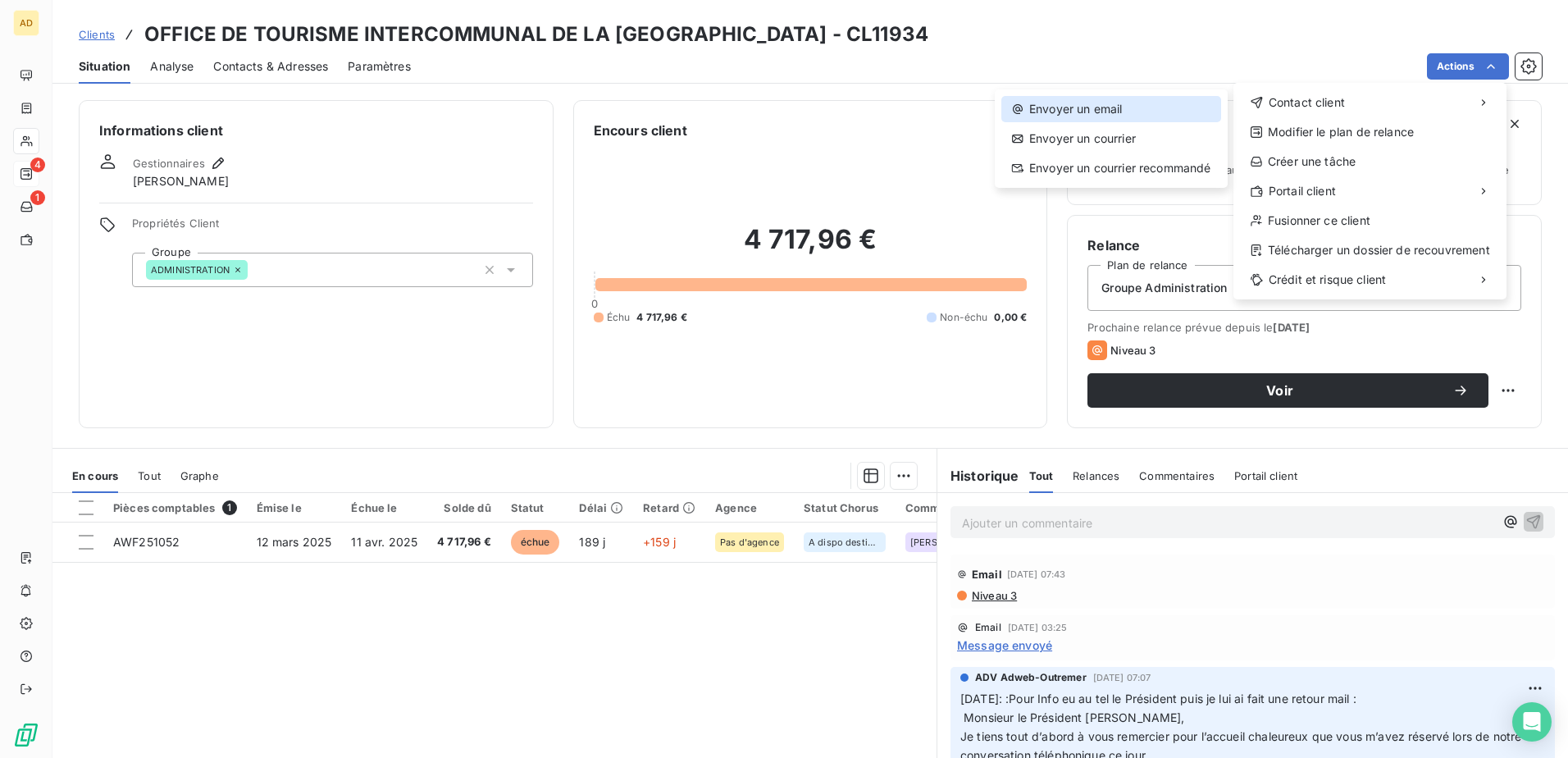
click at [1042, 102] on div "Envoyer un email" at bounding box center [1111, 109] width 219 height 27
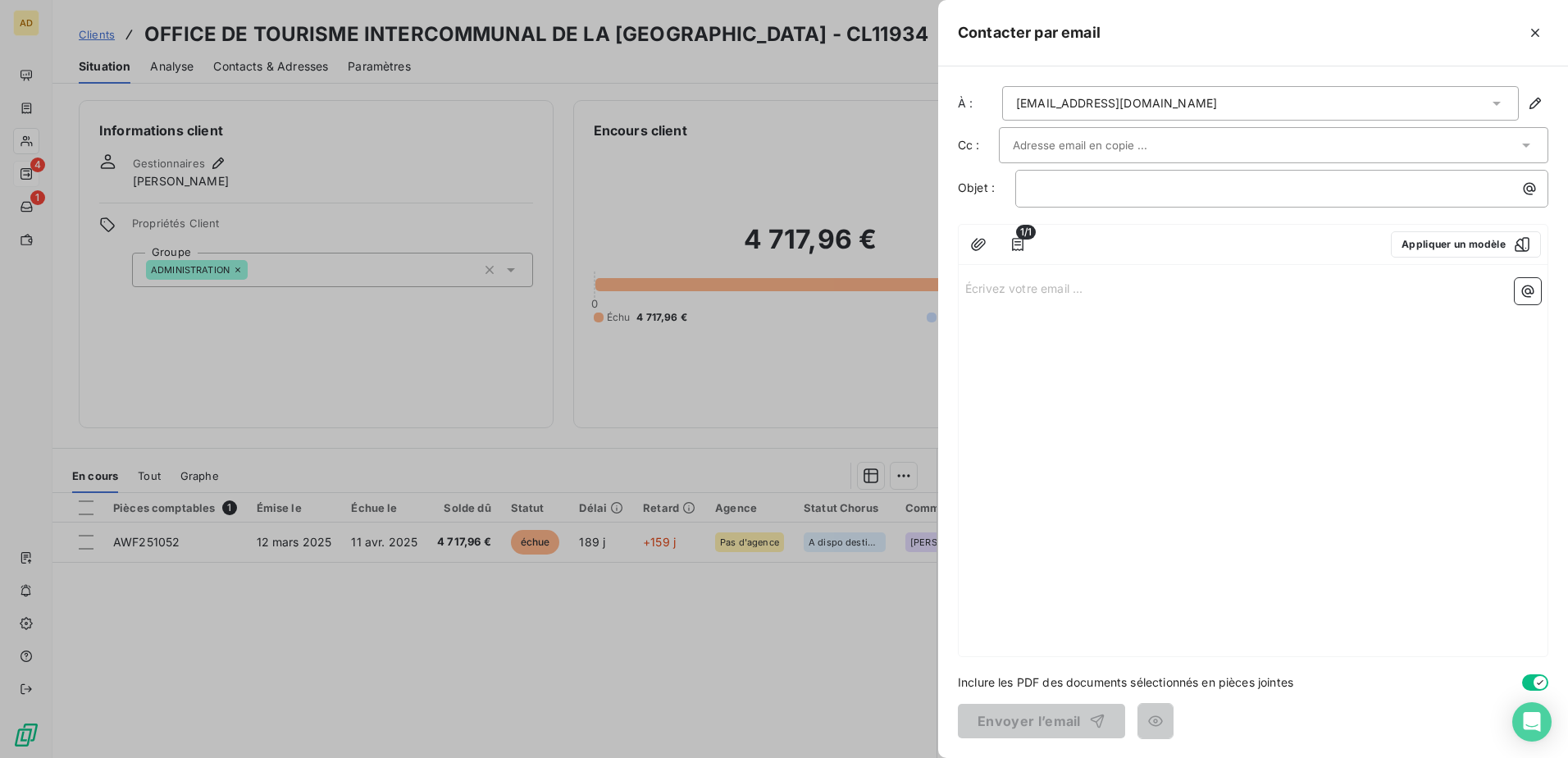
click at [1042, 132] on div at bounding box center [1274, 144] width 549 height 36
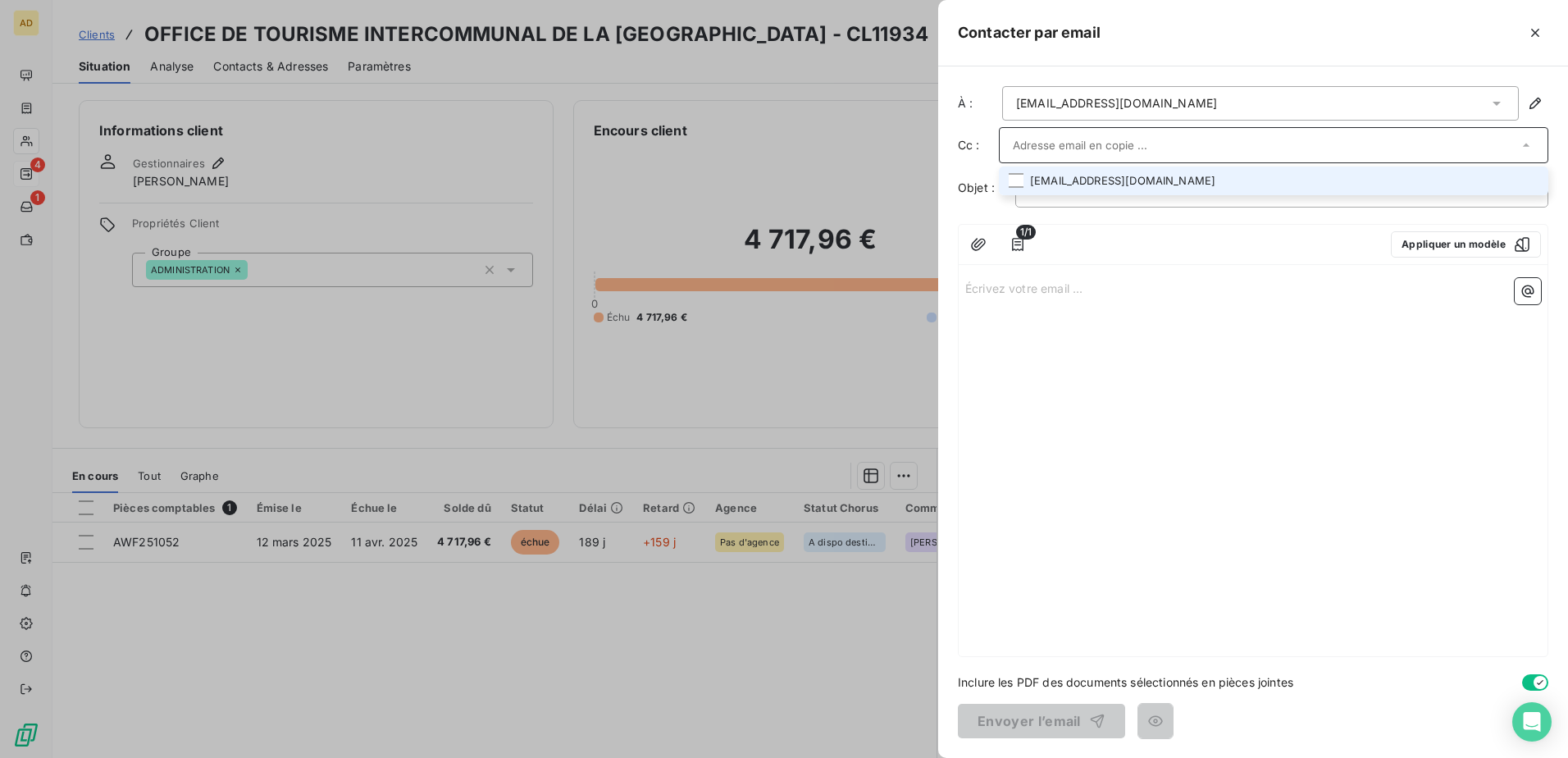
click at [1042, 185] on li "[EMAIL_ADDRESS][DOMAIN_NAME]" at bounding box center [1274, 180] width 549 height 28
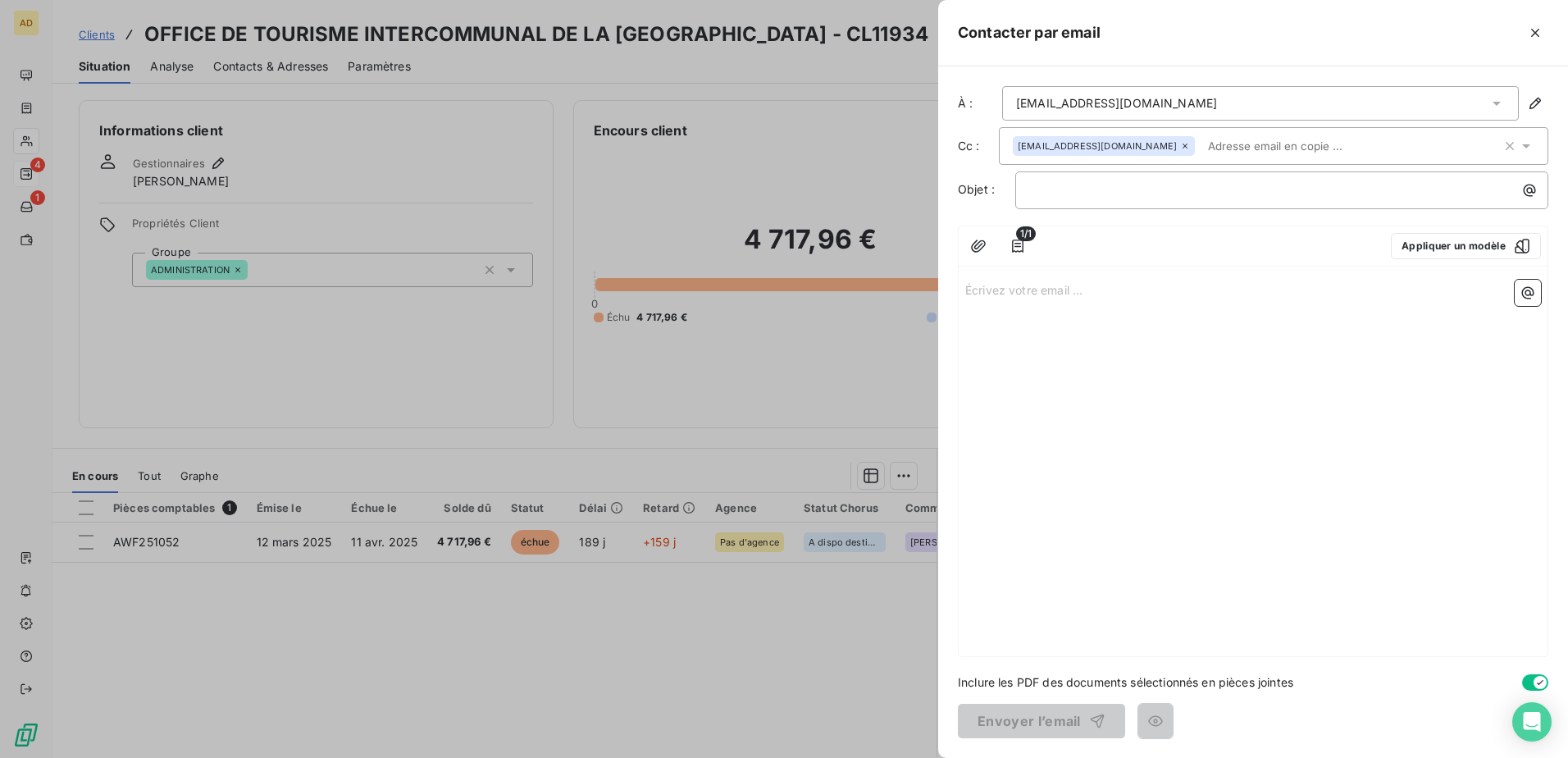
click at [1042, 251] on div at bounding box center [1211, 246] width 334 height 27
click at [1042, 147] on input "text" at bounding box center [1296, 145] width 189 height 25
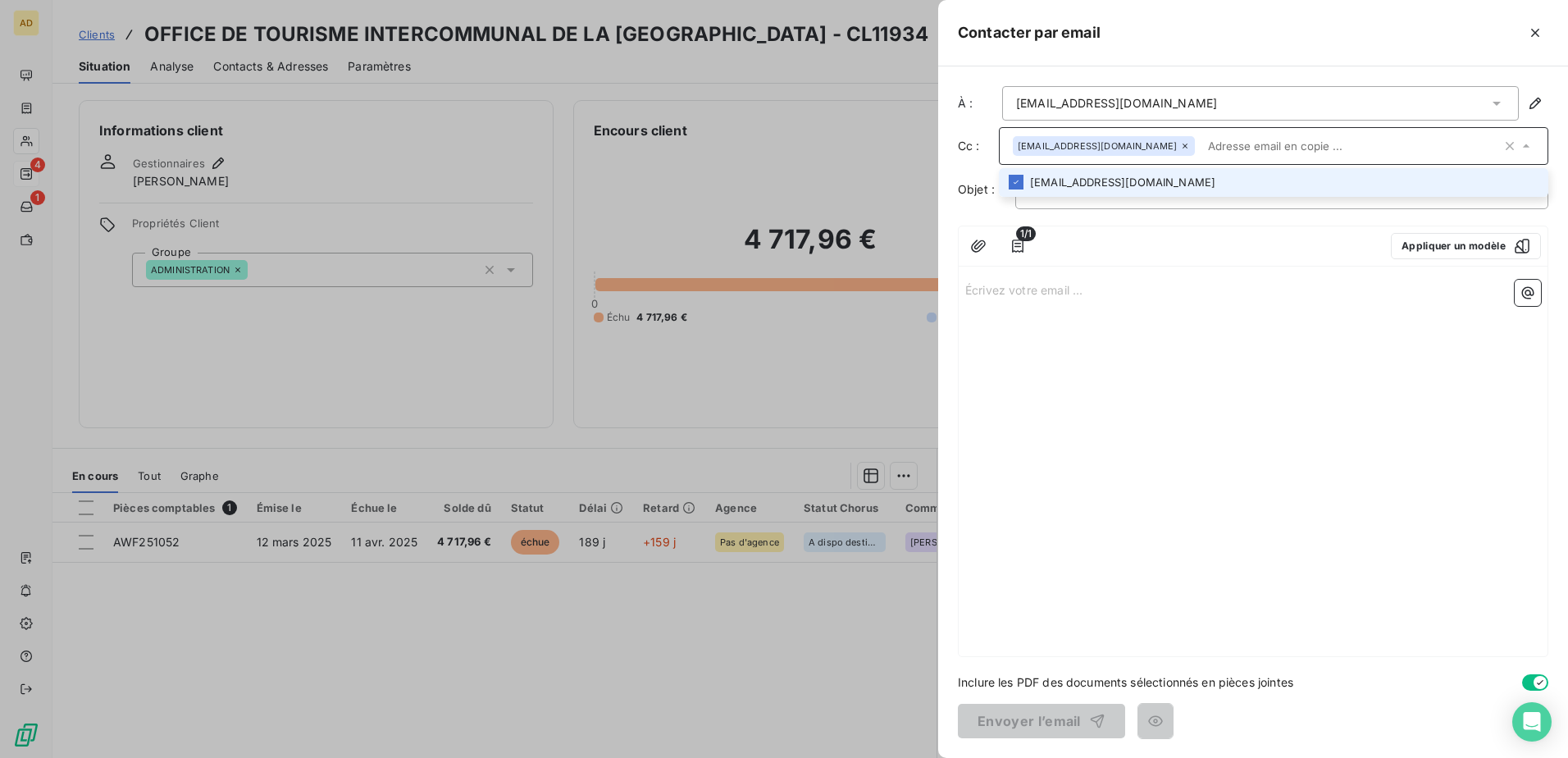
paste input "[EMAIL_ADDRESS][DOMAIN_NAME]"
type input "[EMAIL_ADDRESS][DOMAIN_NAME]"
click at [1042, 182] on li "[EMAIL_ADDRESS][DOMAIN_NAME]" at bounding box center [1274, 182] width 549 height 28
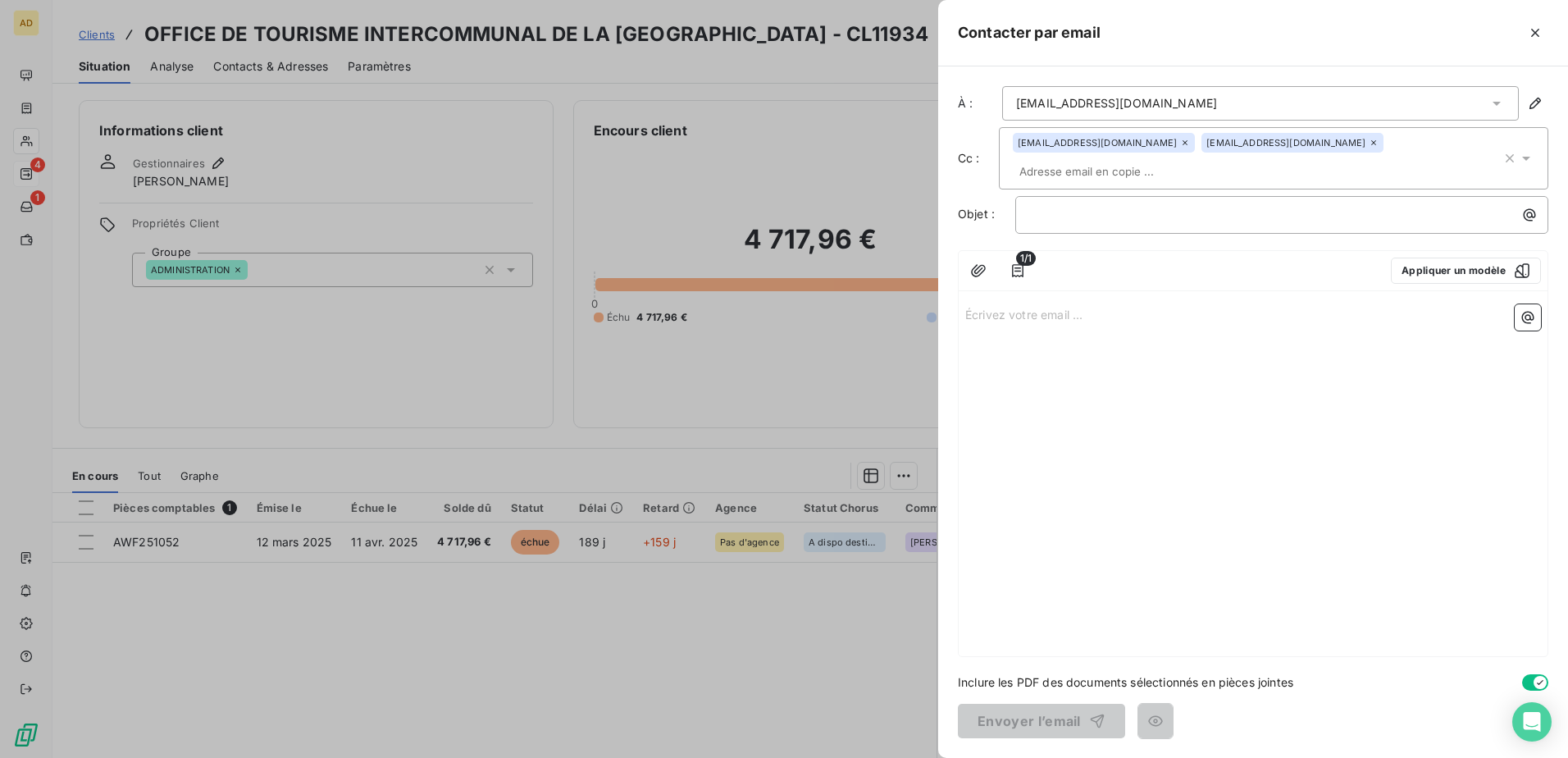
click at [1042, 270] on div at bounding box center [1211, 271] width 334 height 27
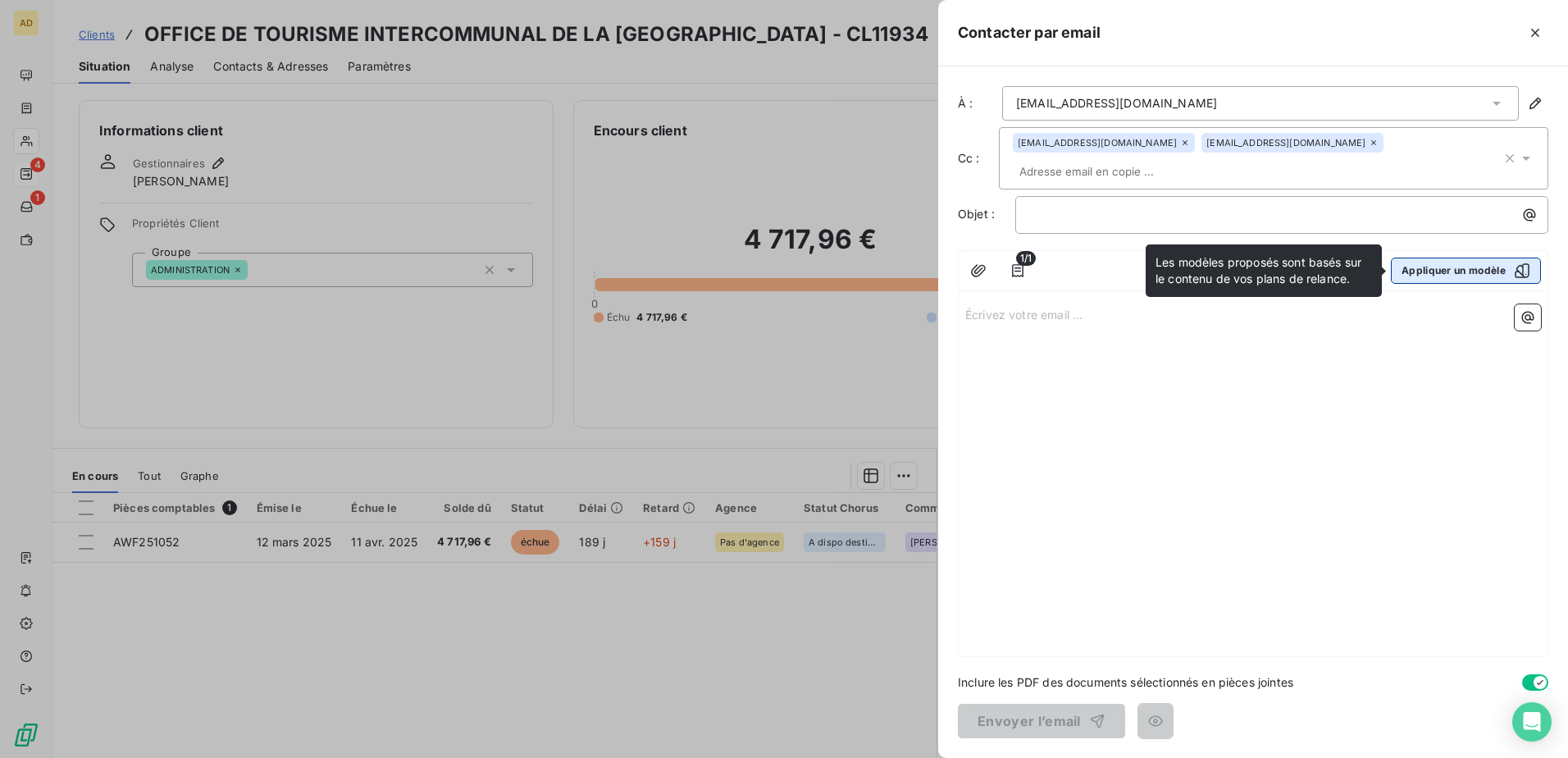
click at [1042, 267] on button "Appliquer un modèle" at bounding box center [1466, 271] width 150 height 27
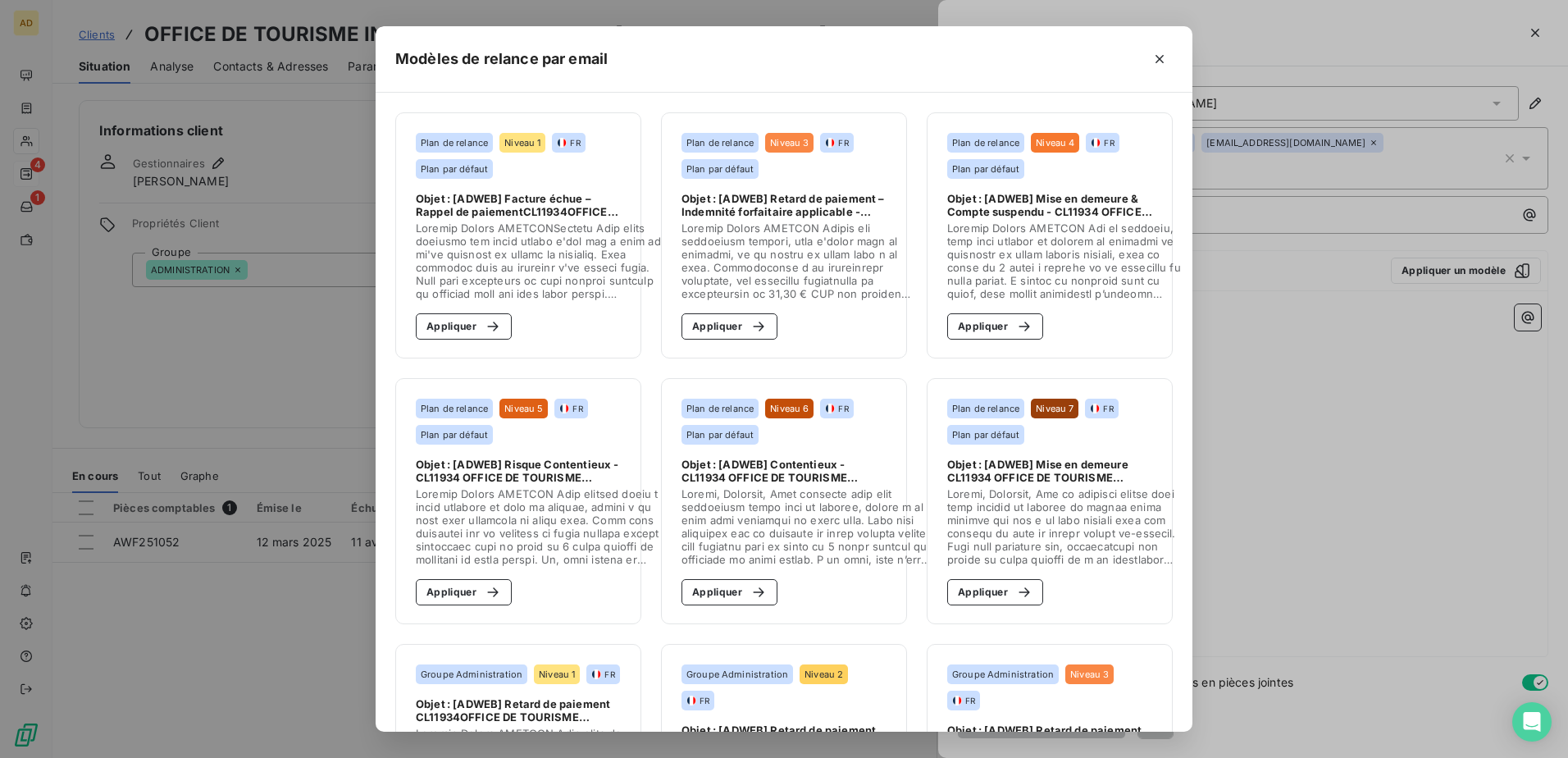
click at [781, 222] on span at bounding box center [798, 261] width 235 height 79
click at [723, 326] on button "Appliquer" at bounding box center [729, 326] width 96 height 27
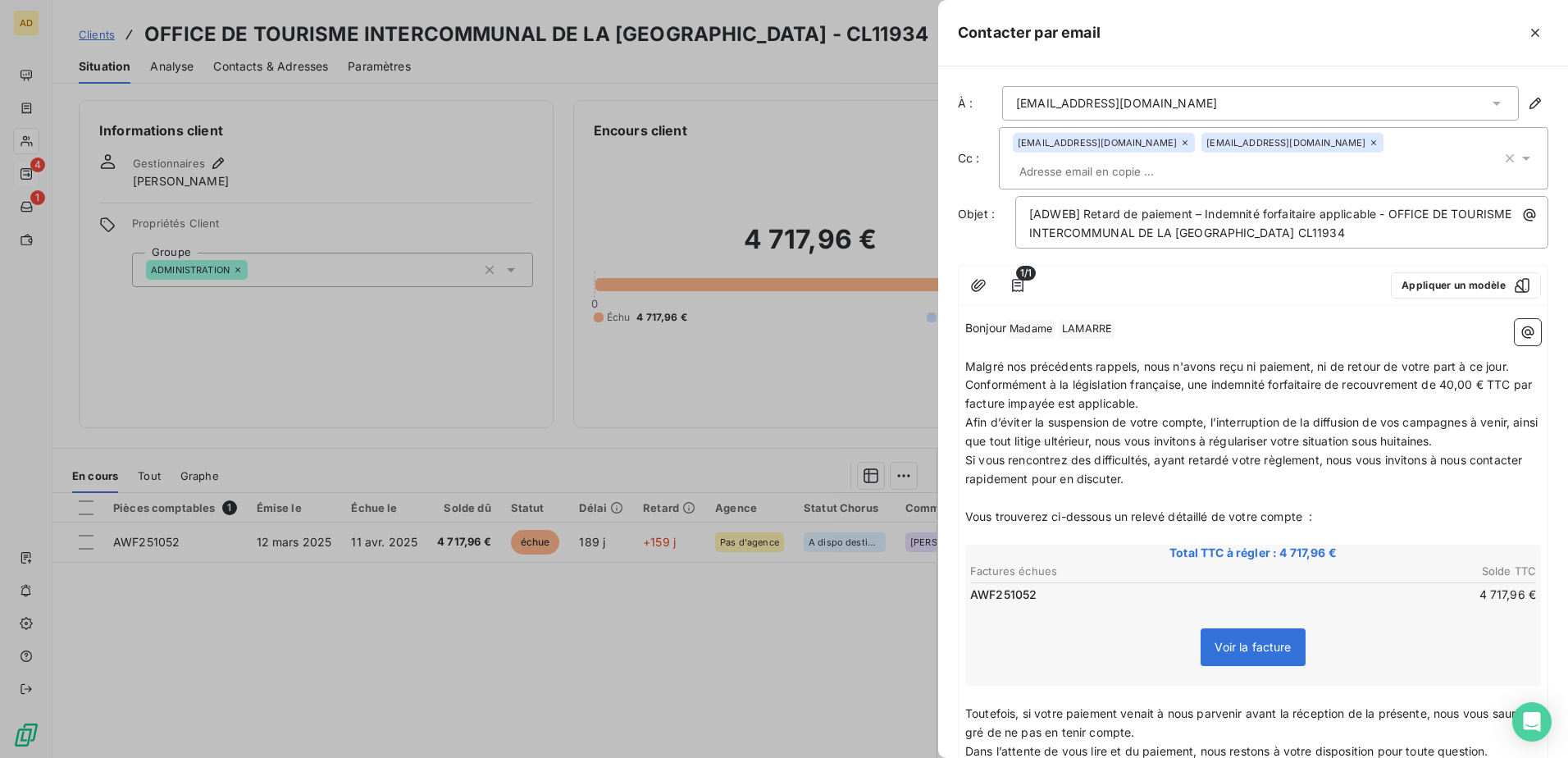
click at [1042, 368] on p "Malgré nos précédents rappels, nous n'avons reçu ni paiement, ni de retour de v…" at bounding box center [1253, 367] width 576 height 19
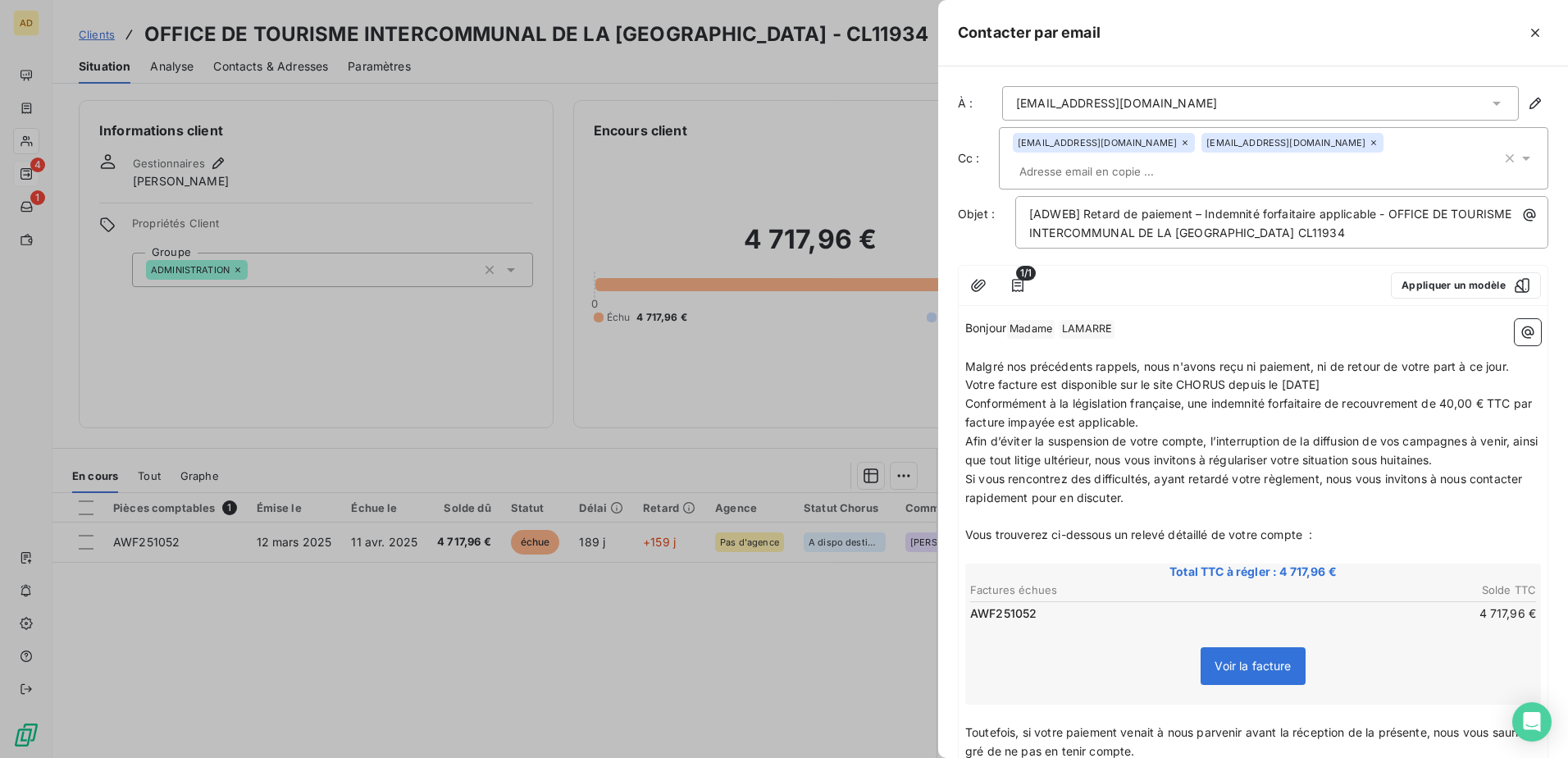
click at [1042, 384] on p "Malgré nos précédents rappels, nous n'avons reçu ni paiement, ni de retour de v…" at bounding box center [1253, 376] width 576 height 37
drag, startPoint x: 1497, startPoint y: 388, endPoint x: 1418, endPoint y: 393, distance: 79.2
click at [1042, 393] on p "Malgré nos précédents rappels, nous n'avons reçu ni paiement, ni de retour de v…" at bounding box center [1253, 376] width 576 height 37
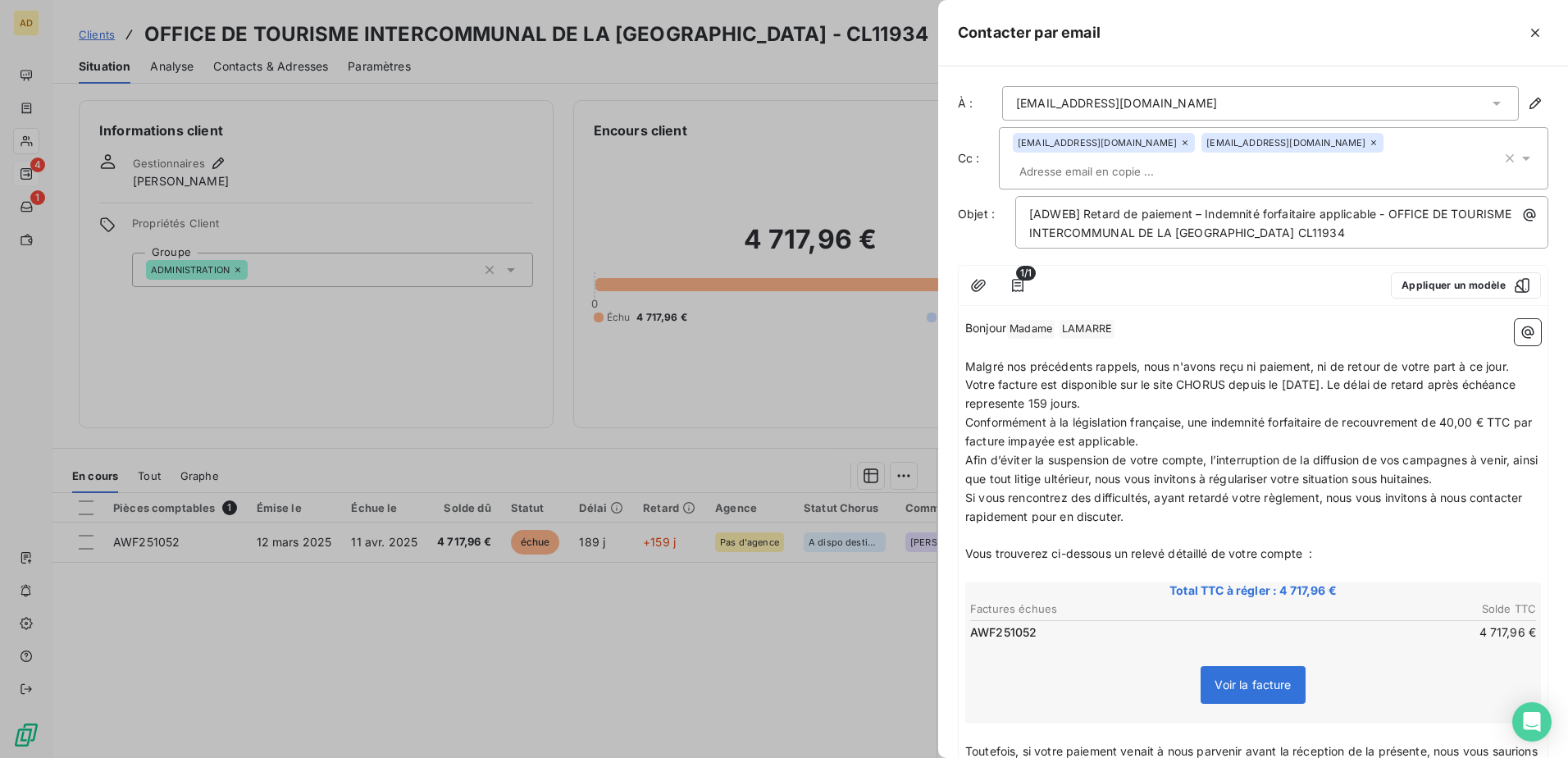
click at [1042, 402] on p "Malgré nos précédents rappels, nous n'avons reçu ni paiement, ni de retour de v…" at bounding box center [1253, 386] width 576 height 57
click at [1042, 405] on p "Malgré nos précédents rappels, nous n'avons reçu ni paiement, ni de retour de v…" at bounding box center [1253, 386] width 576 height 57
drag, startPoint x: 1465, startPoint y: 480, endPoint x: 1389, endPoint y: 485, distance: 76.2
click at [1042, 462] on span "Afin d’éviter la suspension de votre compte, l’interruption de la diffusion de …" at bounding box center [1253, 469] width 576 height 33
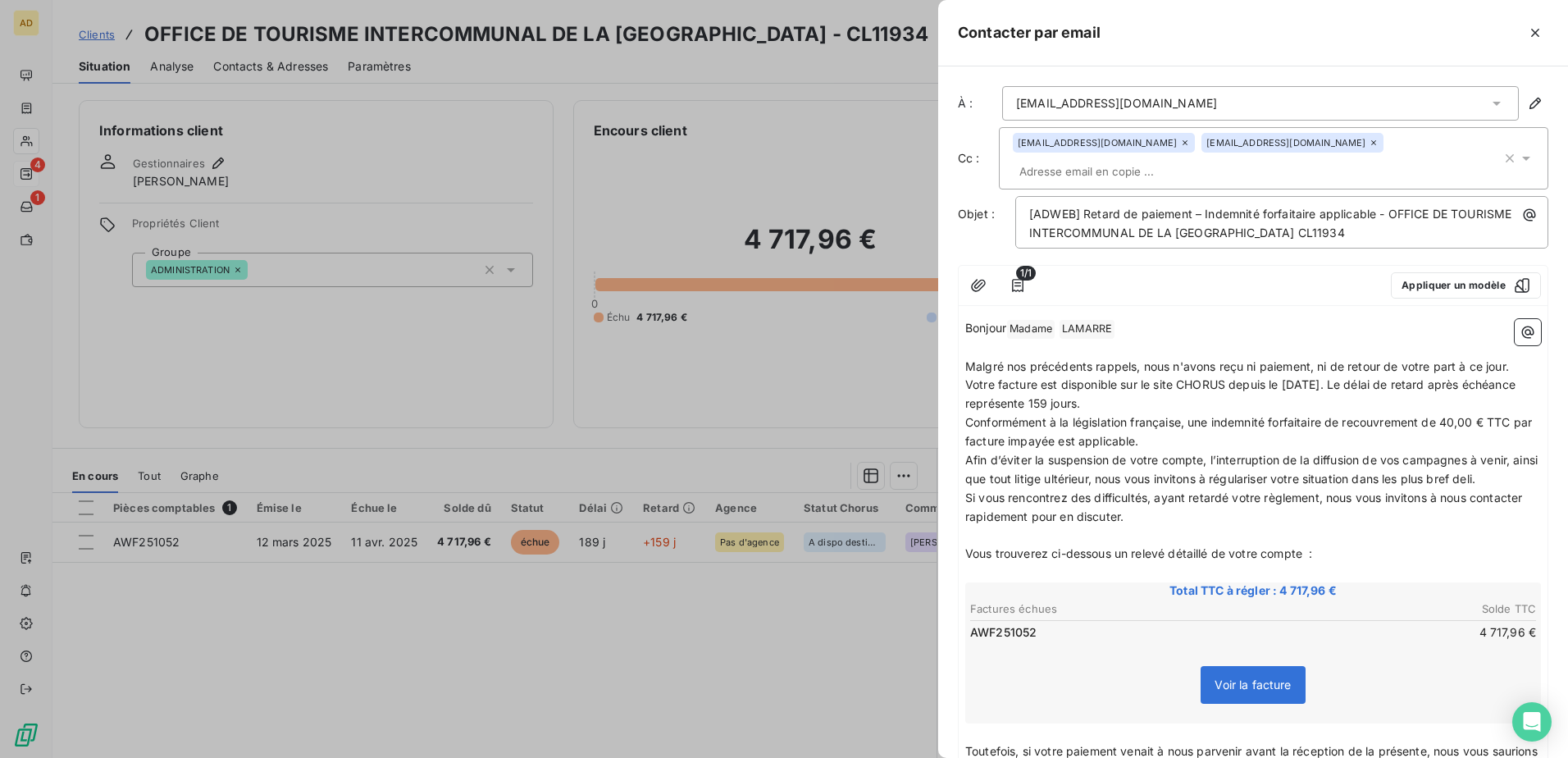
click at [1042, 462] on span "Afin d’éviter la suspension de votre compte, l’interruption de la diffusion de …" at bounding box center [1253, 469] width 576 height 33
click at [1042, 462] on p "Afin d’éviter la suspension de votre compte, l’interruption de la diffusion de …" at bounding box center [1253, 469] width 576 height 37
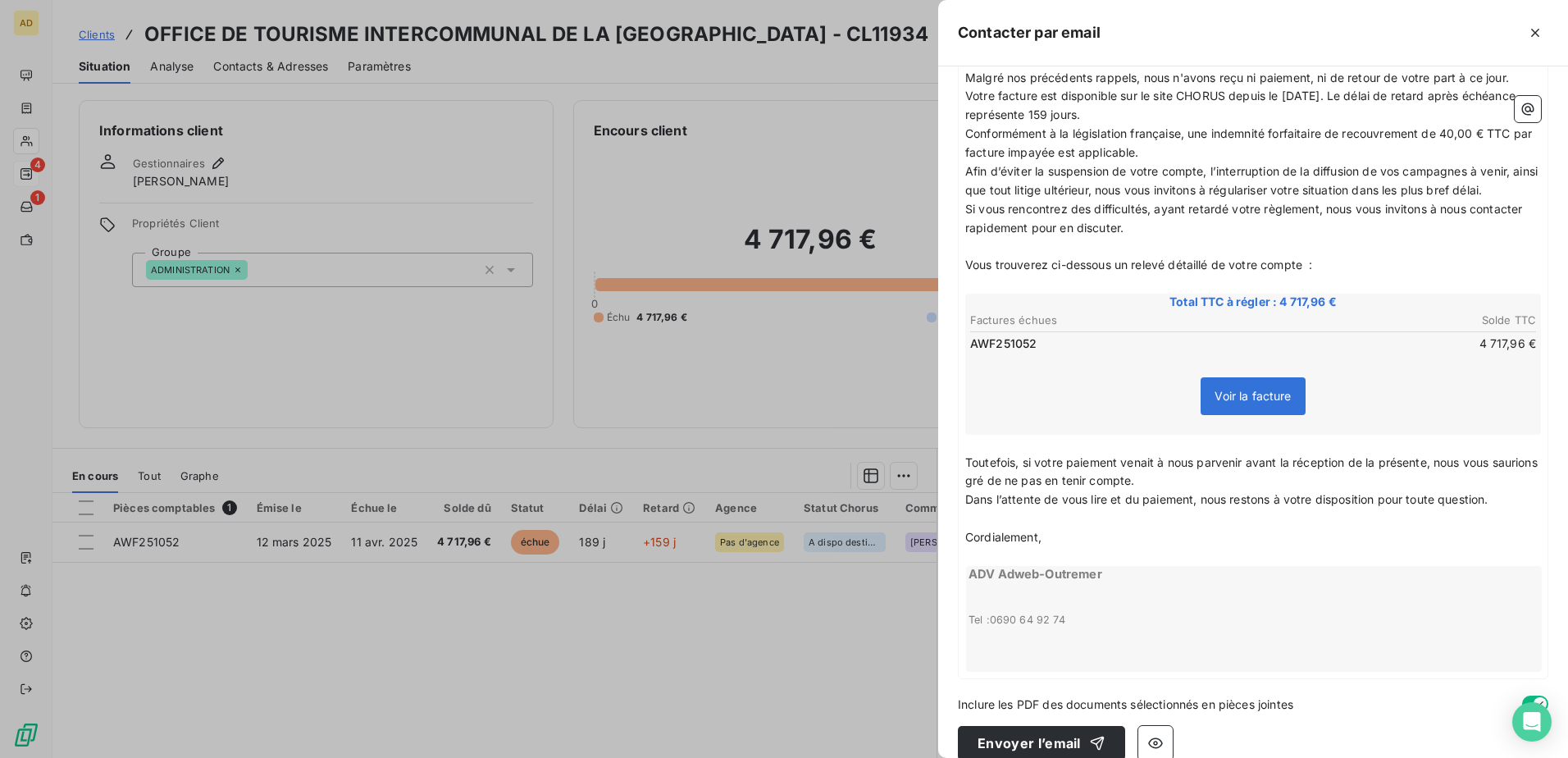
scroll to position [311, 0]
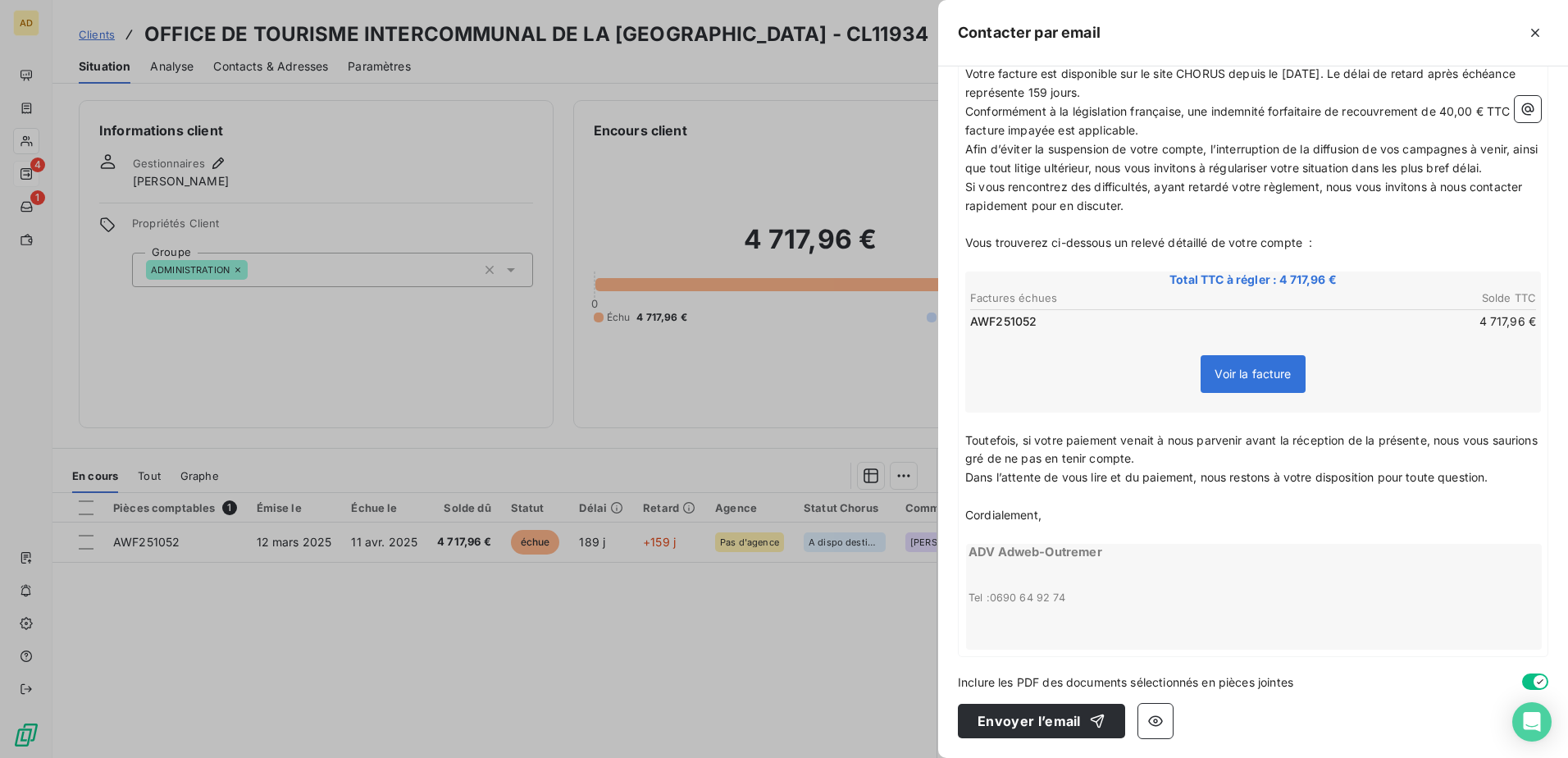
click at [981, 462] on p "﻿" at bounding box center [1253, 534] width 576 height 19
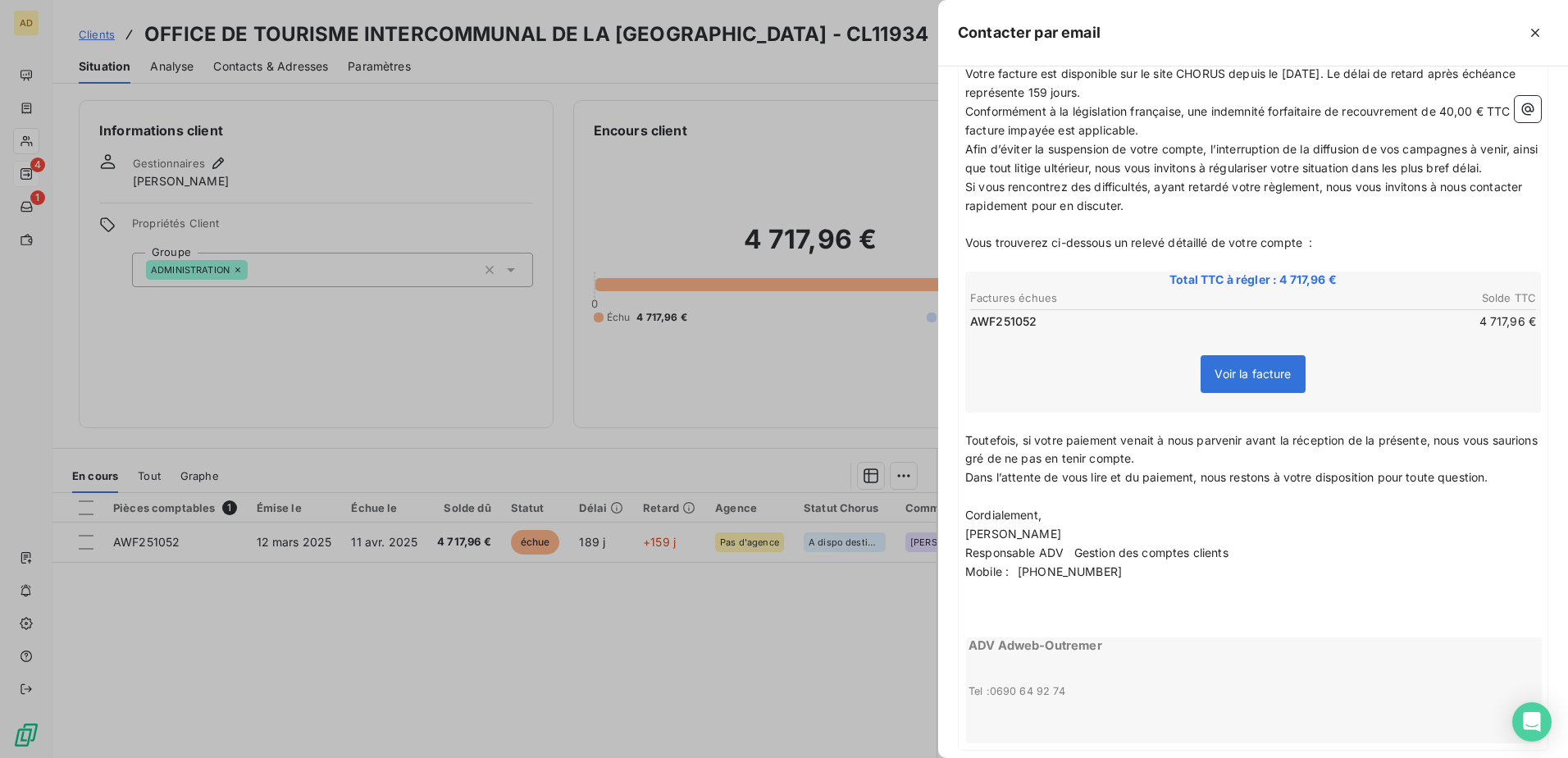
click at [994, 462] on p "﻿" at bounding box center [1253, 609] width 576 height 19
click at [976, 462] on p "﻿" at bounding box center [1253, 627] width 576 height 19
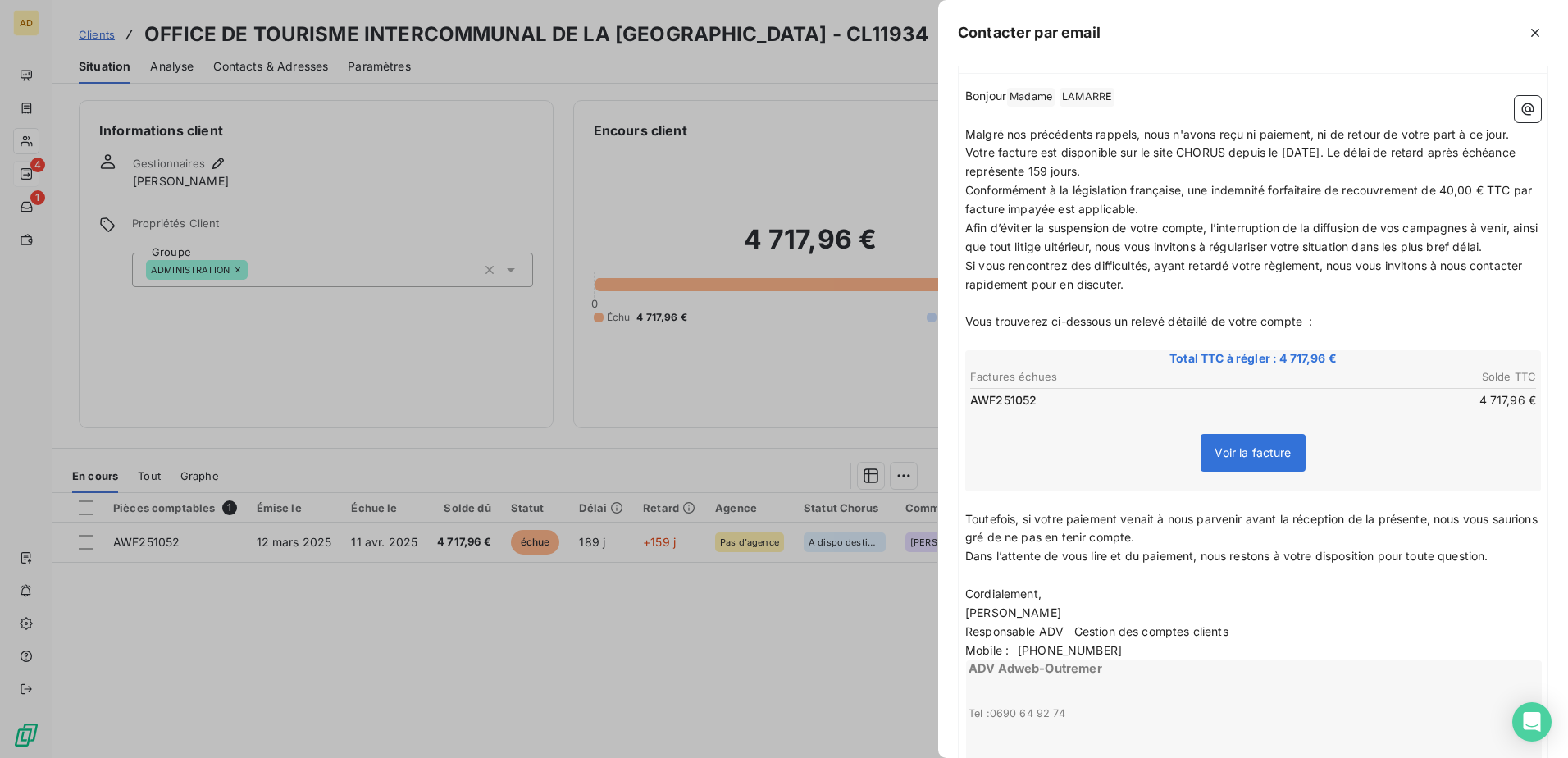
scroll to position [20, 0]
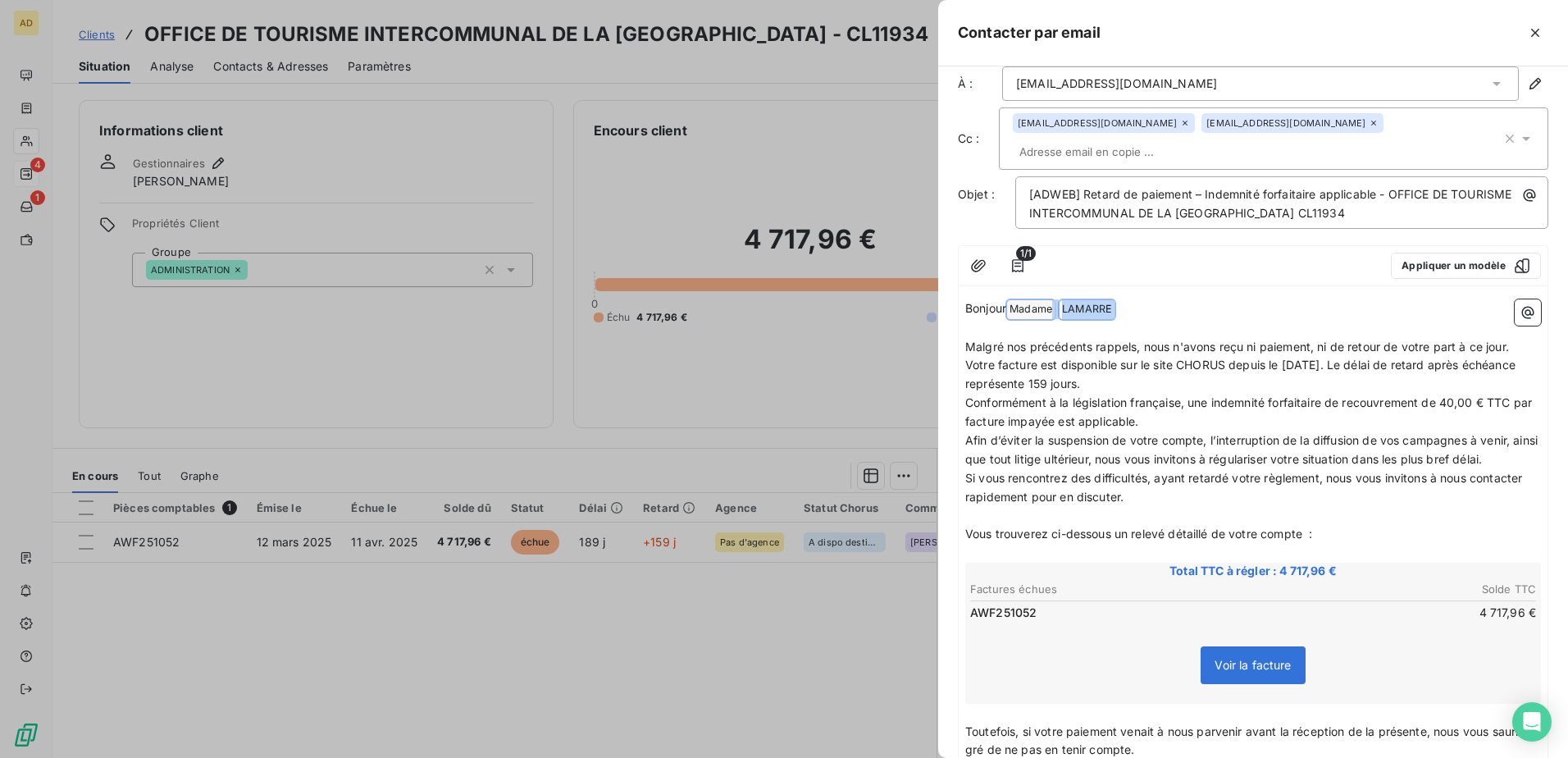
drag, startPoint x: 1125, startPoint y: 306, endPoint x: 1023, endPoint y: 310, distance: 102.1
click at [1023, 310] on p "[PERSON_NAME] Madame [PERSON_NAME] ﻿ ﻿" at bounding box center [1253, 309] width 576 height 20
click at [1042, 315] on p "[PERSON_NAME] Madame [PERSON_NAME] ﻿ ﻿" at bounding box center [1253, 309] width 576 height 20
drag, startPoint x: 1116, startPoint y: 311, endPoint x: 1093, endPoint y: 311, distance: 23.0
click at [1042, 311] on p "[PERSON_NAME] Madame [PERSON_NAME] ﻿ ﻿" at bounding box center [1253, 309] width 576 height 20
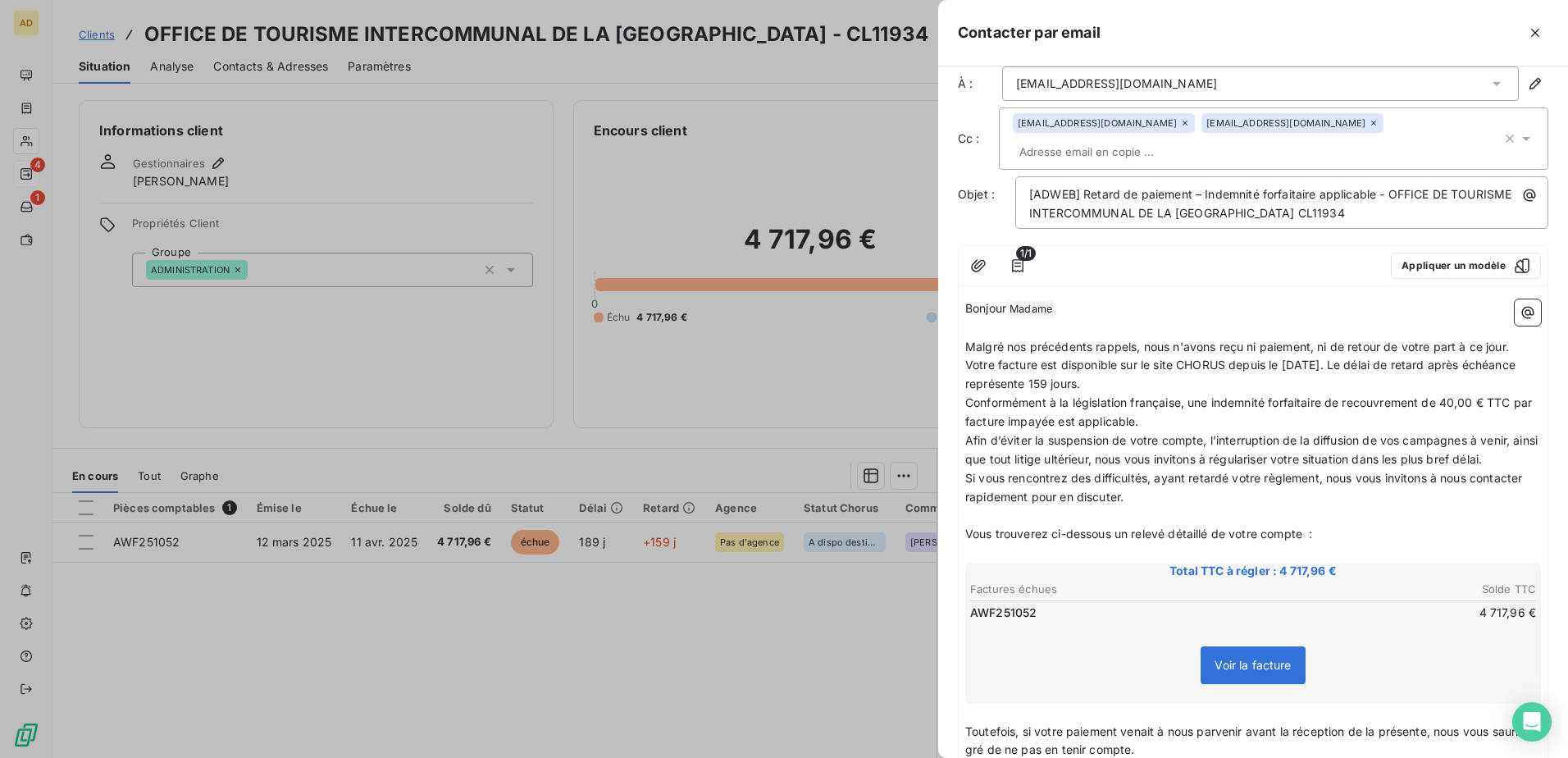
click at [1042, 308] on p "Bonjour Madame ﻿" at bounding box center [1253, 309] width 576 height 20
click at [1036, 308] on span "Madame ﻿" at bounding box center [1031, 309] width 48 height 19
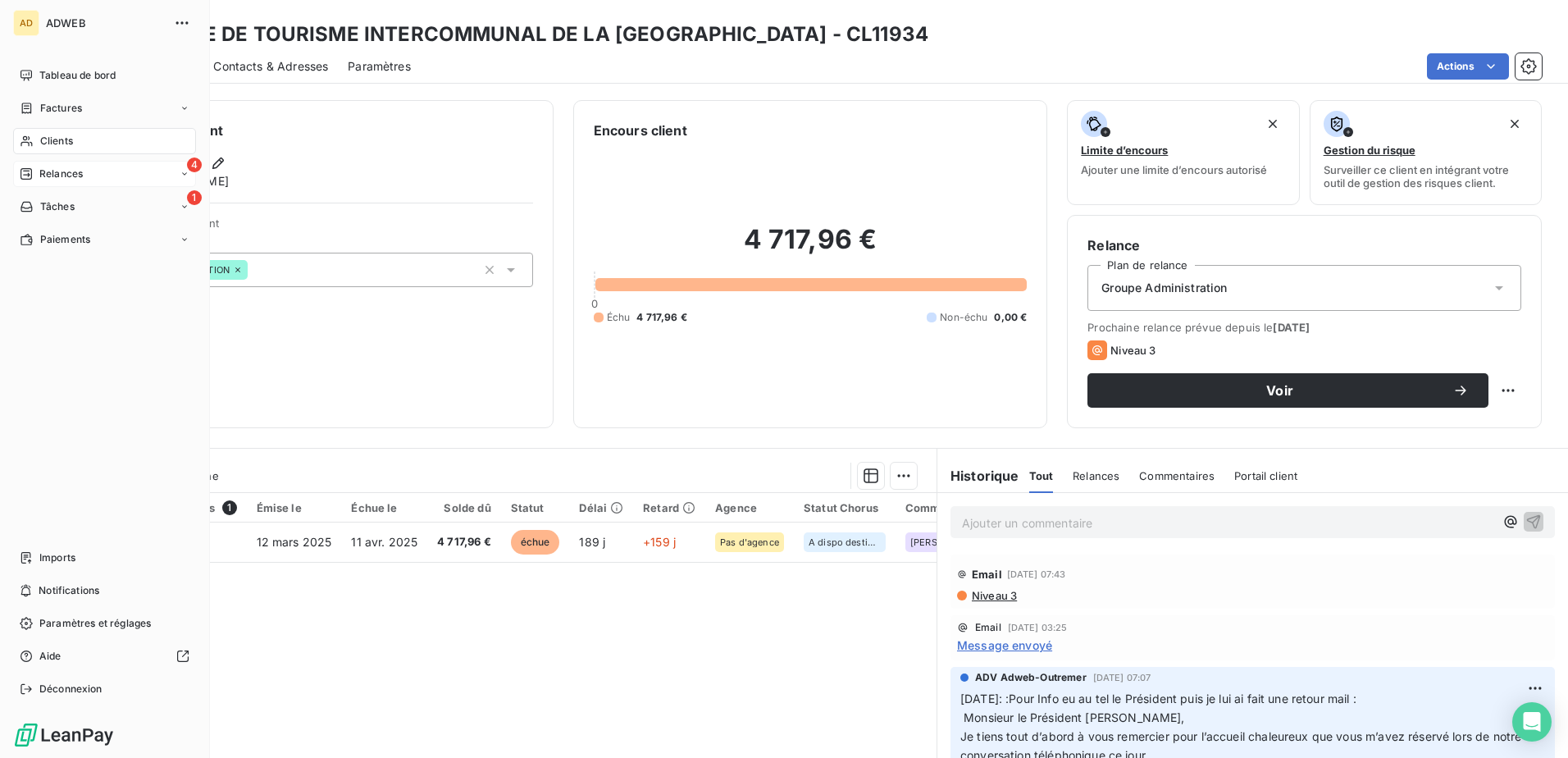
click at [40, 173] on span "Relances" at bounding box center [61, 174] width 44 height 15
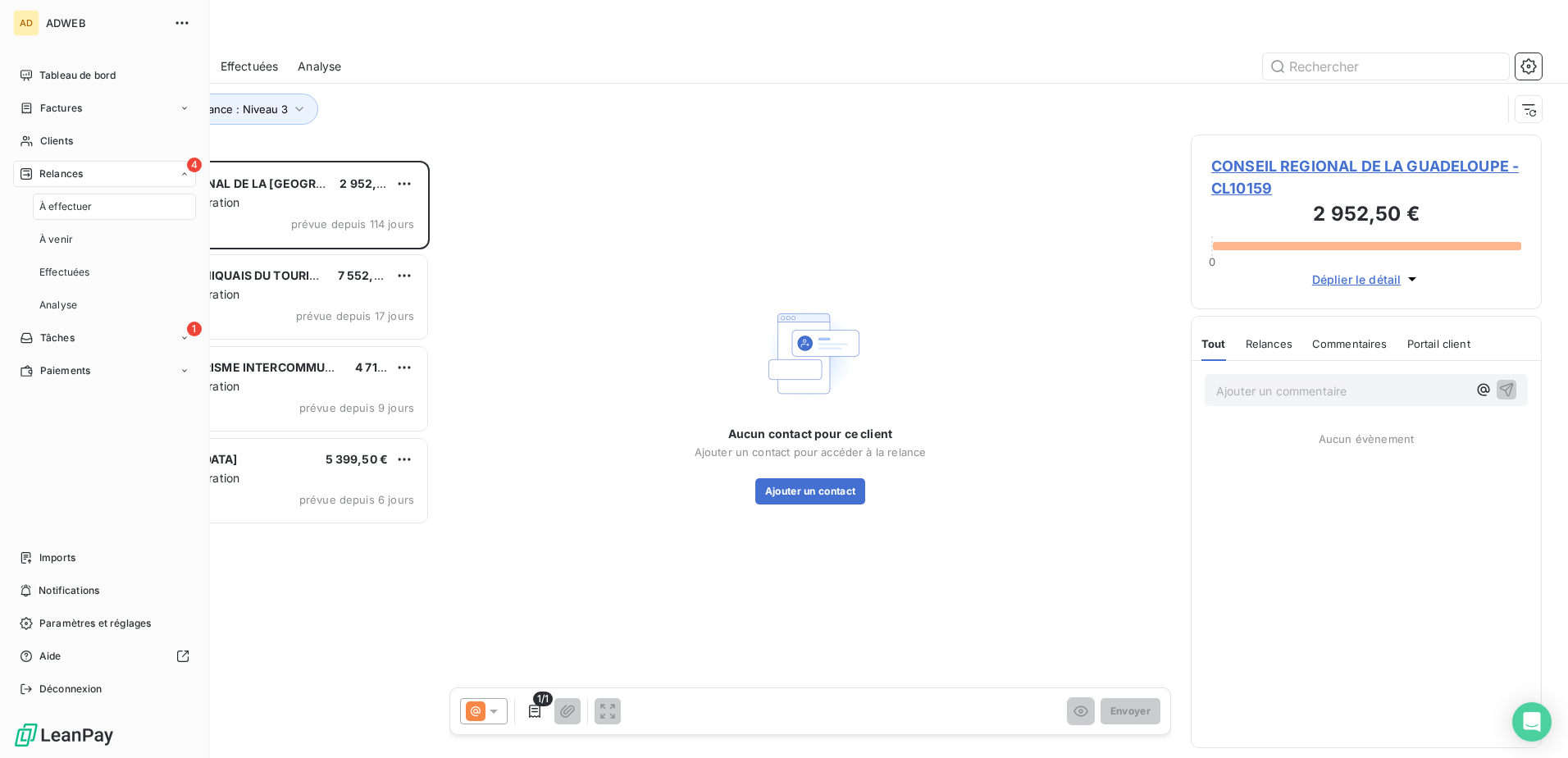
scroll to position [585, 338]
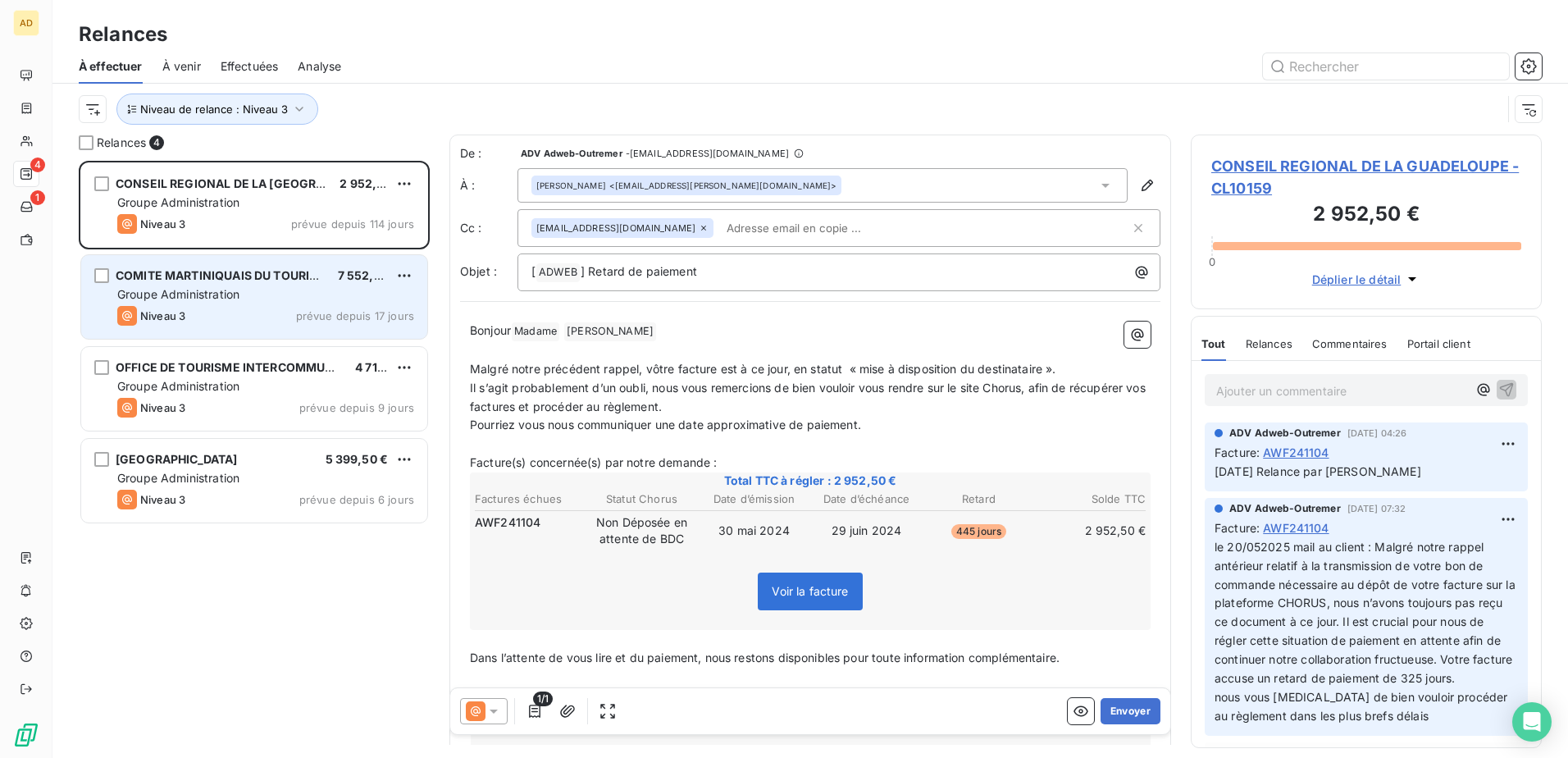
click at [295, 295] on div "Groupe Administration" at bounding box center [265, 294] width 297 height 16
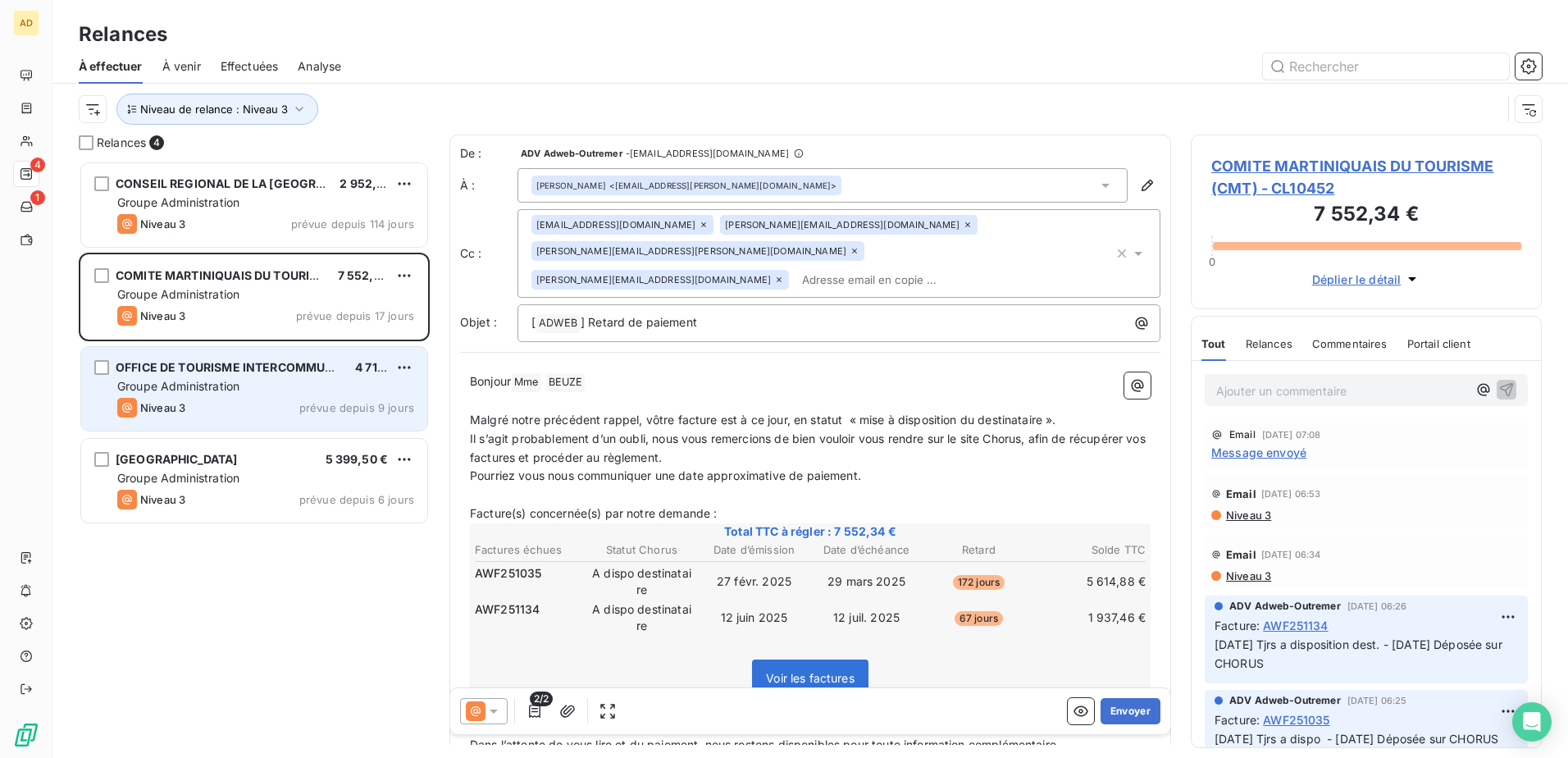
click at [211, 378] on div "OFFICE DE TOURISME INTERCOMMUNAL DE LA RIVIERA DU LEVANT 4 717,96 € Groupe Admi…" at bounding box center [254, 388] width 347 height 83
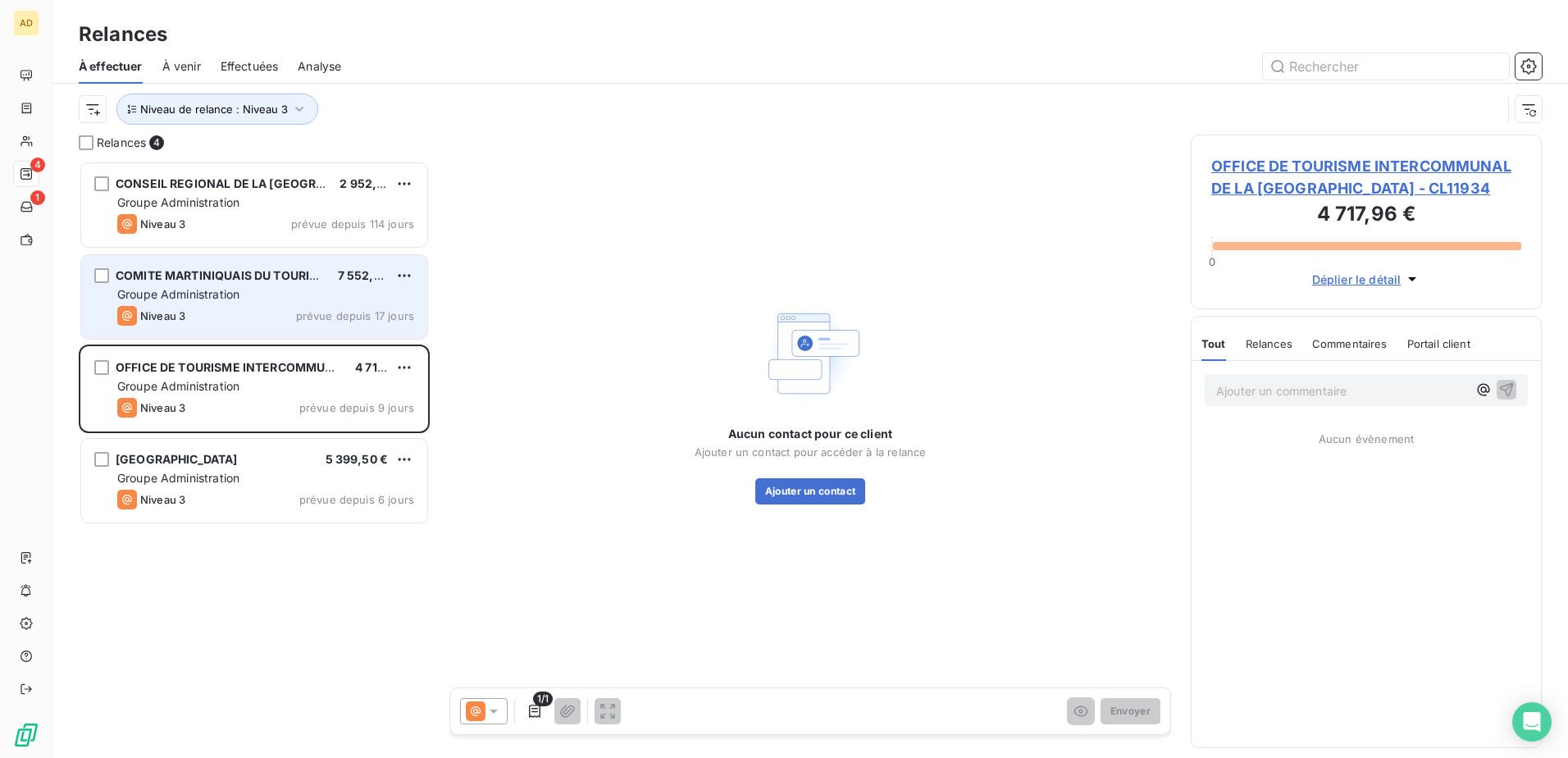
click at [198, 299] on span "Groupe Administration" at bounding box center [178, 294] width 123 height 14
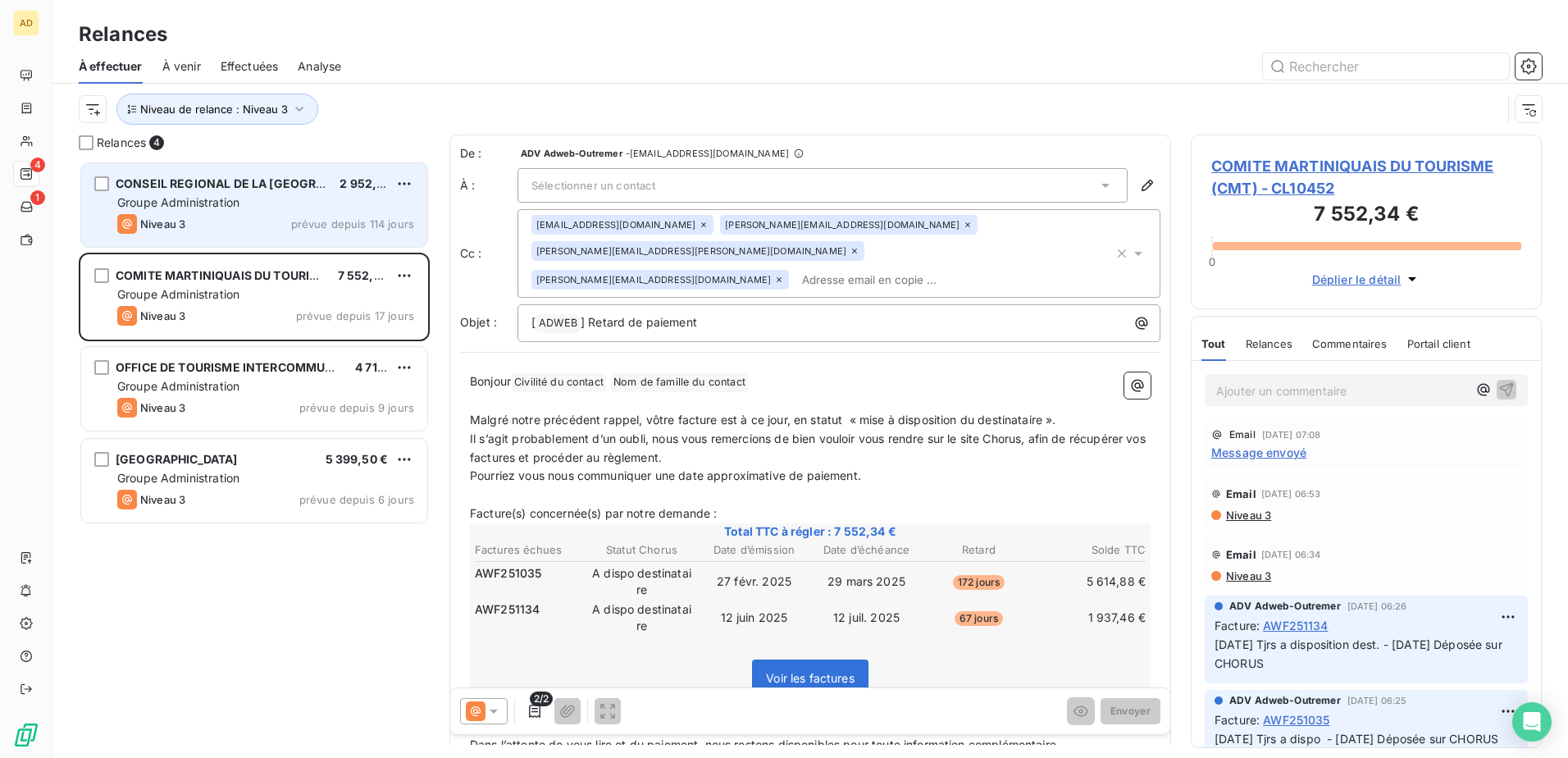
click at [202, 206] on div "Groupe Administration" at bounding box center [265, 203] width 297 height 16
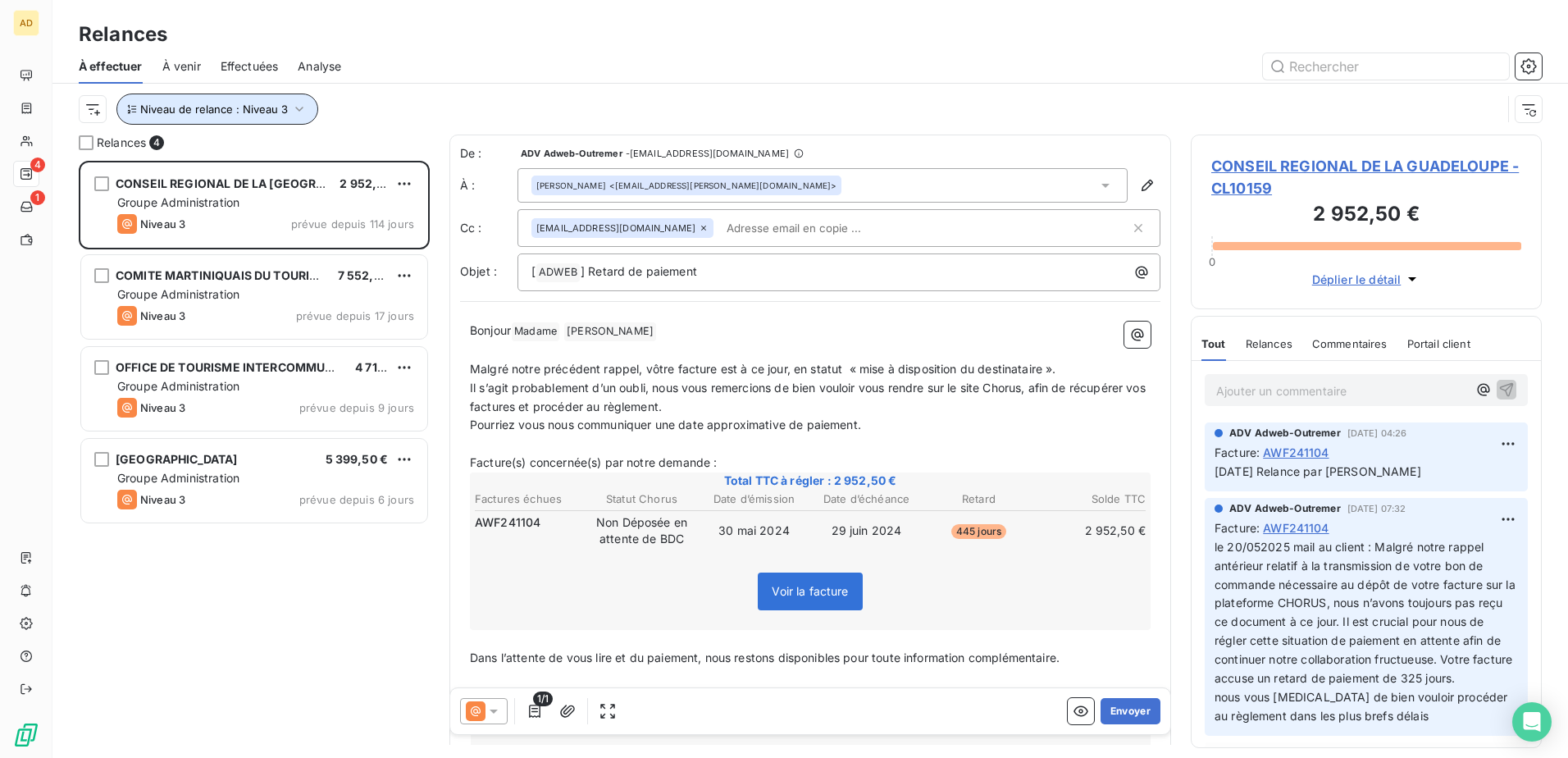
click at [247, 101] on button "Niveau de relance : Niveau 3" at bounding box center [217, 109] width 202 height 31
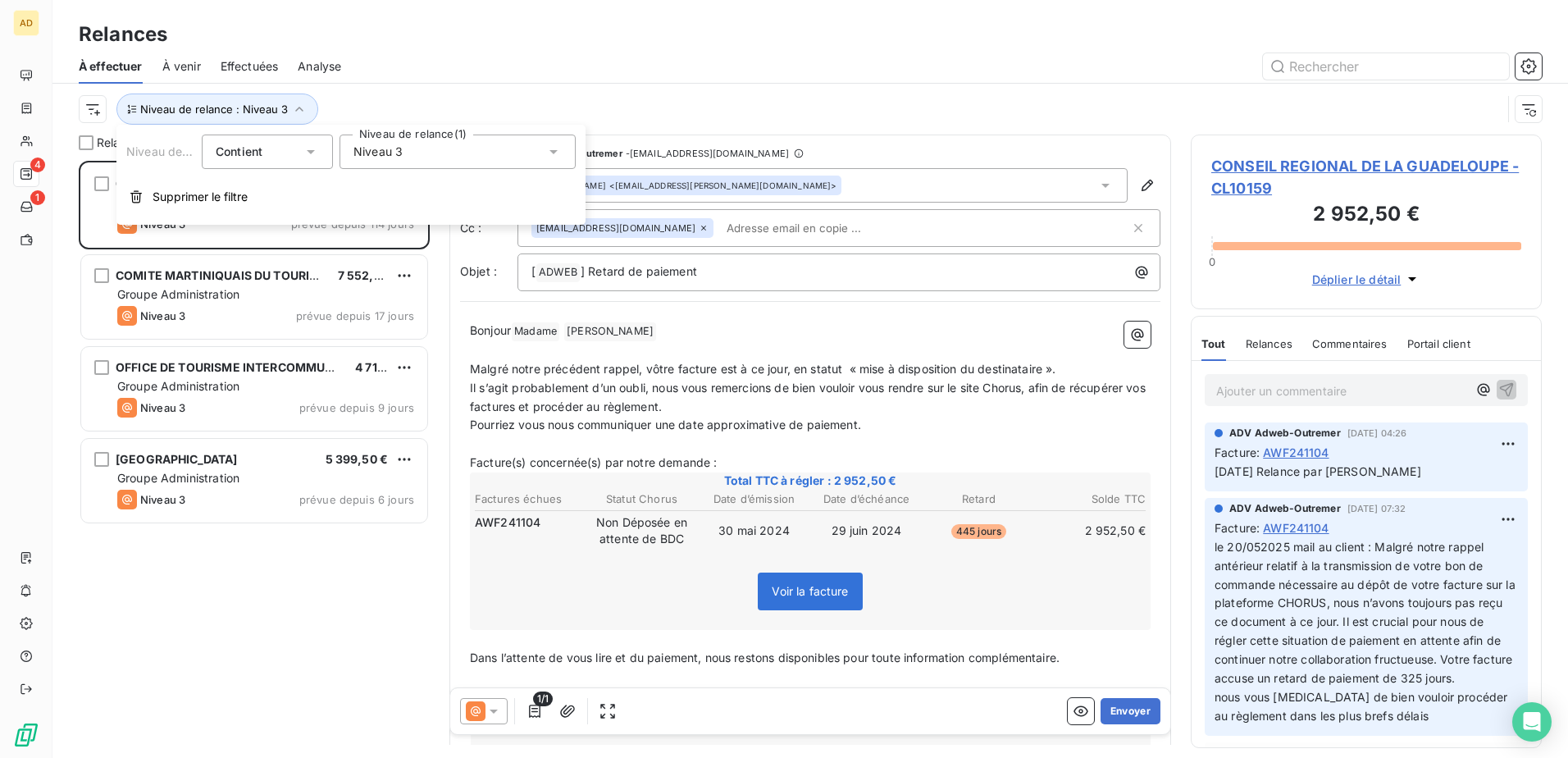
click at [466, 144] on div "Niveau 3" at bounding box center [457, 152] width 236 height 35
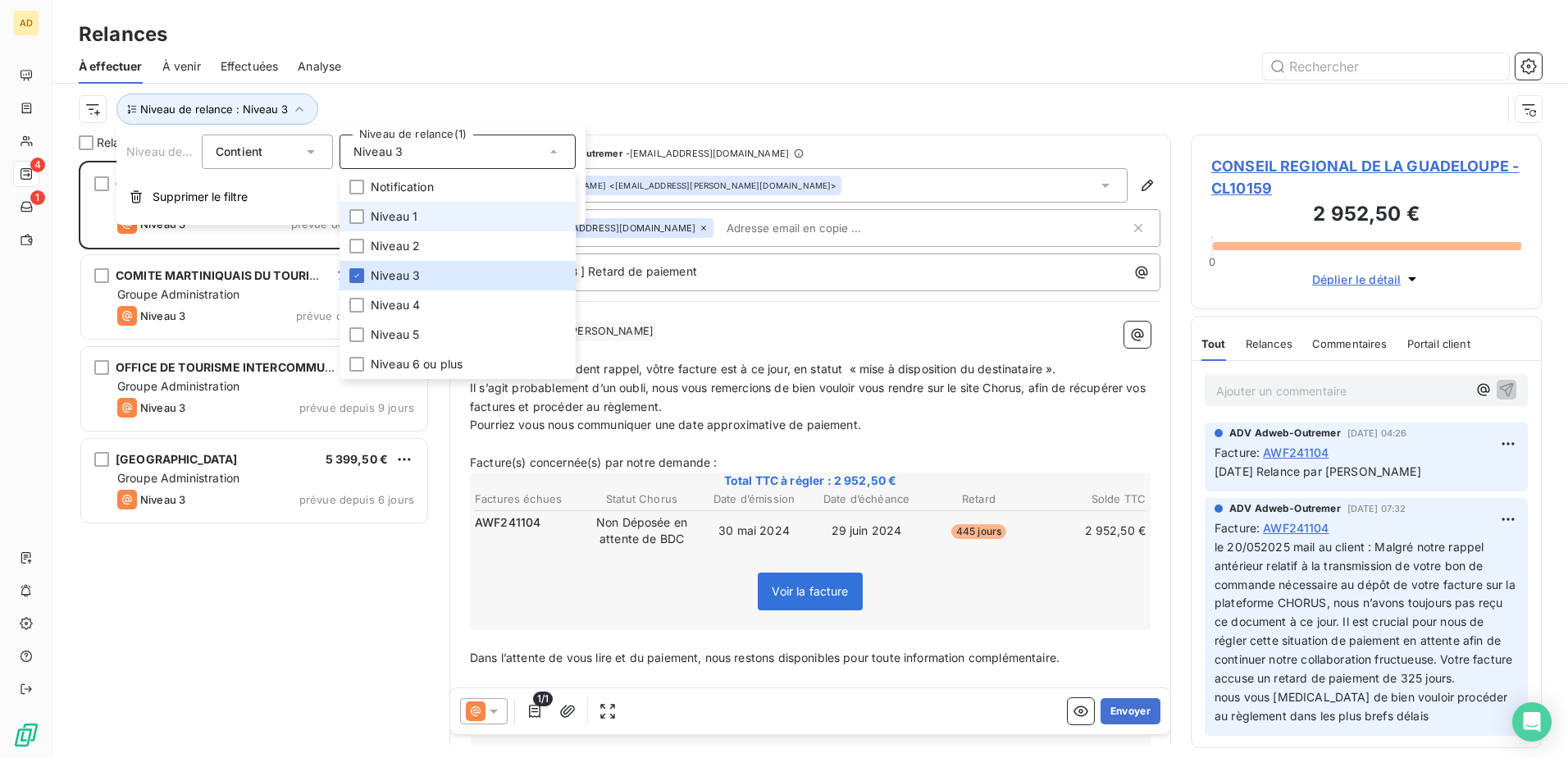
click at [390, 215] on span "Niveau 1" at bounding box center [393, 217] width 47 height 16
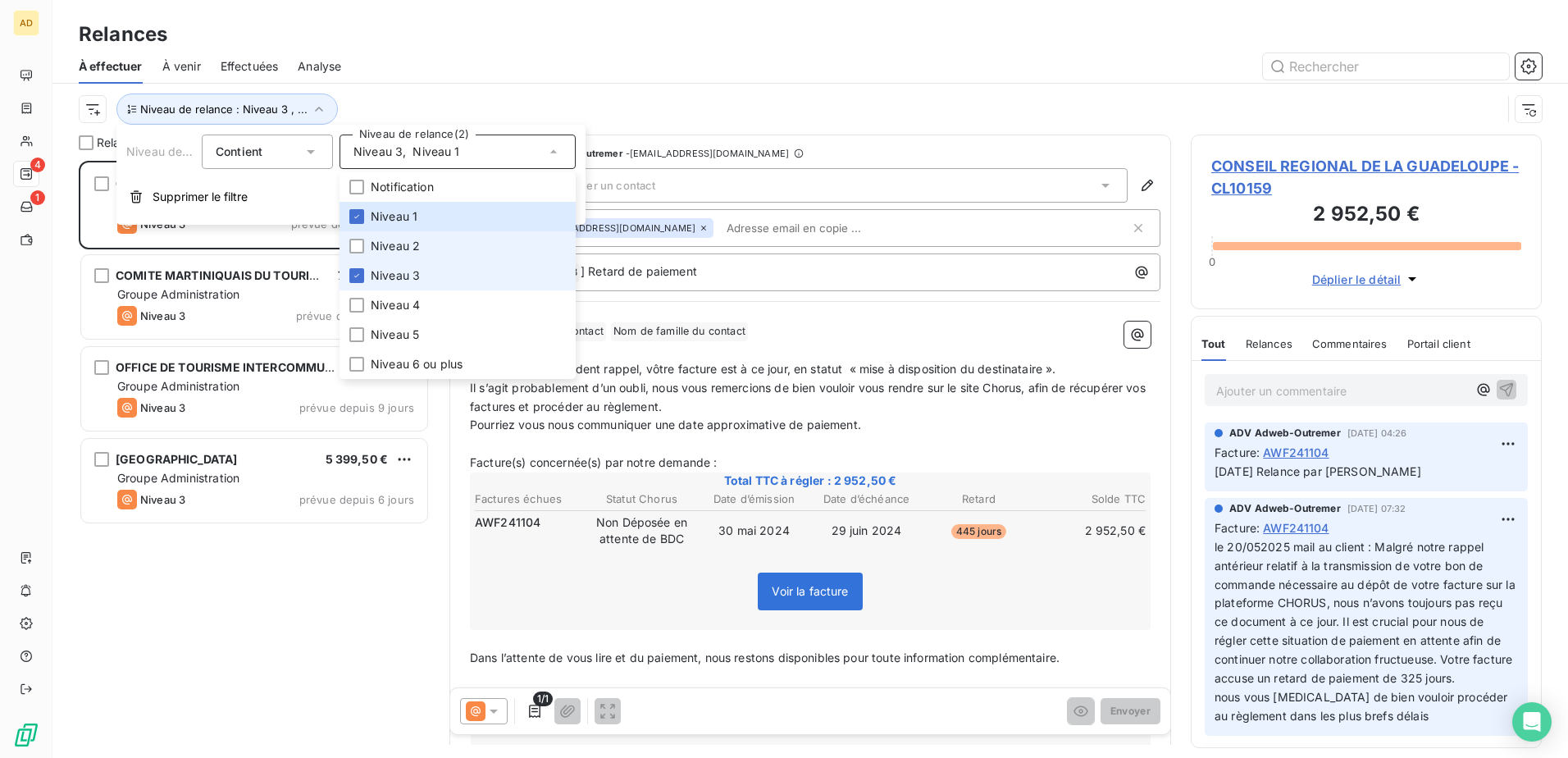
scroll to position [585, 338]
click at [357, 272] on icon at bounding box center [357, 275] width 10 height 10
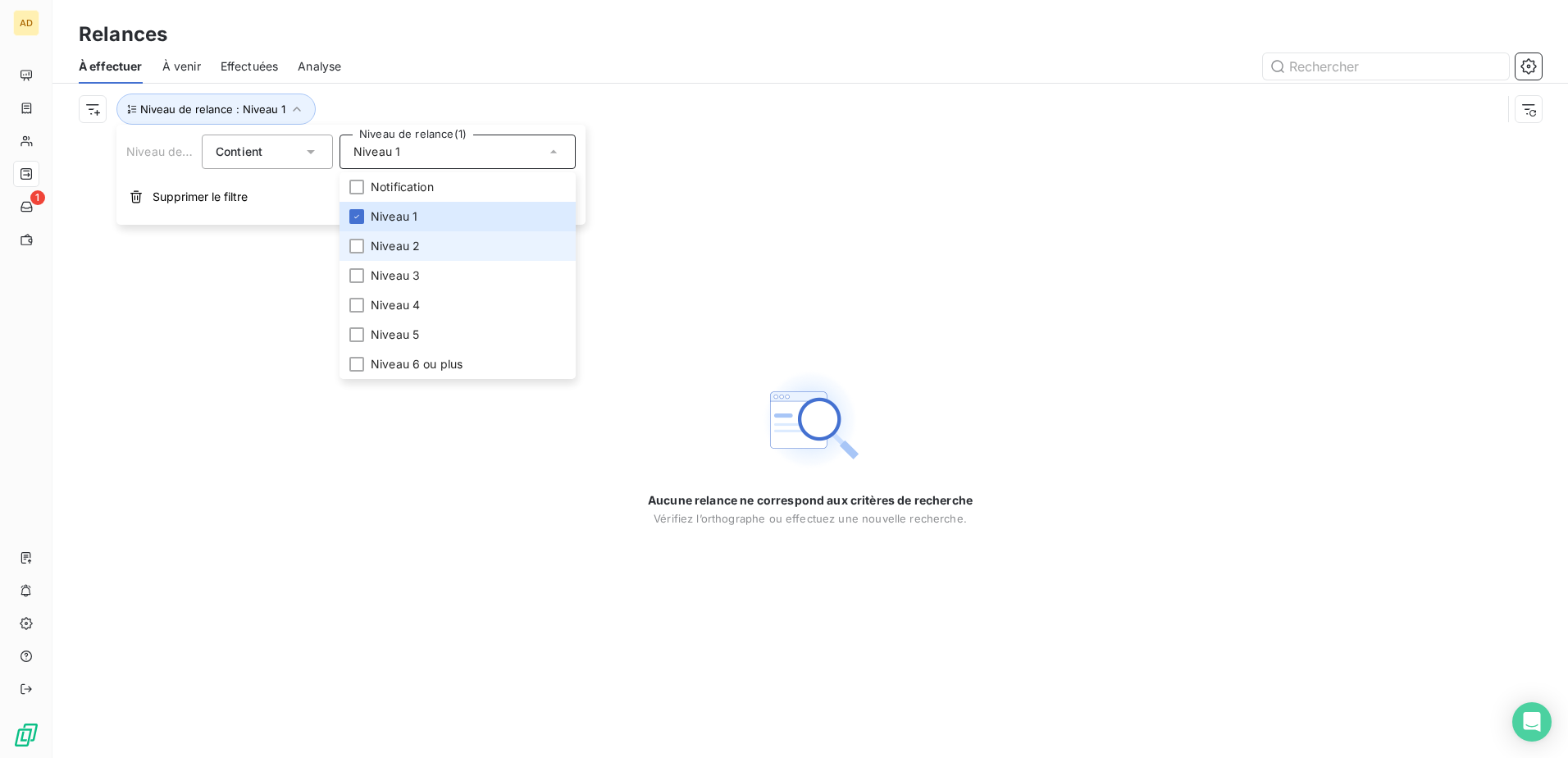
click at [348, 250] on li "Niveau 2" at bounding box center [457, 246] width 236 height 29
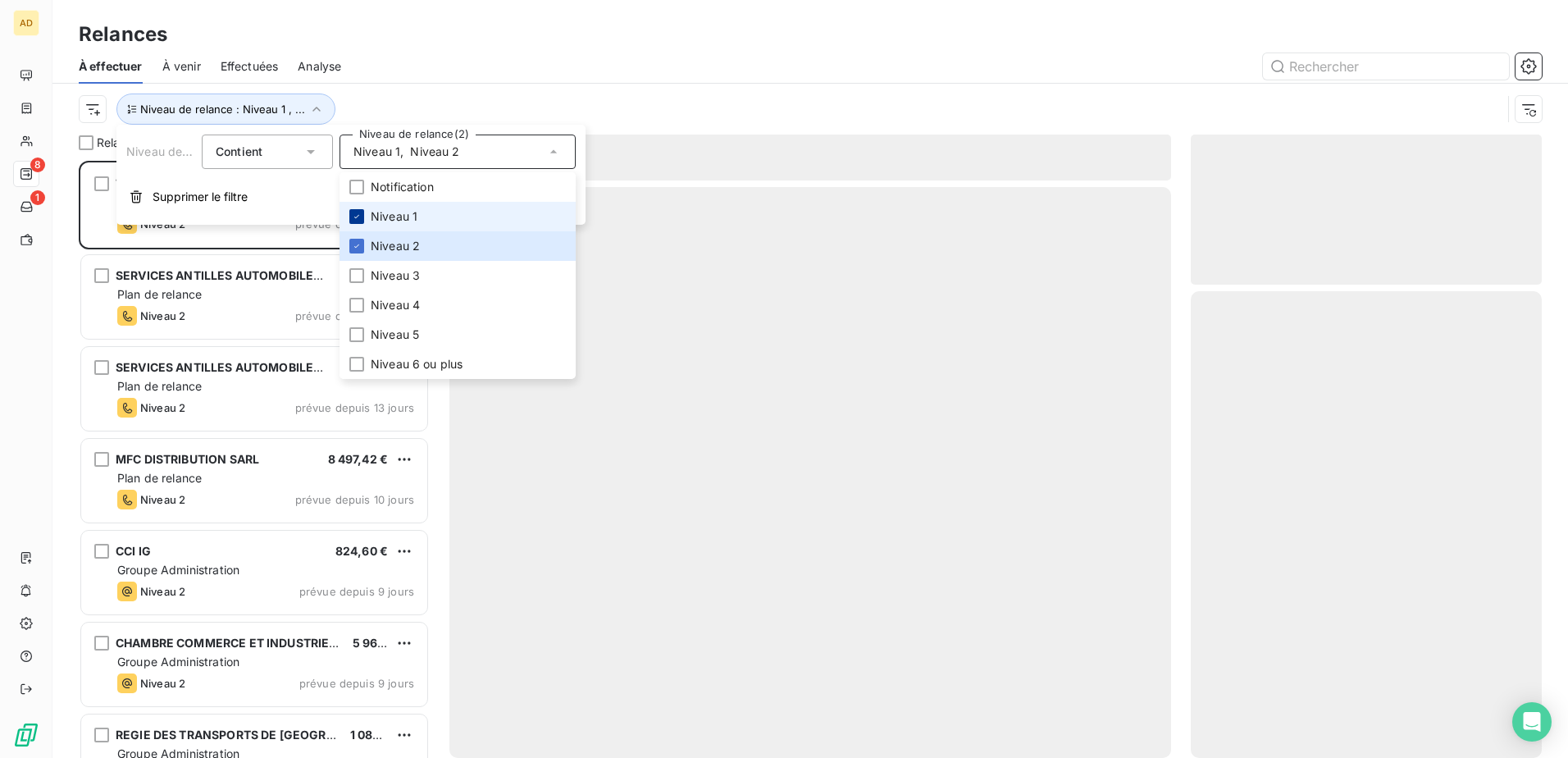
scroll to position [585, 338]
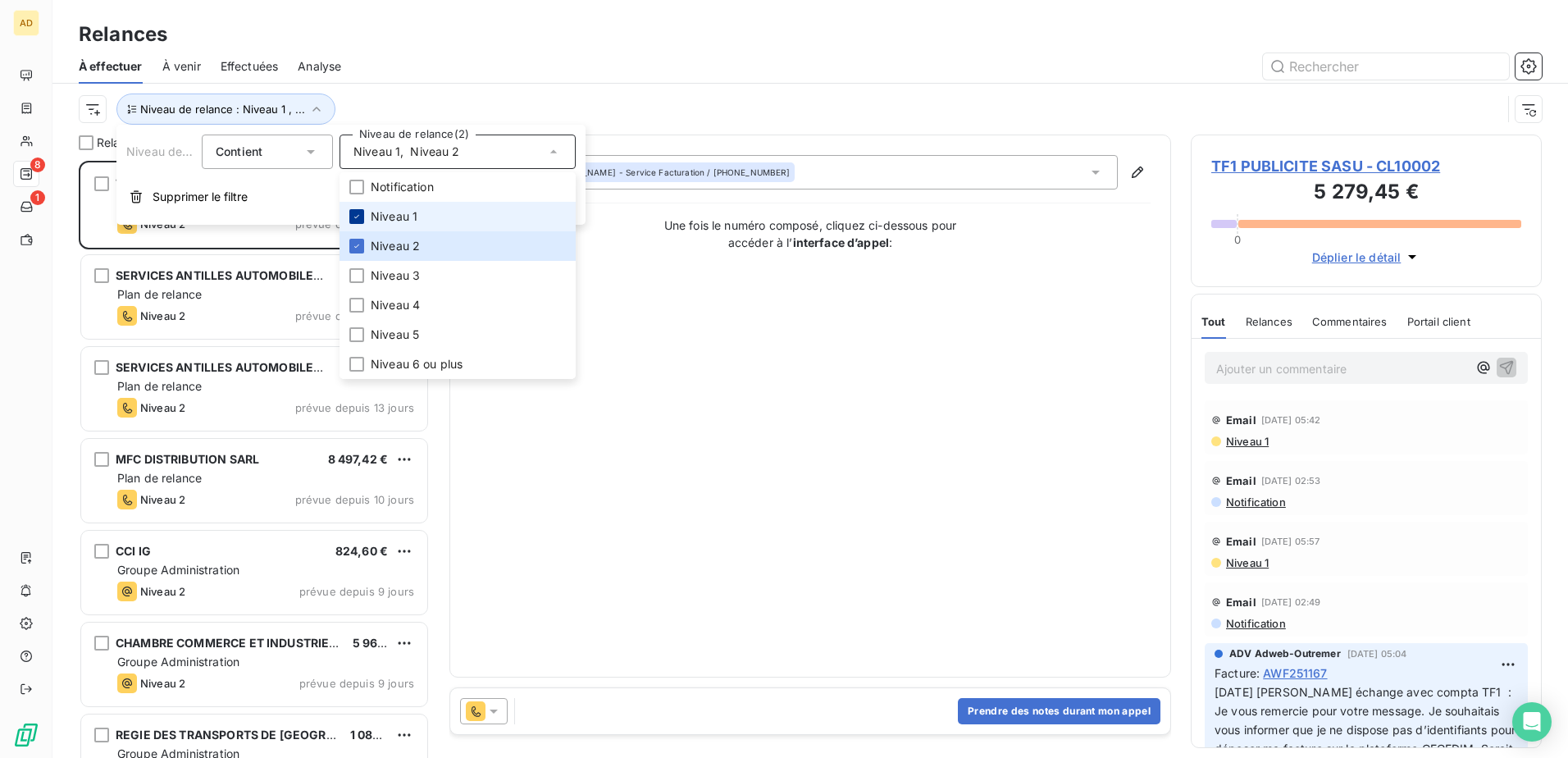
click at [360, 214] on icon at bounding box center [357, 216] width 10 height 10
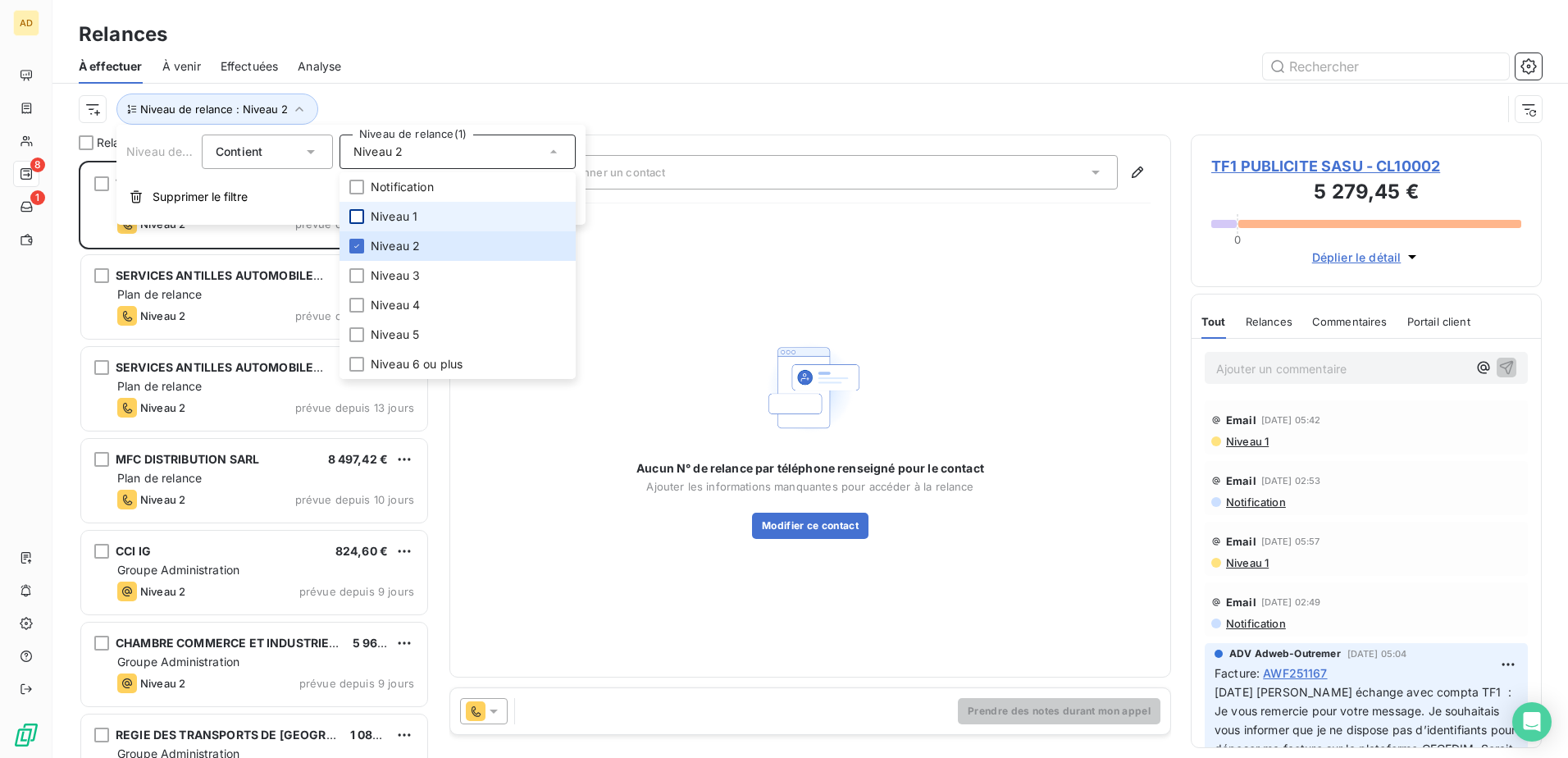
click at [422, 31] on div "Relances" at bounding box center [810, 35] width 1516 height 29
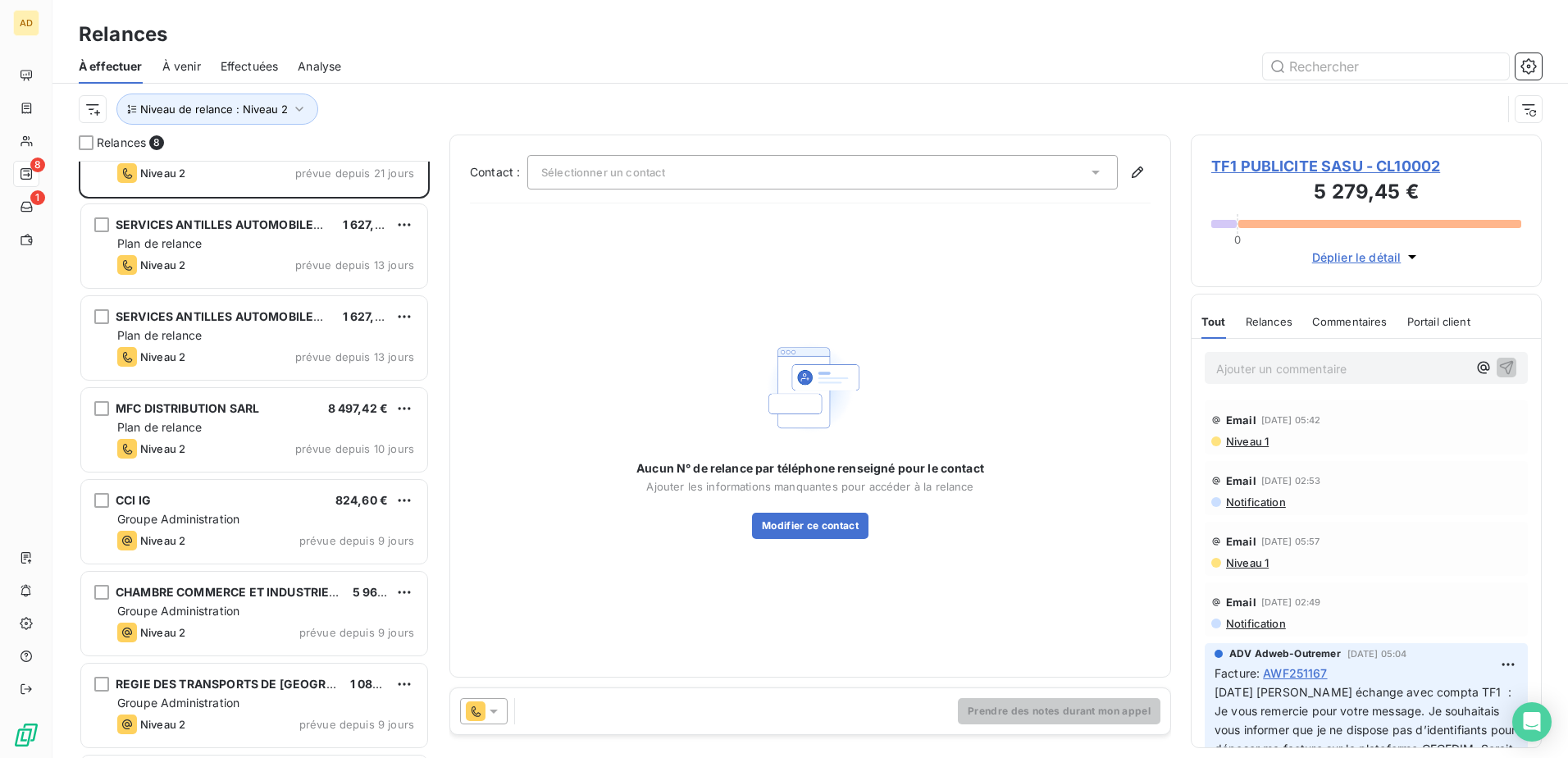
scroll to position [139, 0]
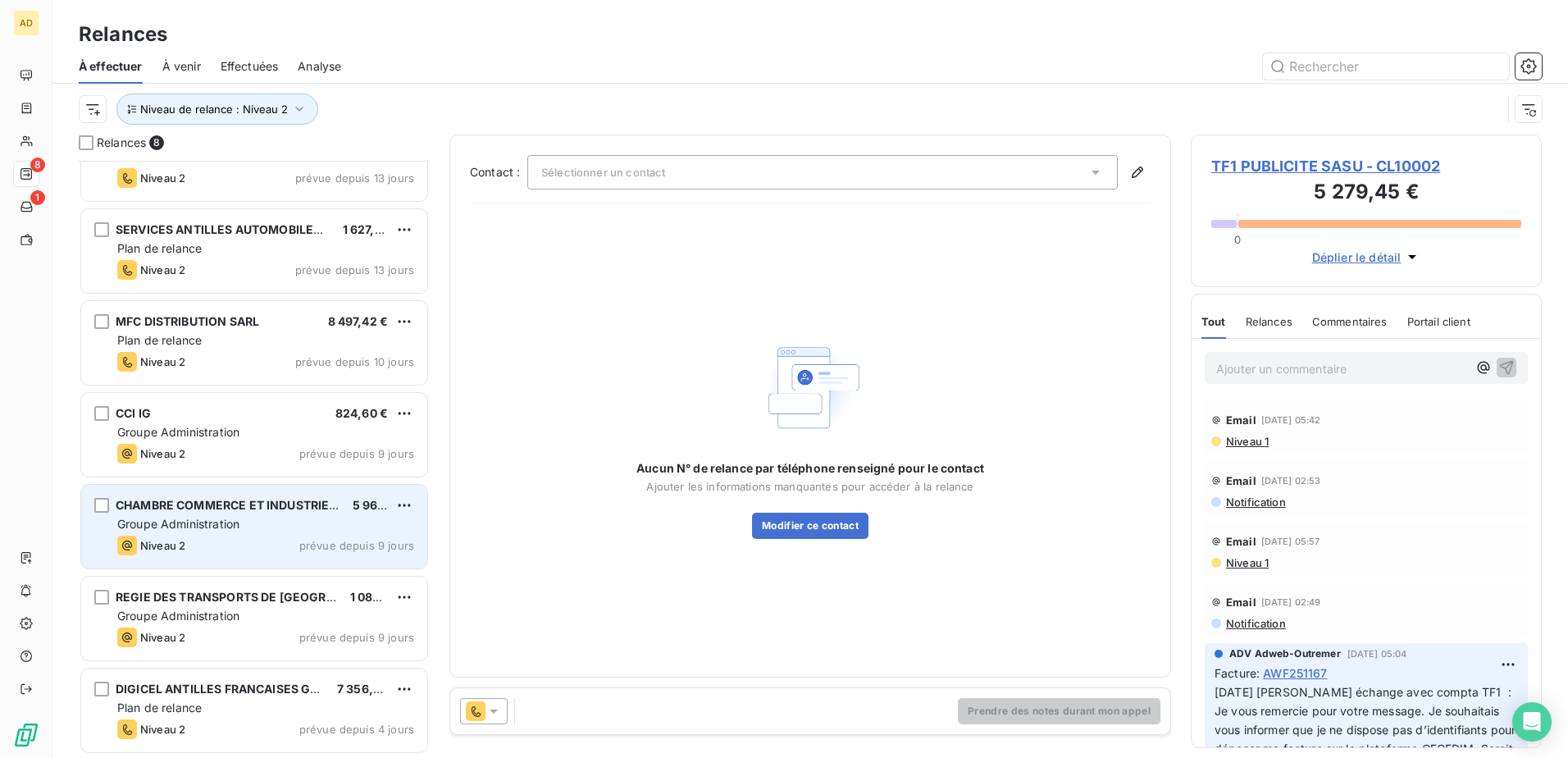
click at [244, 533] on div "CHAMBRE COMMERCE ET INDUSTRIE MARTINIQUE (CCIM) 5 967,50 € Groupe Administratio…" at bounding box center [254, 526] width 347 height 83
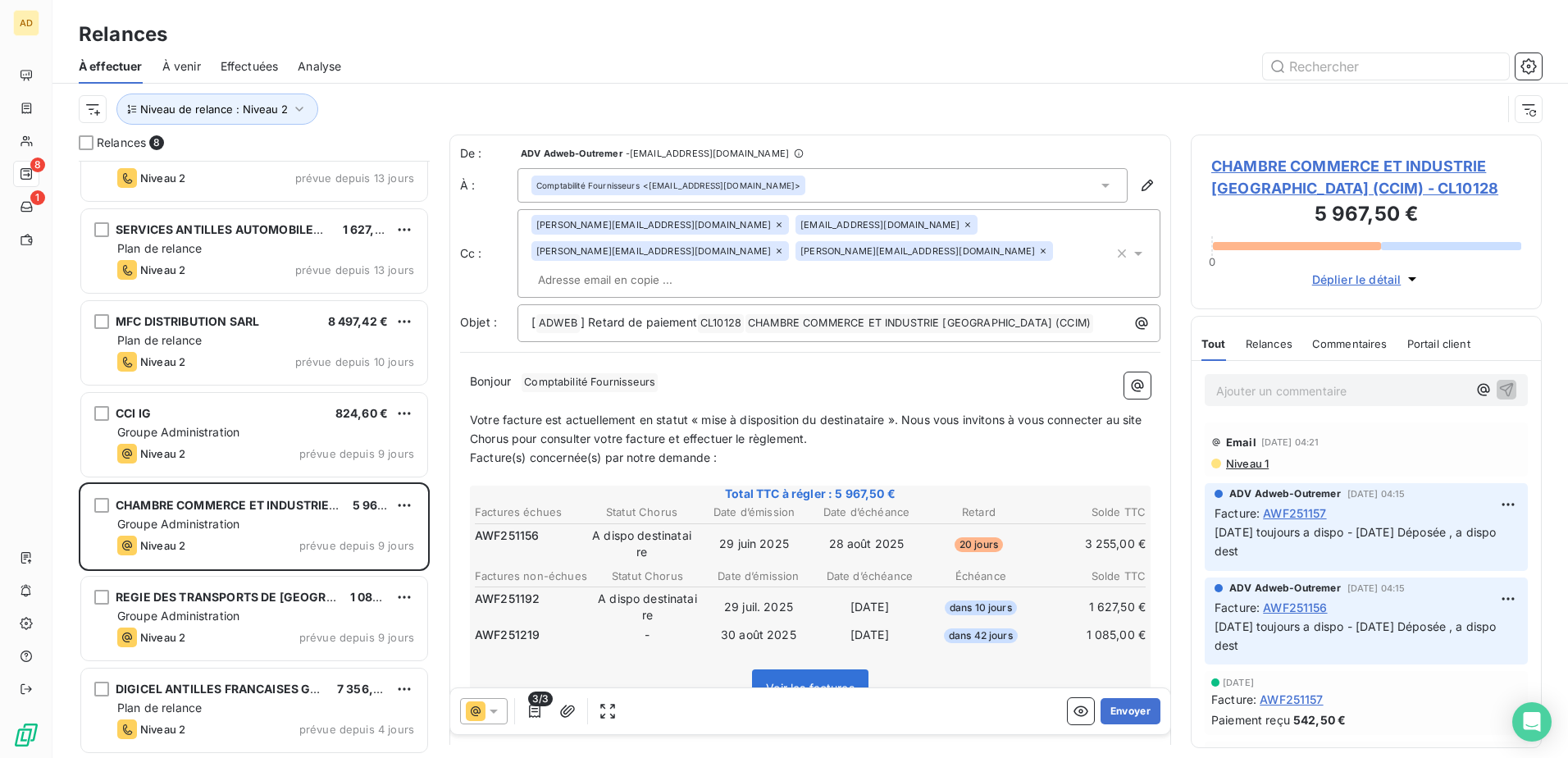
click at [187, 70] on span "À venir" at bounding box center [182, 67] width 38 height 16
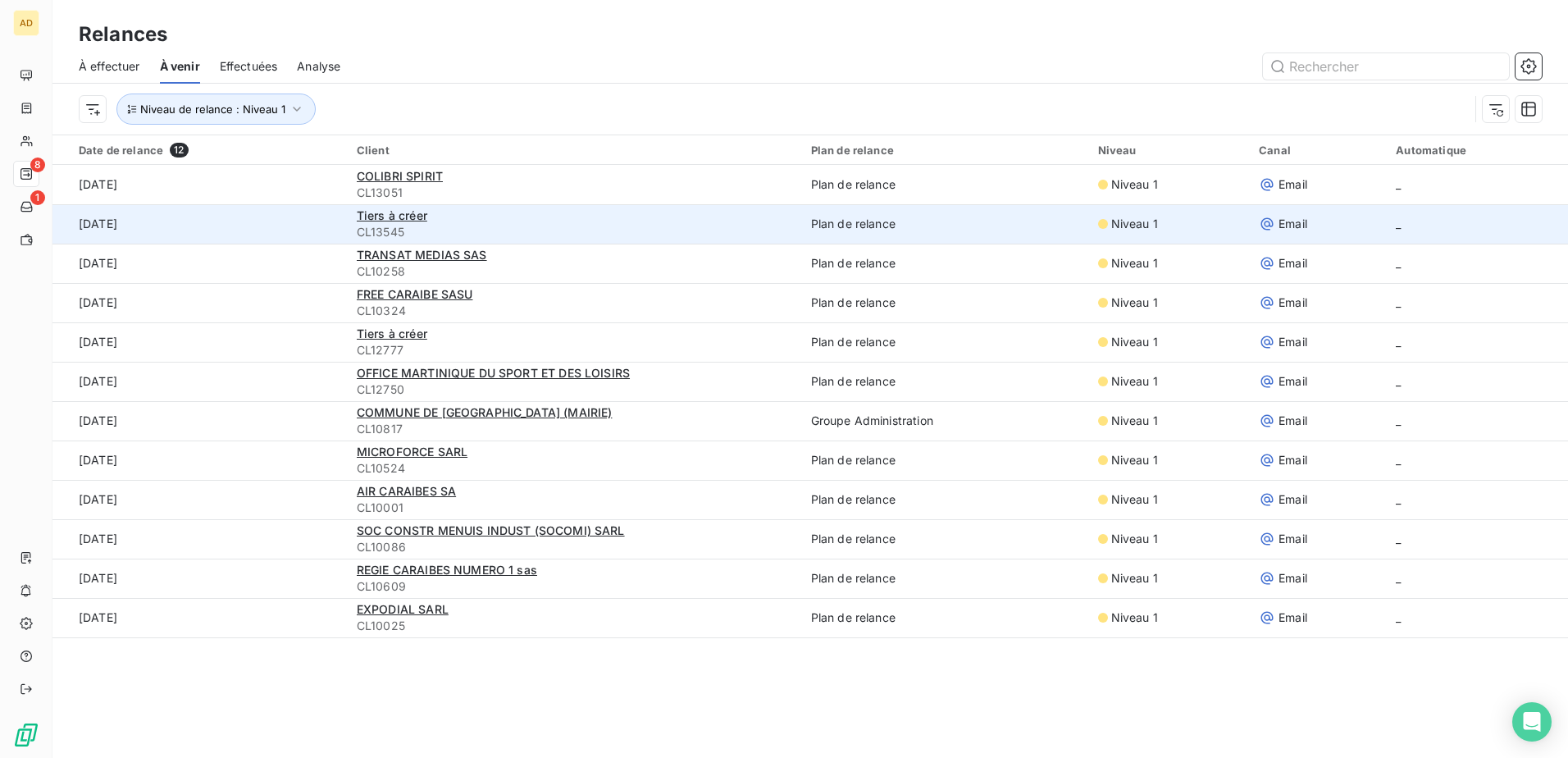
click at [411, 223] on div "Tiers à créer" at bounding box center [573, 216] width 434 height 16
click at [394, 215] on span "Tiers à créer" at bounding box center [391, 215] width 70 height 14
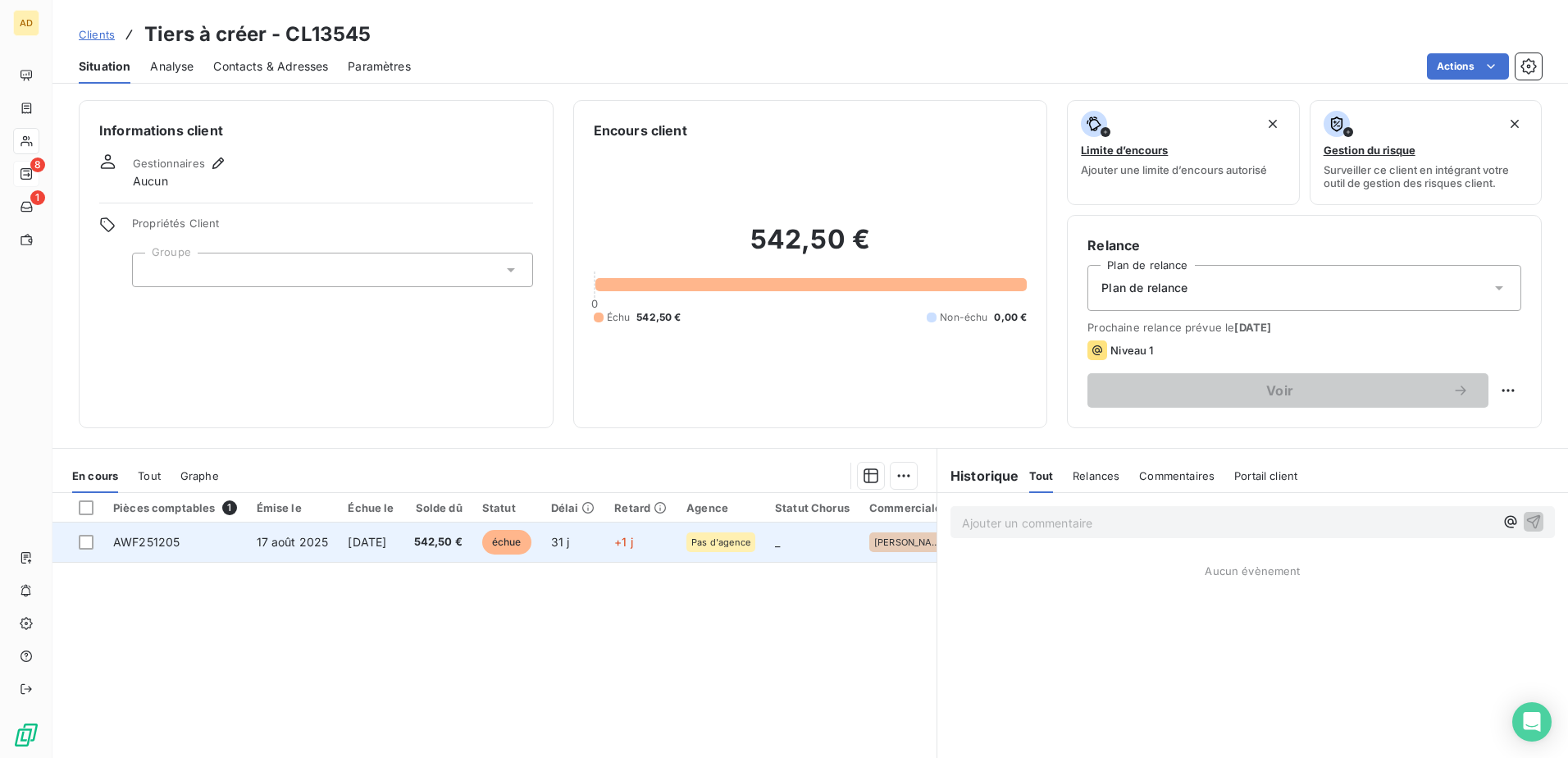
click at [403, 538] on td "16 sept. 2025" at bounding box center [371, 541] width 66 height 39
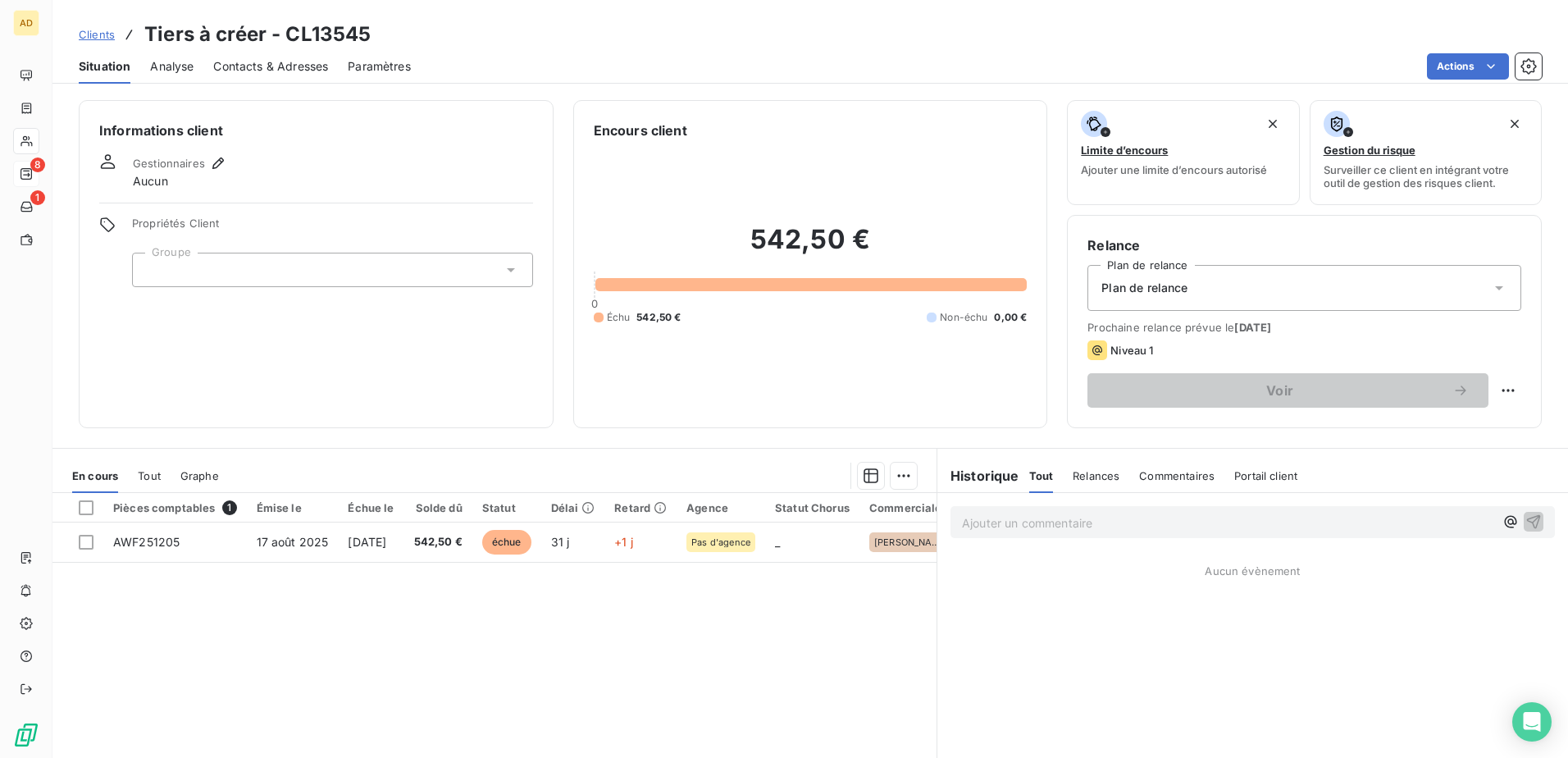
click at [976, 519] on p "Ajouter un commentaire ﻿" at bounding box center [1228, 523] width 532 height 20
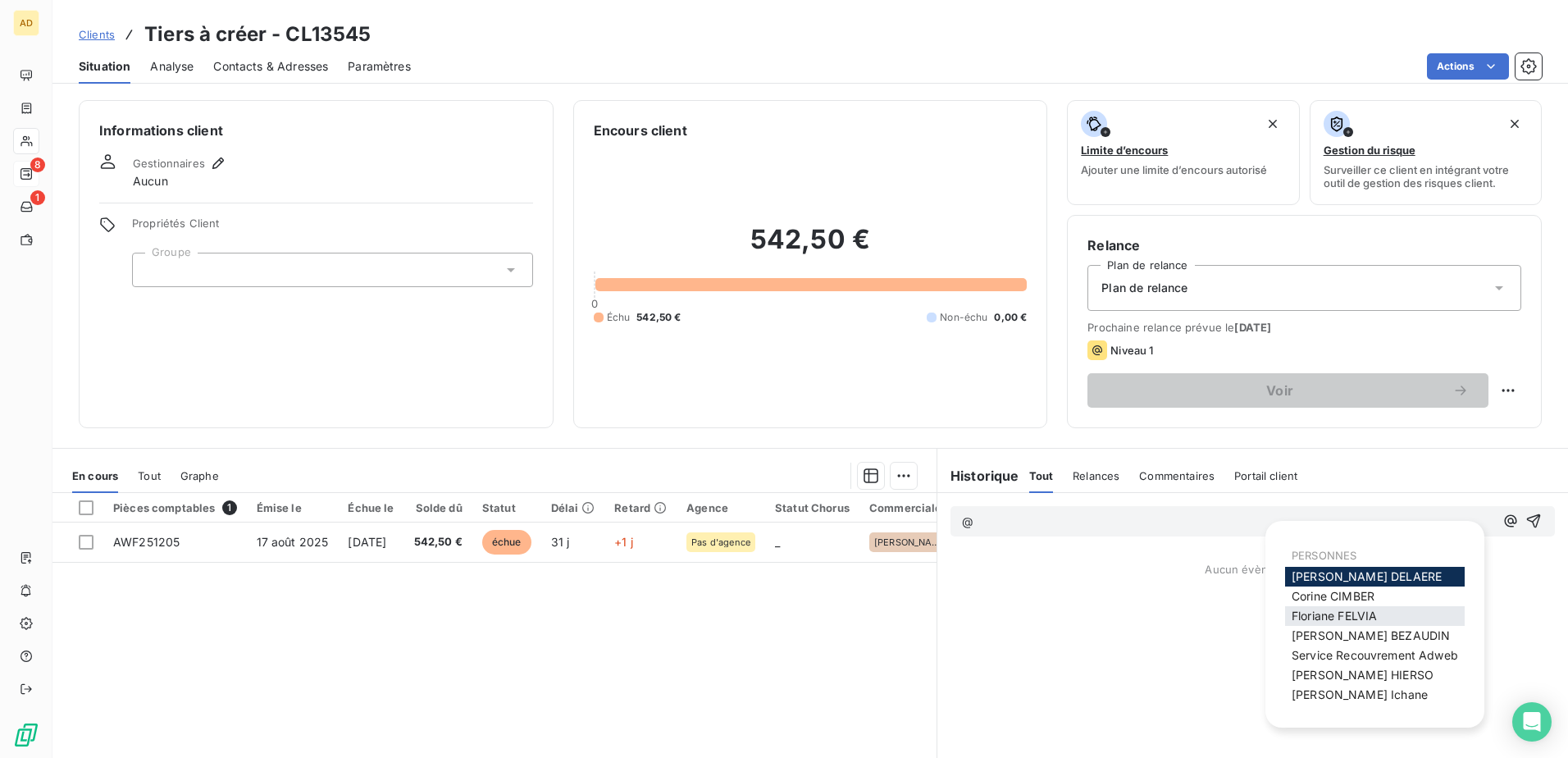
click at [1334, 616] on span "Floriane FELVIA" at bounding box center [1334, 615] width 85 height 14
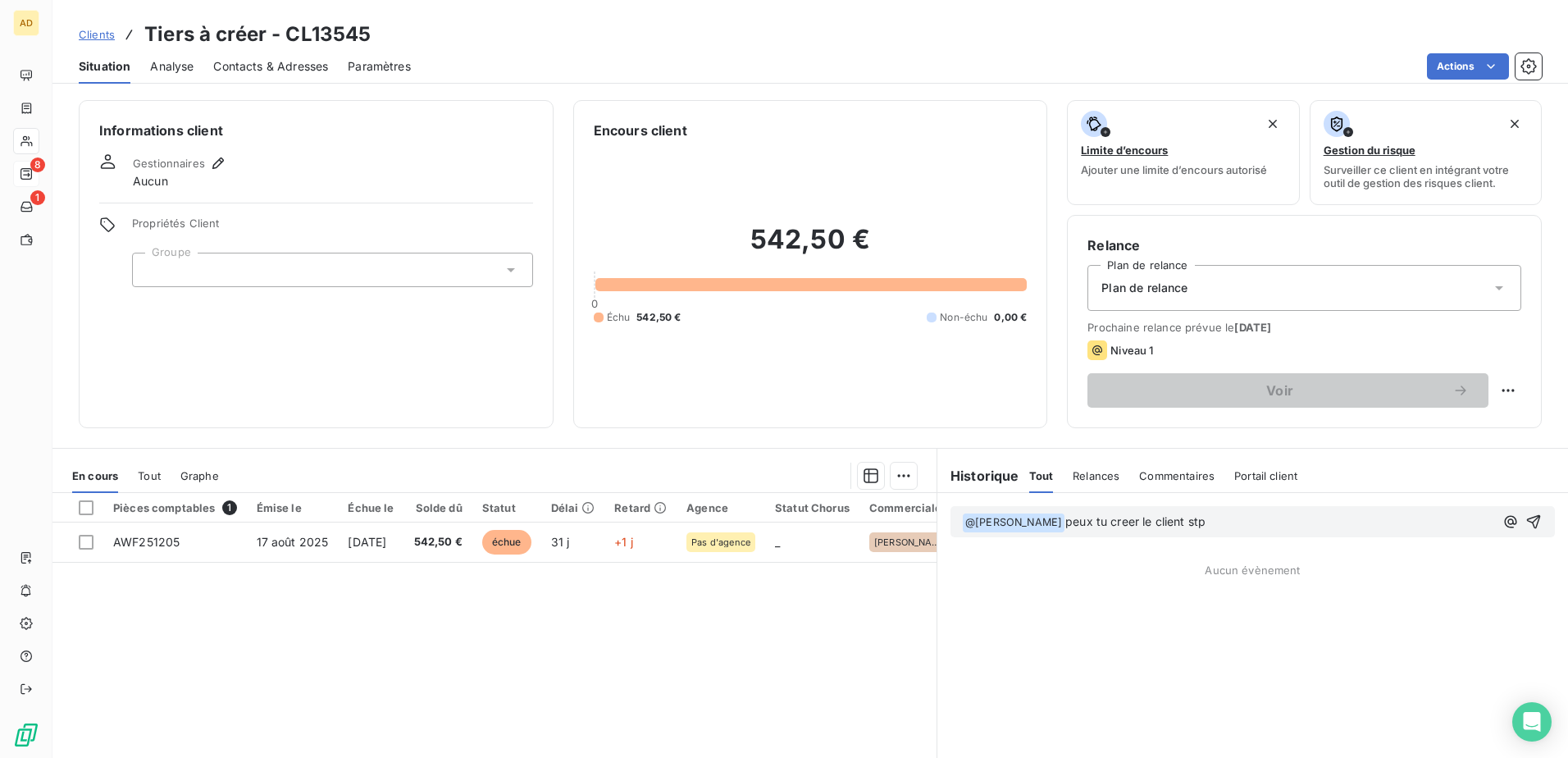
click at [954, 521] on div "﻿ @ Floriane FELVIA ﻿ peux tu creer le client stp" at bounding box center [1253, 521] width 604 height 31
click at [962, 522] on p "﻿ @ Floriane FELVIA ﻿ peux tu creer le client stp" at bounding box center [1228, 523] width 532 height 20
click at [1286, 518] on p "bonjour @ Floriane FELVIA ﻿ peux tu créer le client stp" at bounding box center [1228, 523] width 532 height 20
click at [1280, 518] on p "bonjour @ Floriane FELVIA ﻿ peux tu créer le client stp" at bounding box center [1228, 523] width 532 height 20
click at [1528, 522] on icon "button" at bounding box center [1533, 522] width 16 height 16
